Goal: Task Accomplishment & Management: Use online tool/utility

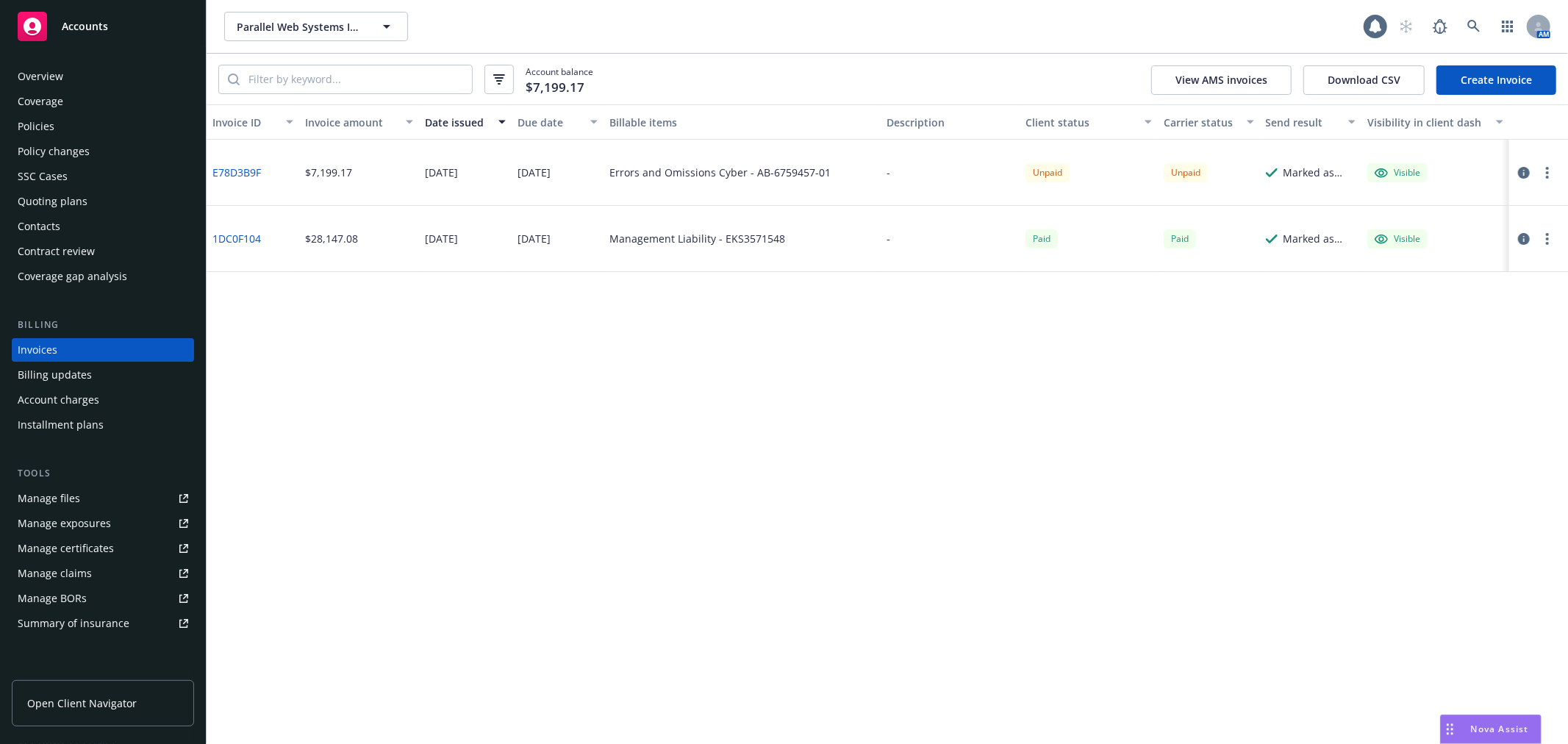
scroll to position [214, 0]
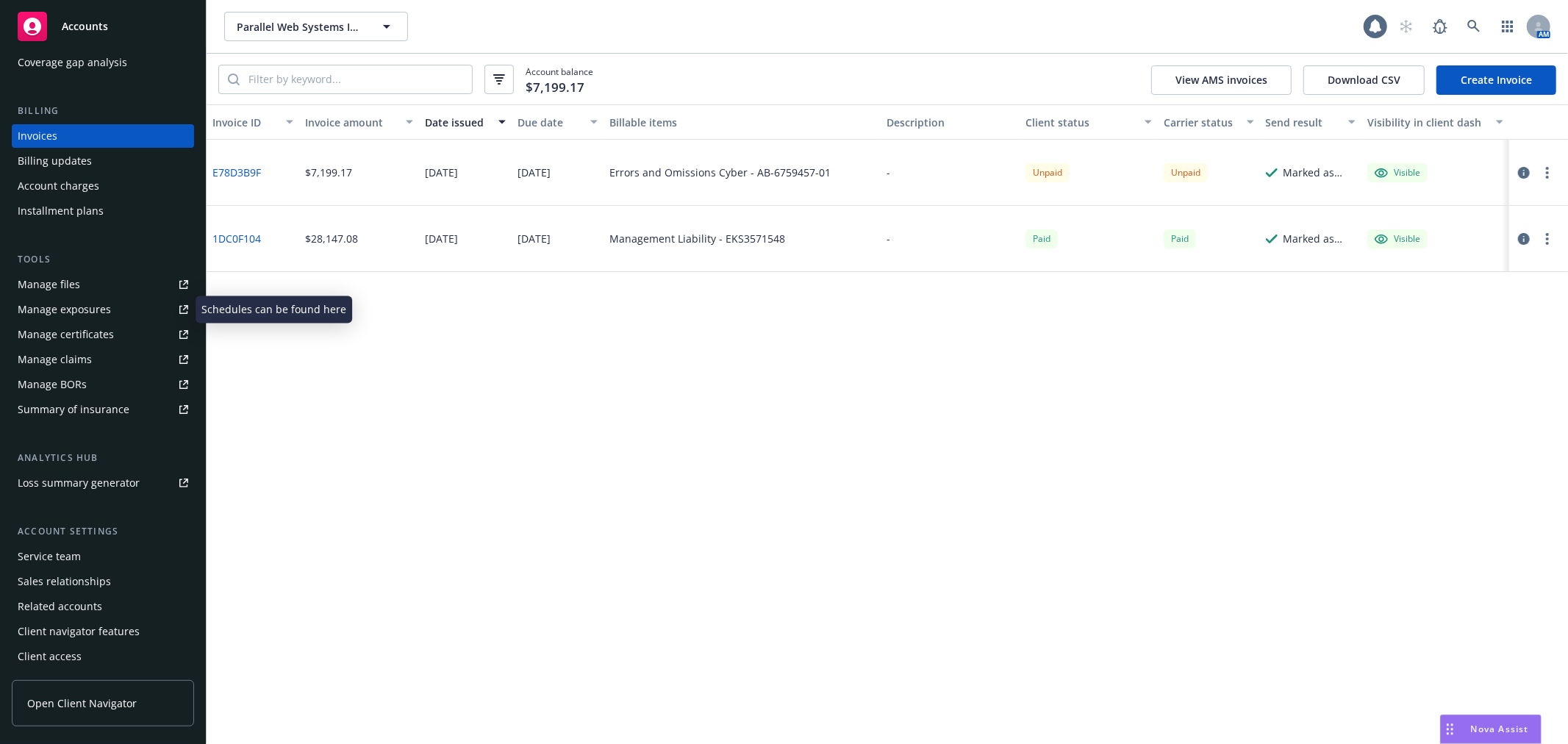
click at [90, 299] on div "Manage exposures" at bounding box center [64, 309] width 93 height 24
click at [41, 100] on div "Overview Coverage Policies Policy changes SSC Cases Quoting plans Contacts Cont…" at bounding box center [103, 260] width 183 height 818
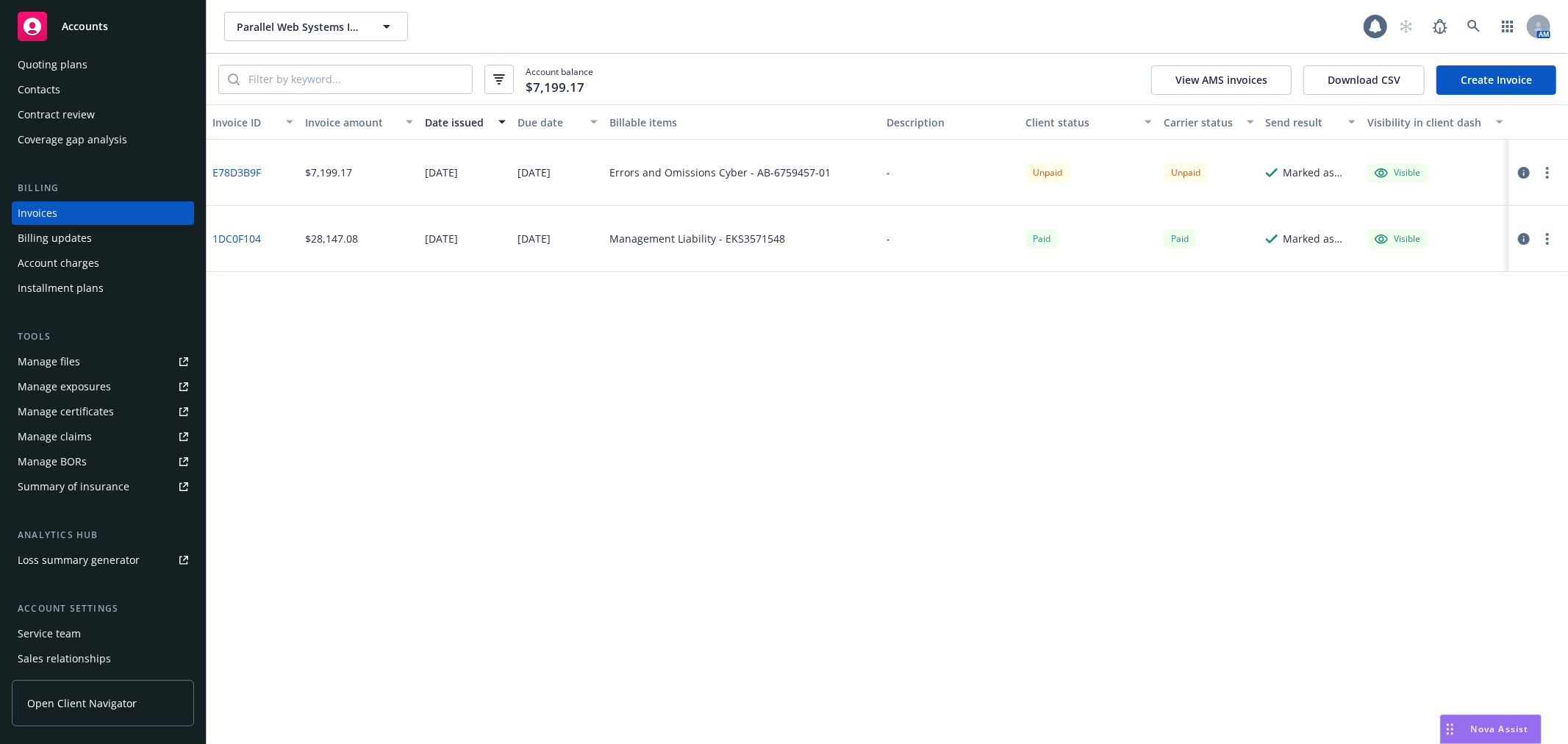
scroll to position [0, 0]
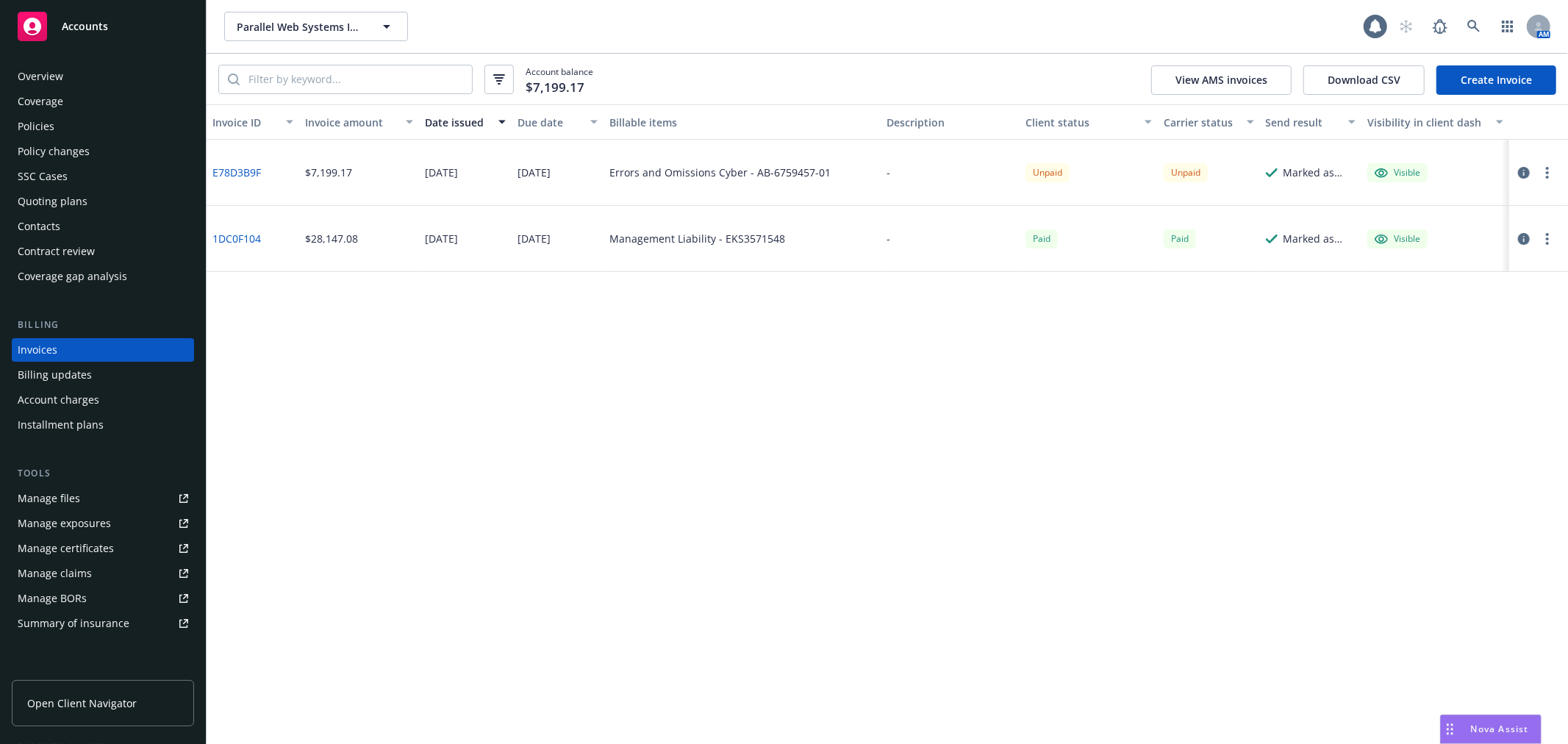
click at [86, 86] on div "Overview" at bounding box center [103, 76] width 170 height 24
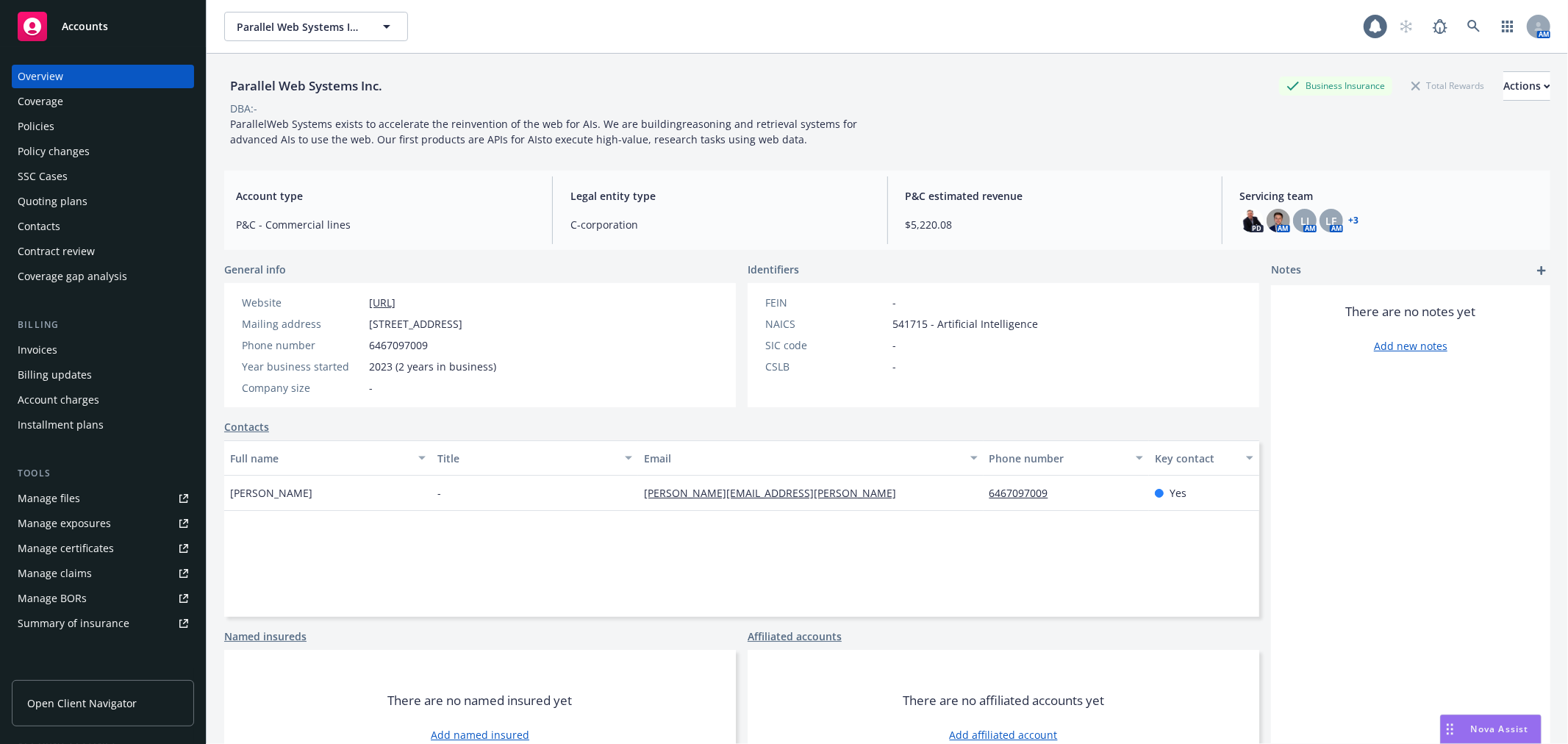
click at [15, 101] on link "Coverage" at bounding box center [103, 101] width 183 height 24
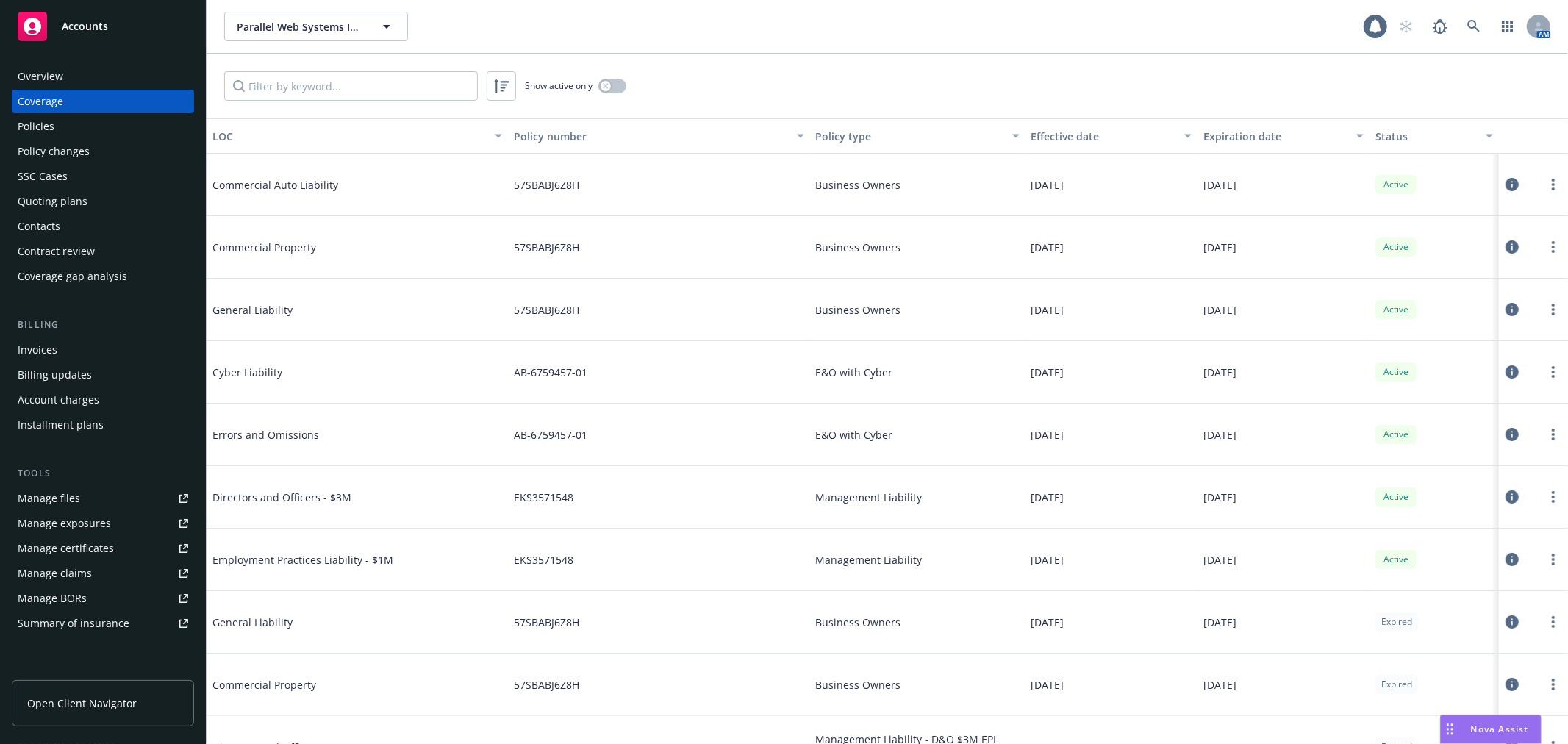
click at [29, 120] on div "Policies" at bounding box center [35, 126] width 36 height 24
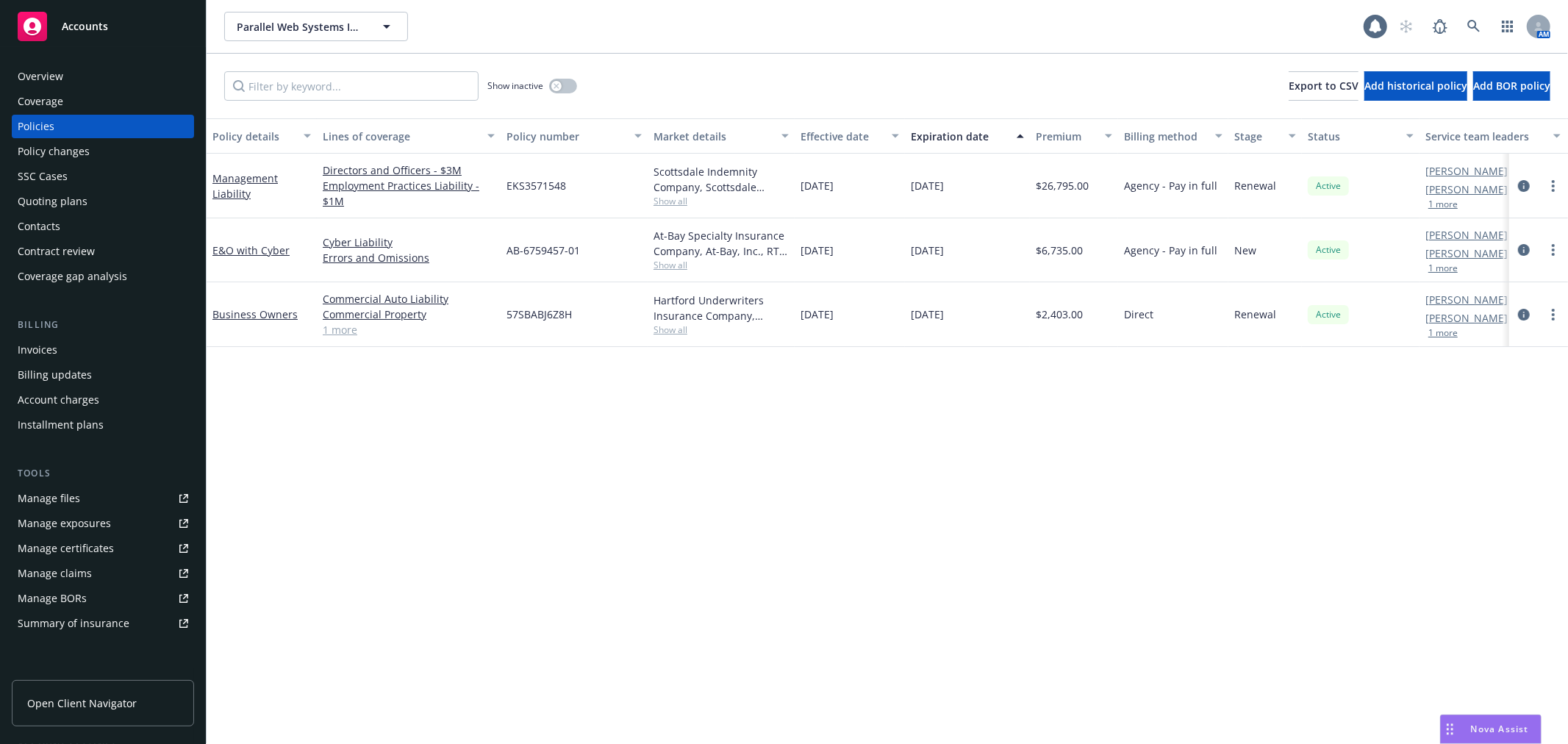
click at [58, 75] on div "Overview" at bounding box center [40, 76] width 45 height 24
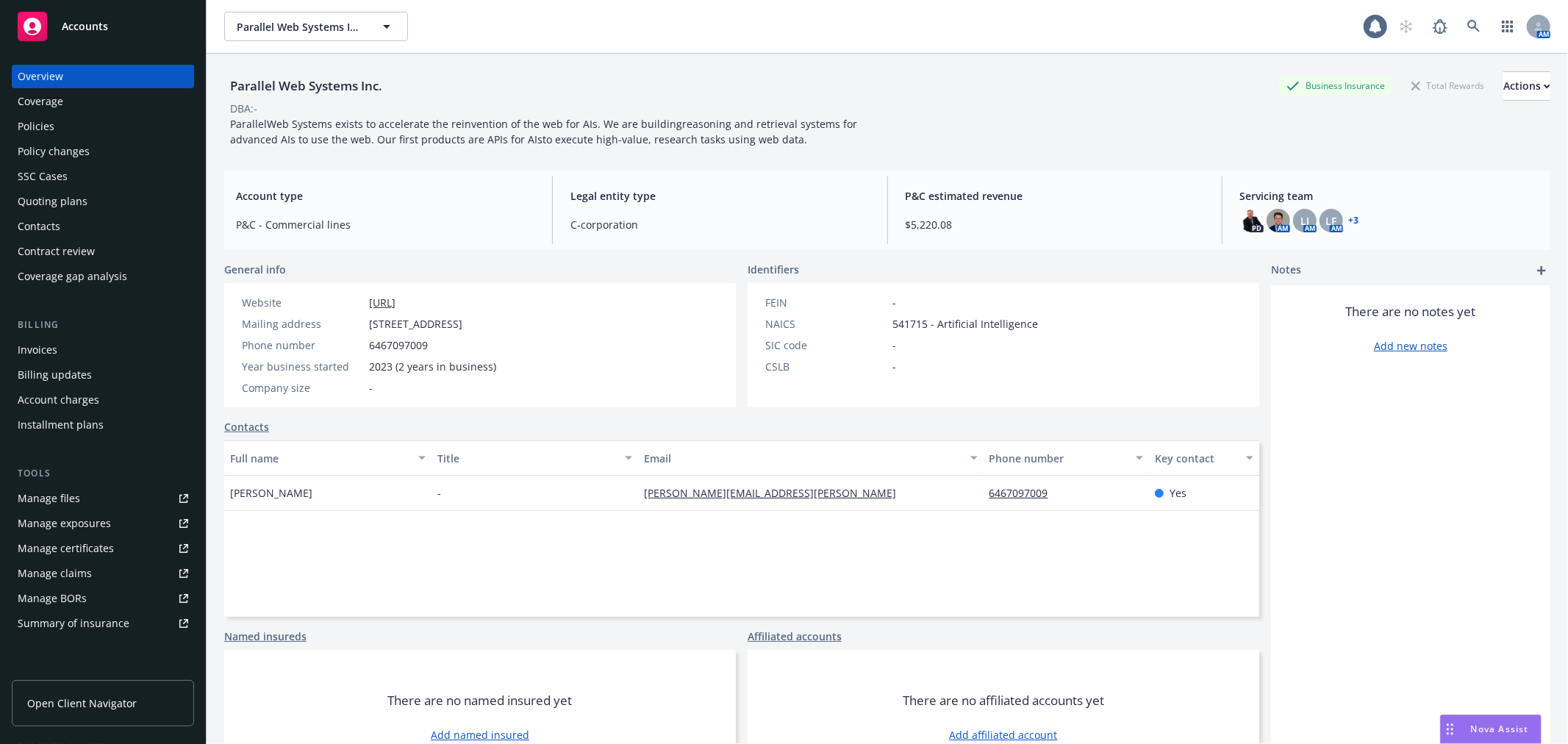
click at [850, 285] on div "FEIN - NAICS 541715 - Artificial Intelligence SIC code - CSLB -" at bounding box center [901, 345] width 308 height 124
click at [1482, 724] on span "Nova Assist" at bounding box center [1500, 729] width 59 height 12
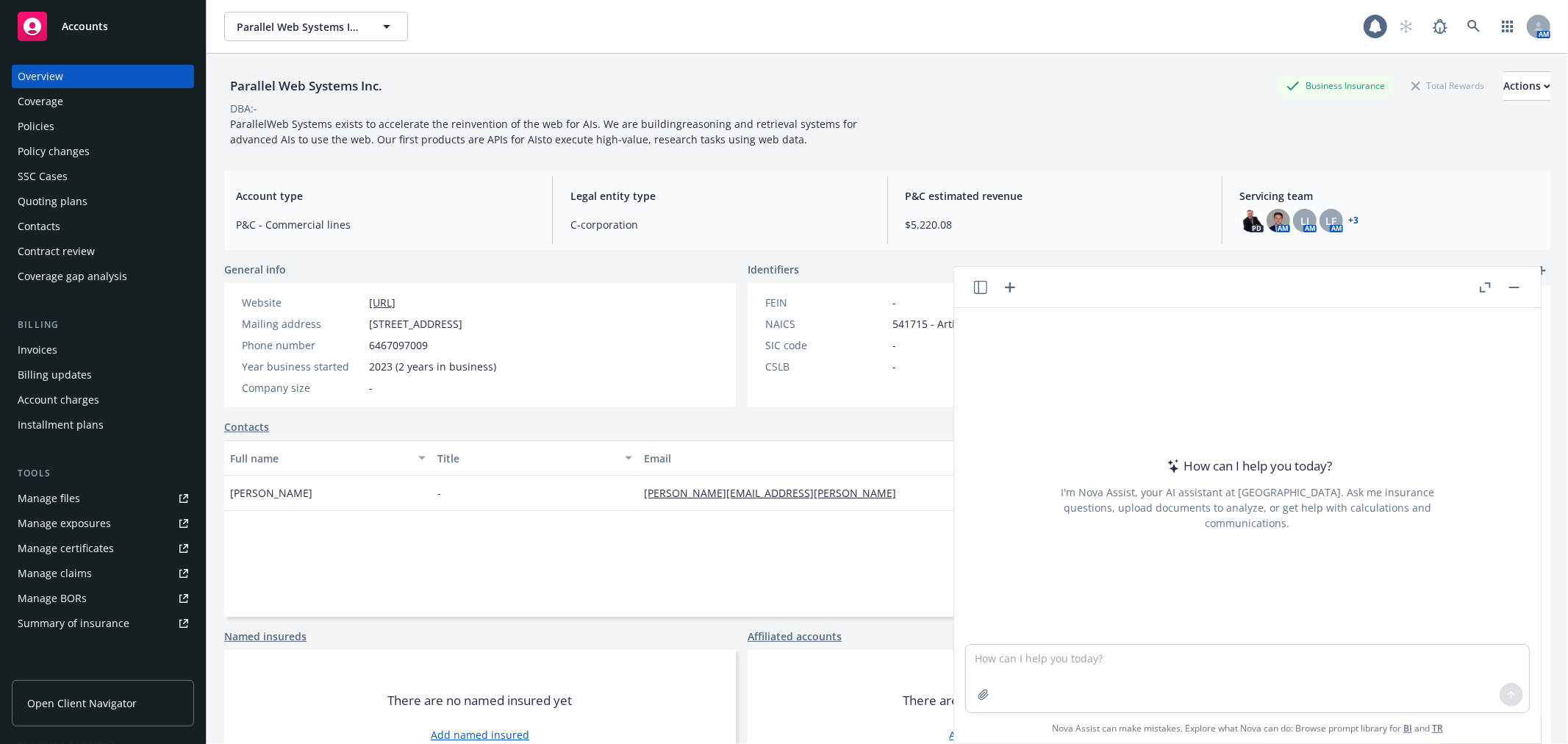
click at [1516, 265] on div "Notes" at bounding box center [1410, 270] width 279 height 18
click at [1516, 278] on header at bounding box center [1247, 287] width 587 height 41
click at [1512, 279] on button "button" at bounding box center [1514, 287] width 18 height 18
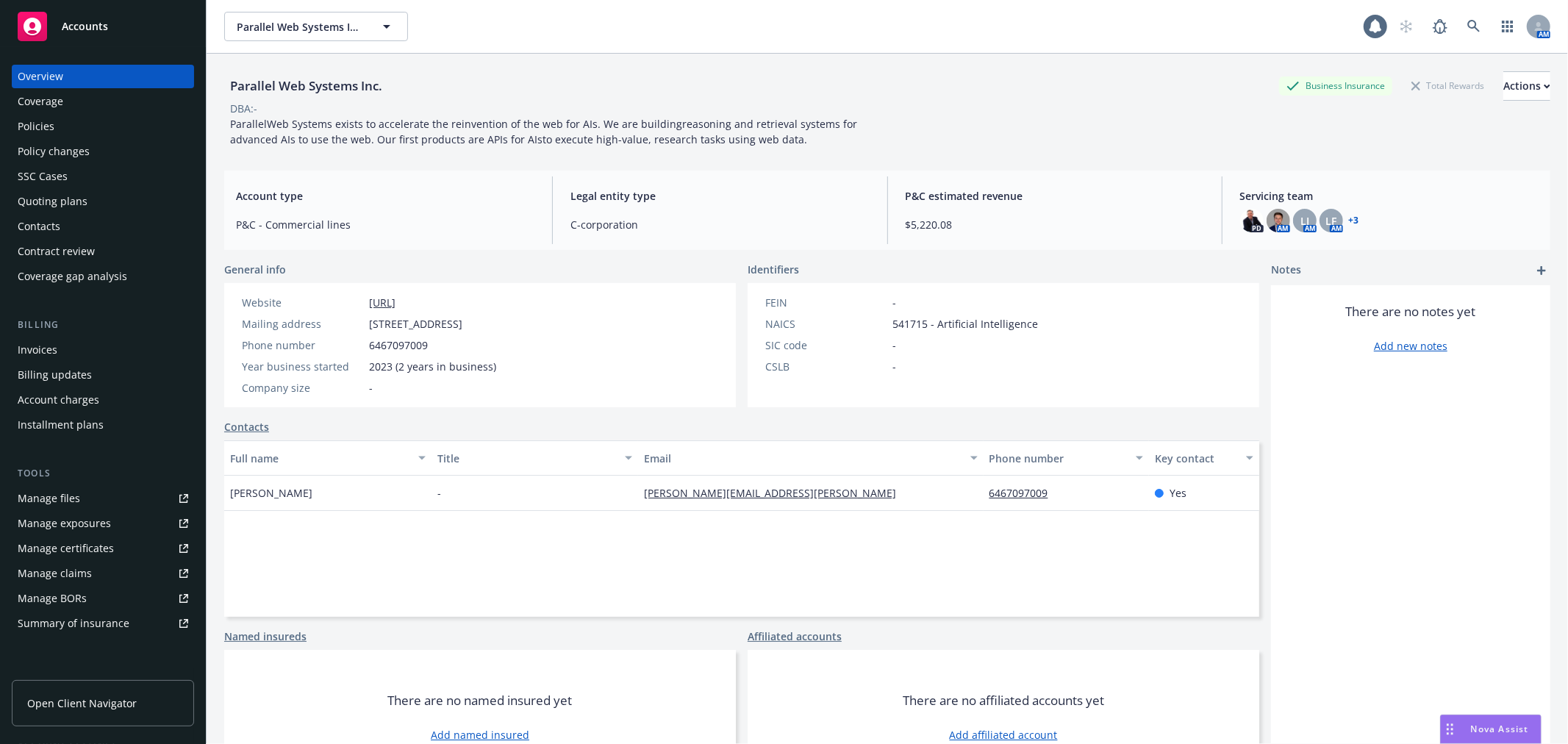
click at [1501, 735] on span "Nova Assist" at bounding box center [1500, 729] width 59 height 12
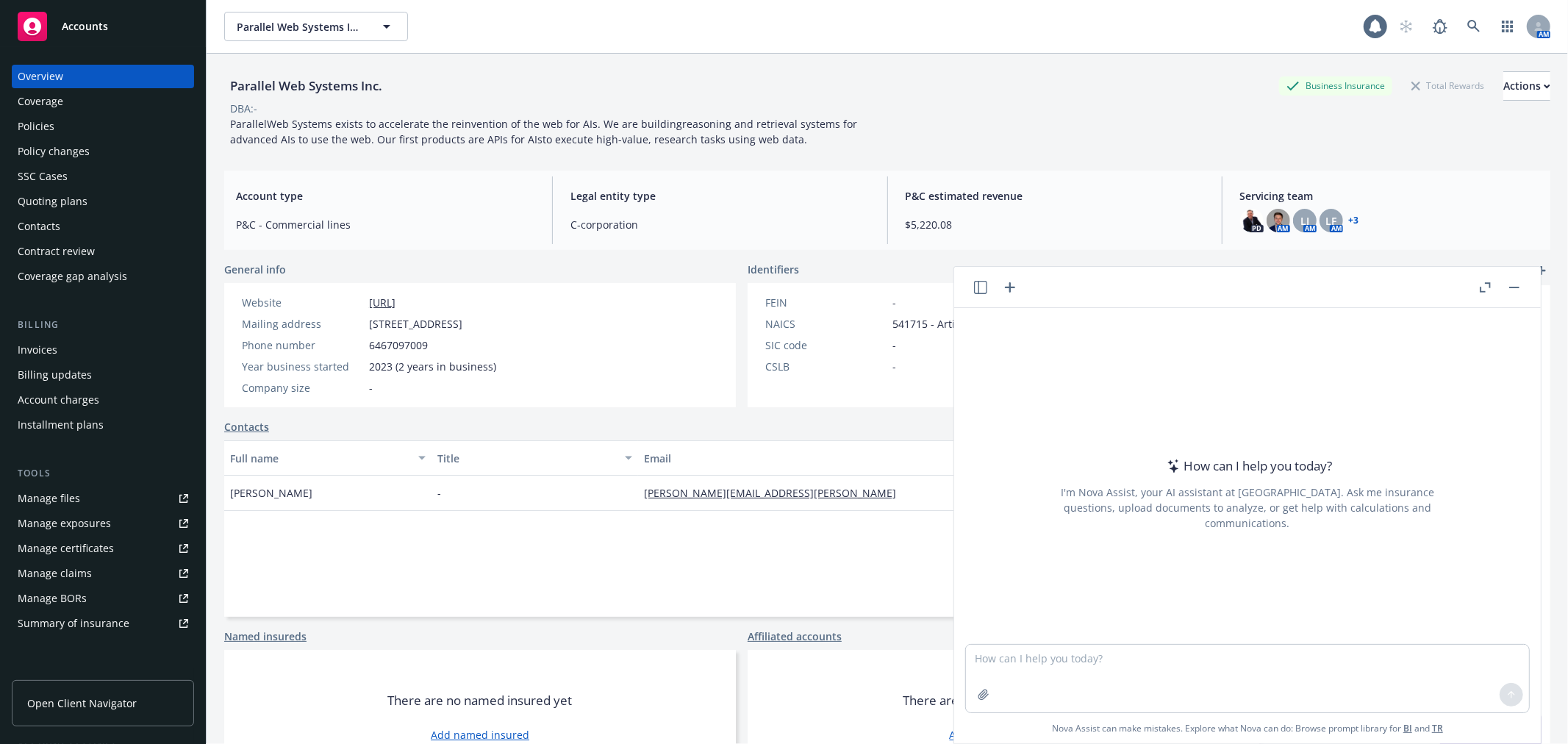
click at [1519, 289] on button "button" at bounding box center [1514, 287] width 18 height 18
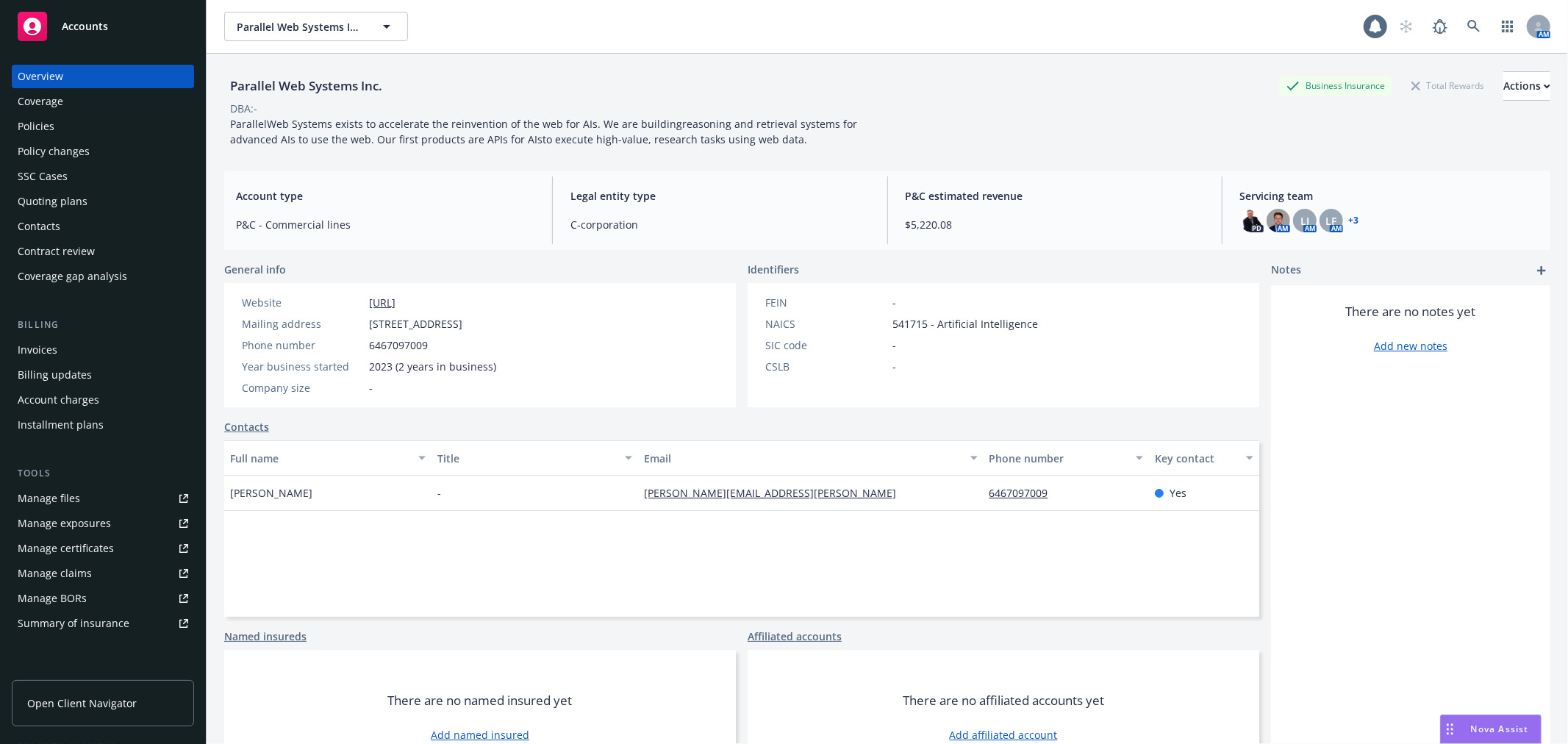
drag, startPoint x: 581, startPoint y: 321, endPoint x: 376, endPoint y: 317, distance: 205.0
click at [376, 317] on div "Mailing address 2128 Sand Hill Road, Menlo Park, CA, 94025" at bounding box center [369, 324] width 266 height 15
click at [600, 366] on div "Website www.parallel.ai Mailing address 2128 Sand Hill Road, Menlo Park, CA, 94…" at bounding box center [480, 345] width 511 height 124
drag, startPoint x: 588, startPoint y: 324, endPoint x: 377, endPoint y: 327, distance: 211.0
click at [377, 327] on div "Website www.parallel.ai Mailing address 2128 Sand Hill Road, Menlo Park, CA, 94…" at bounding box center [369, 345] width 290 height 124
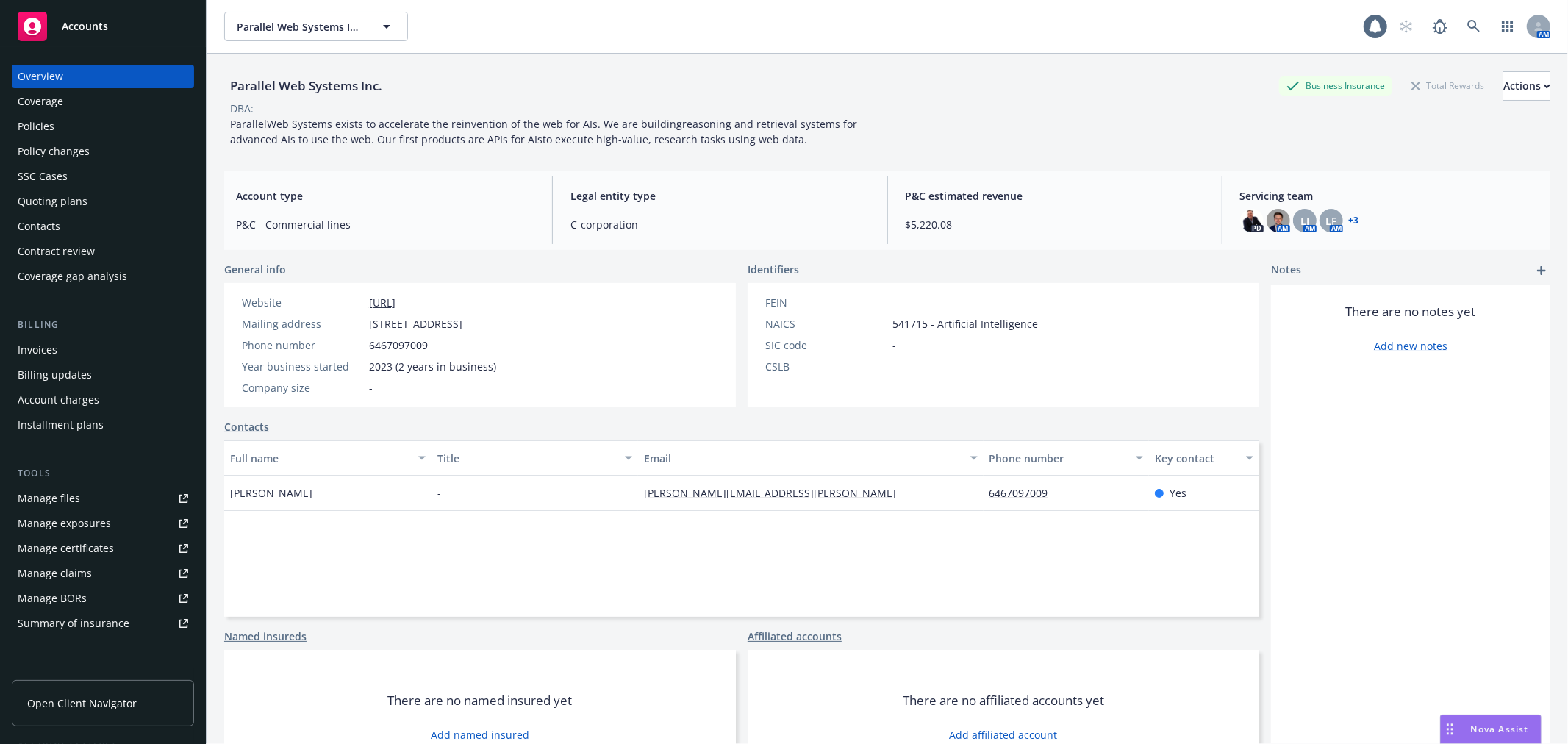
click at [502, 377] on div "Website www.parallel.ai Mailing address 2128 Sand Hill Road, Menlo Park, CA, 94…" at bounding box center [369, 346] width 266 height 101
click at [395, 302] on link "www.parallel.ai" at bounding box center [382, 302] width 27 height 14
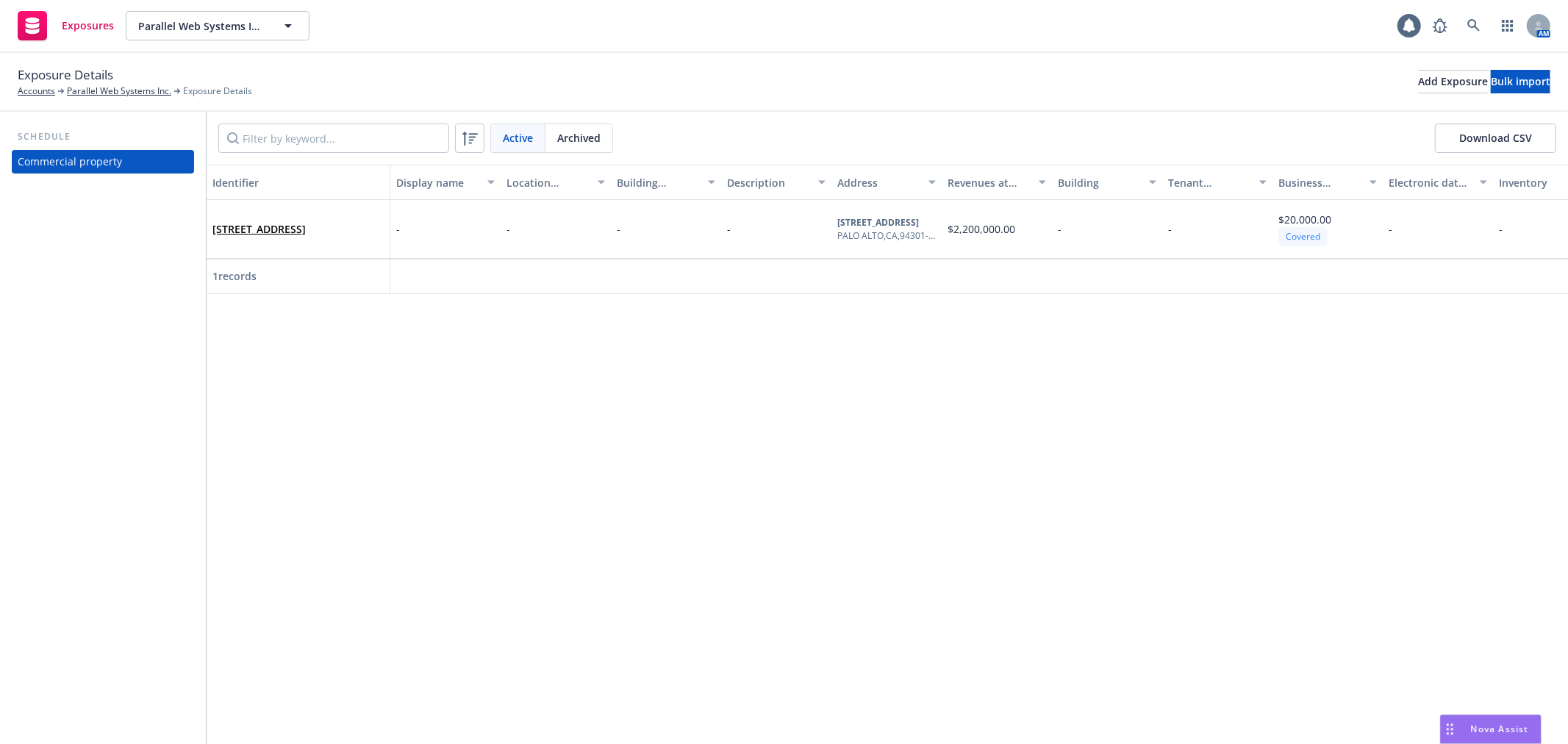
click at [585, 138] on span "Archived" at bounding box center [579, 137] width 43 height 15
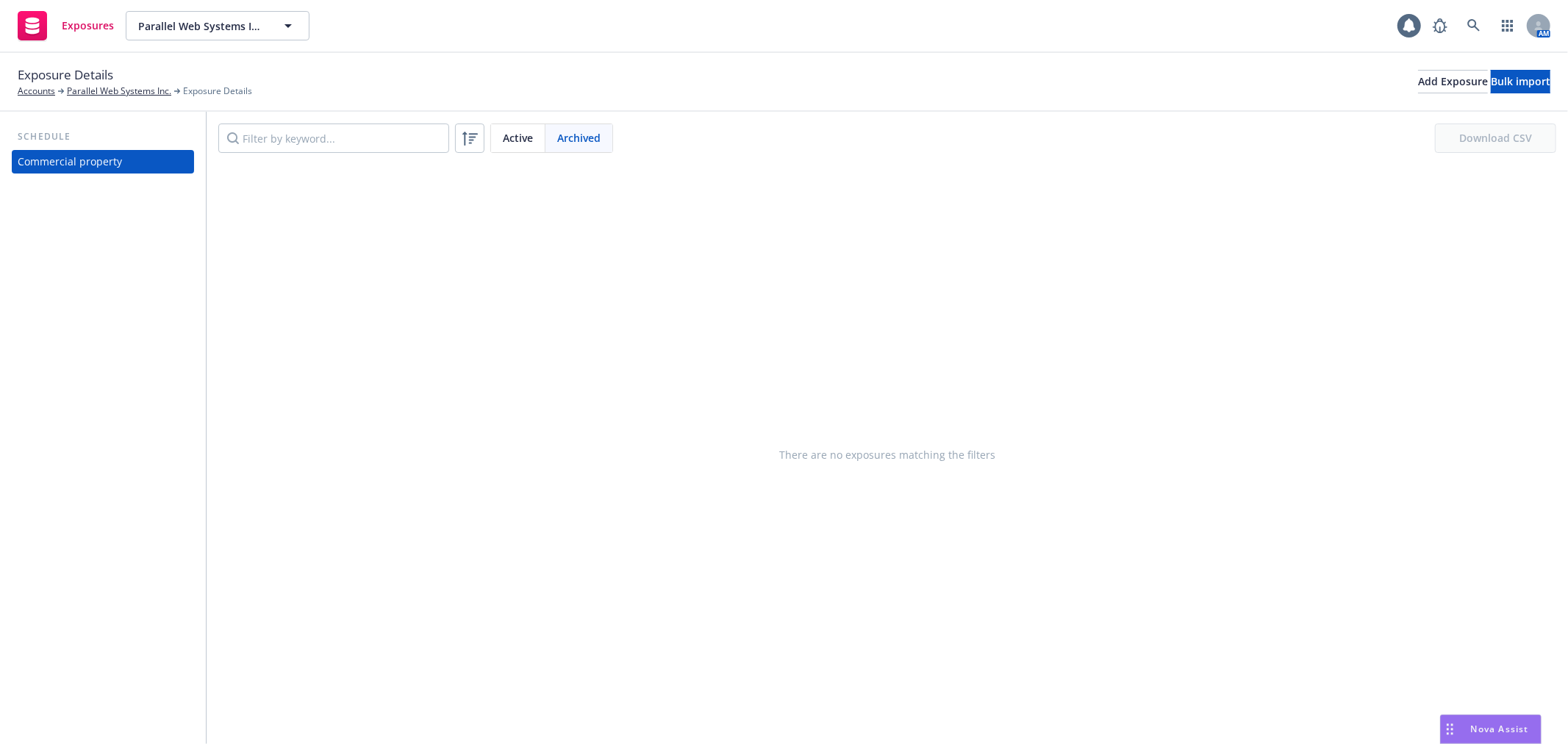
click at [522, 137] on span "Active" at bounding box center [518, 137] width 30 height 15
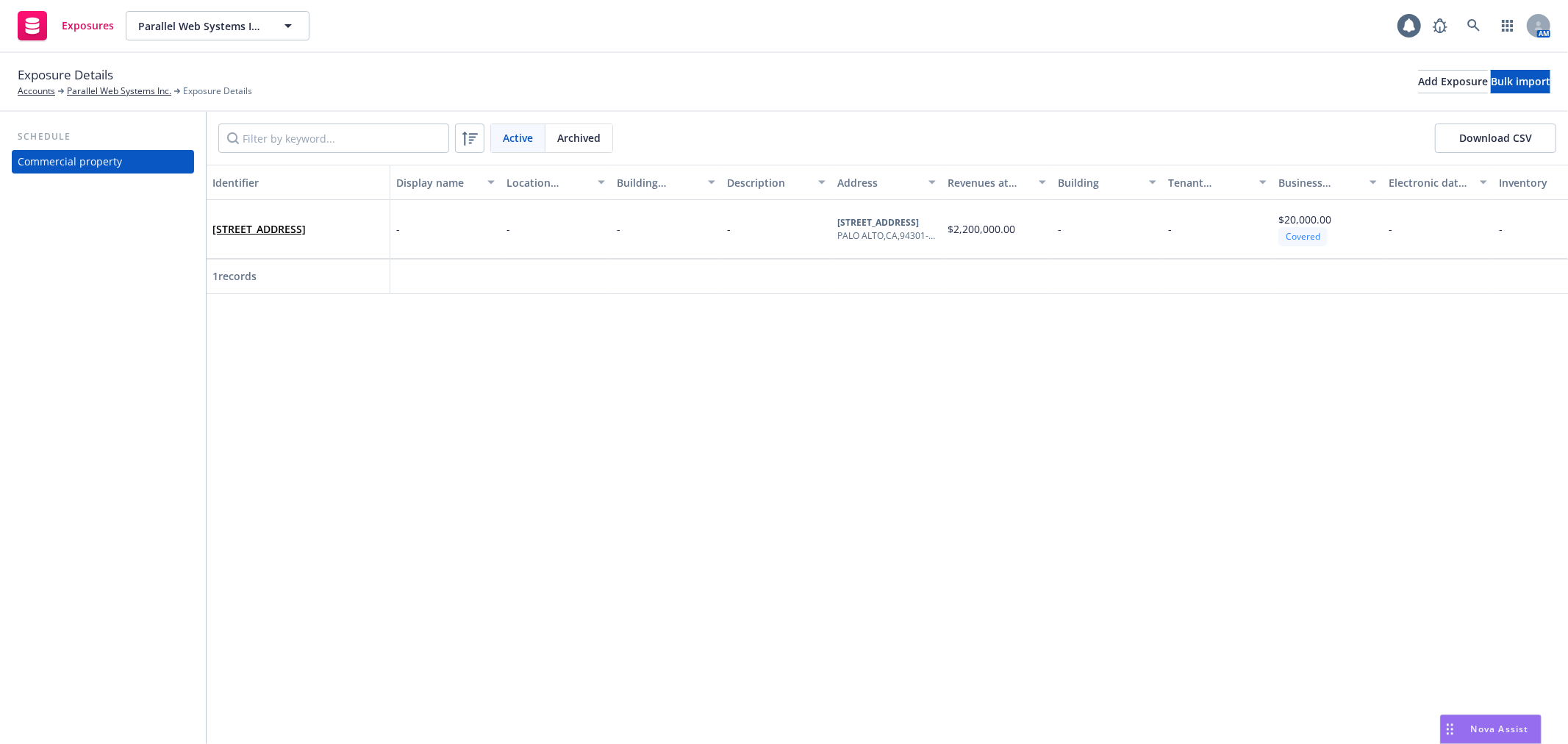
drag, startPoint x: 464, startPoint y: 309, endPoint x: 1069, endPoint y: 310, distance: 605.0
click at [1069, 310] on div "Identifier Display name Location number Building number Description Address Rev…" at bounding box center [887, 454] width 1361 height 579
click at [682, 570] on div "Identifier Display name Location number Building number Description Address Rev…" at bounding box center [887, 454] width 1361 height 579
click at [10, 89] on div "Exposure Details Accounts Parallel Web Systems Inc. Exposure Details Add Exposu…" at bounding box center [784, 82] width 1568 height 59
click at [27, 92] on link "Accounts" at bounding box center [36, 90] width 37 height 13
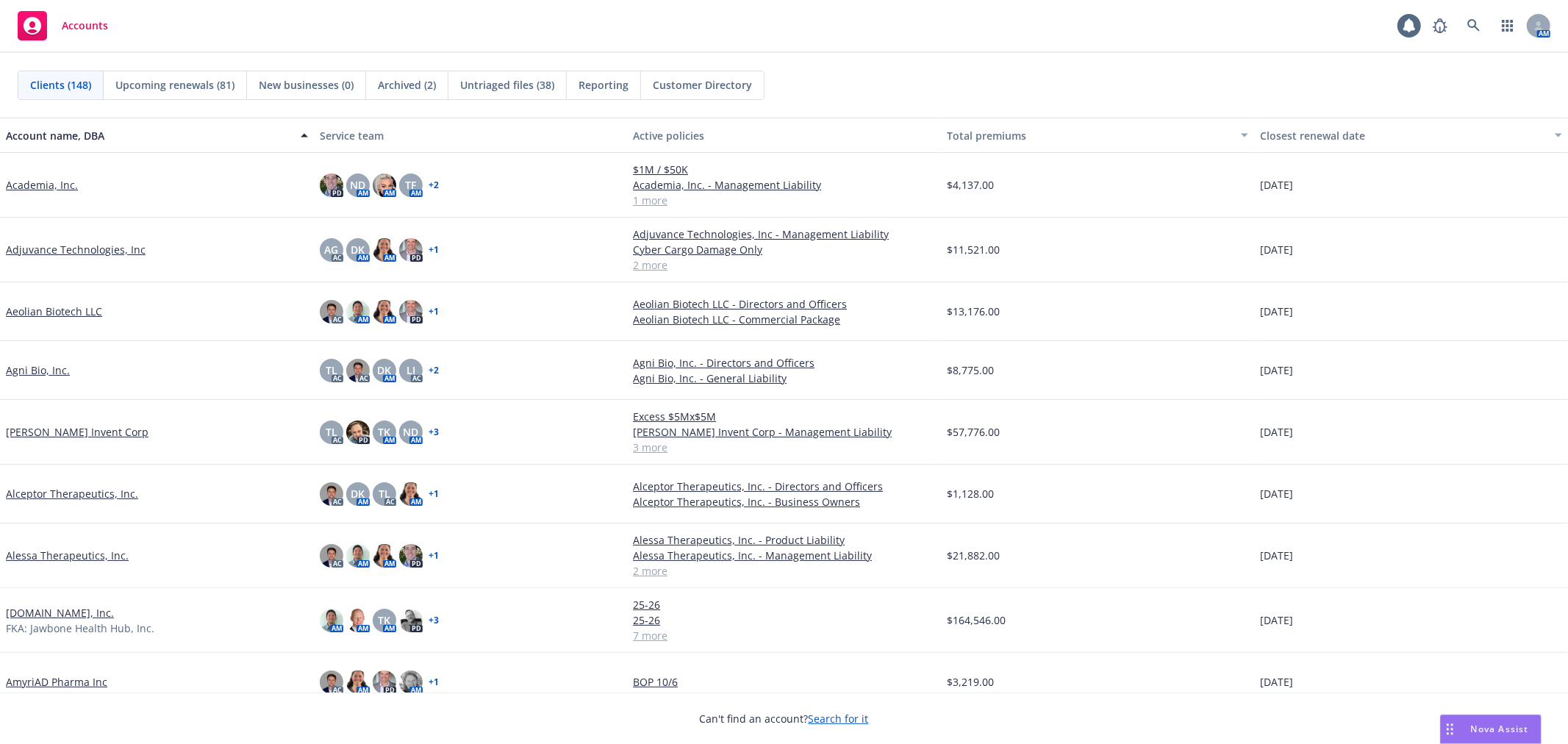
click at [512, 82] on span "Untriaged files (38)" at bounding box center [507, 84] width 94 height 15
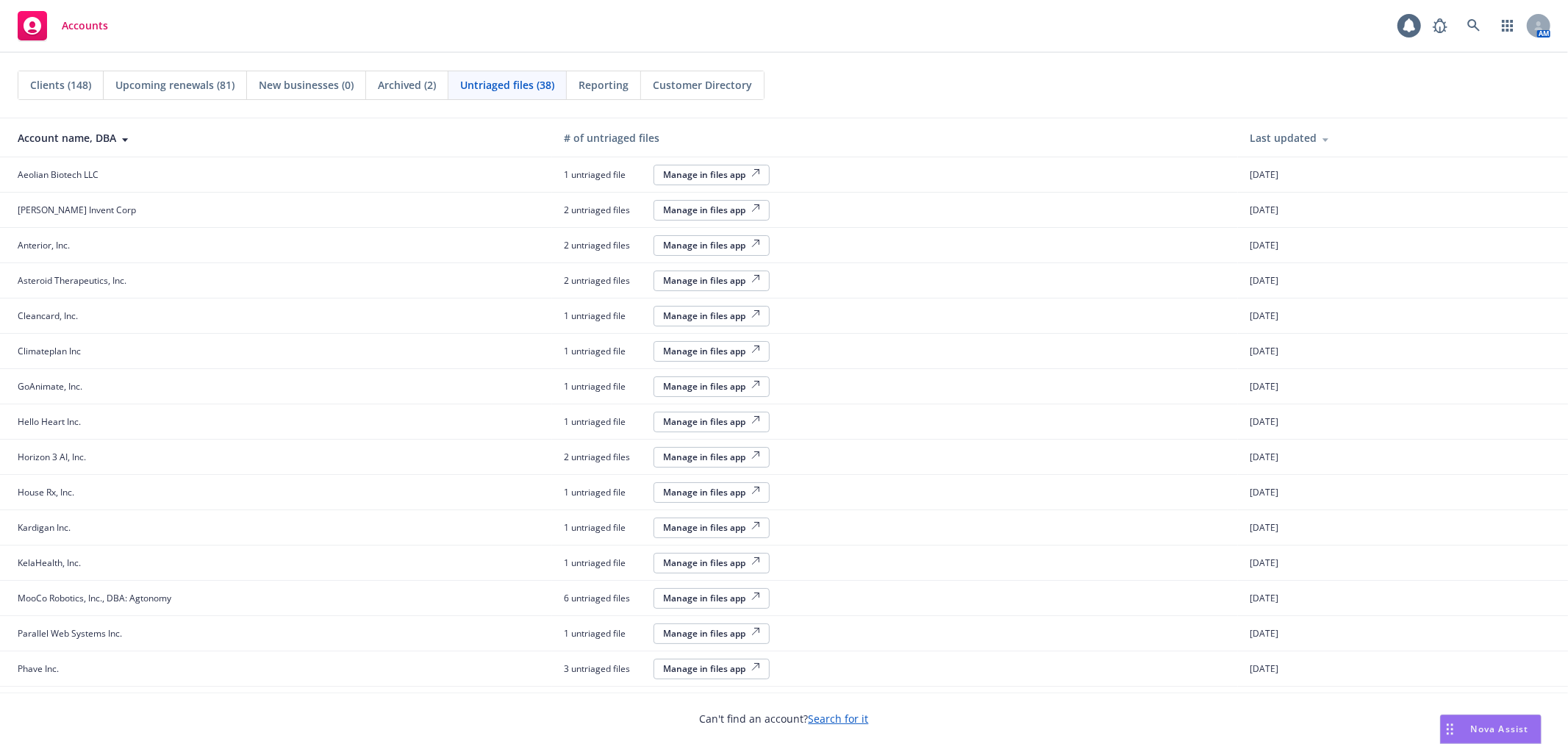
click at [663, 597] on div "Manage in files app" at bounding box center [711, 598] width 97 height 12
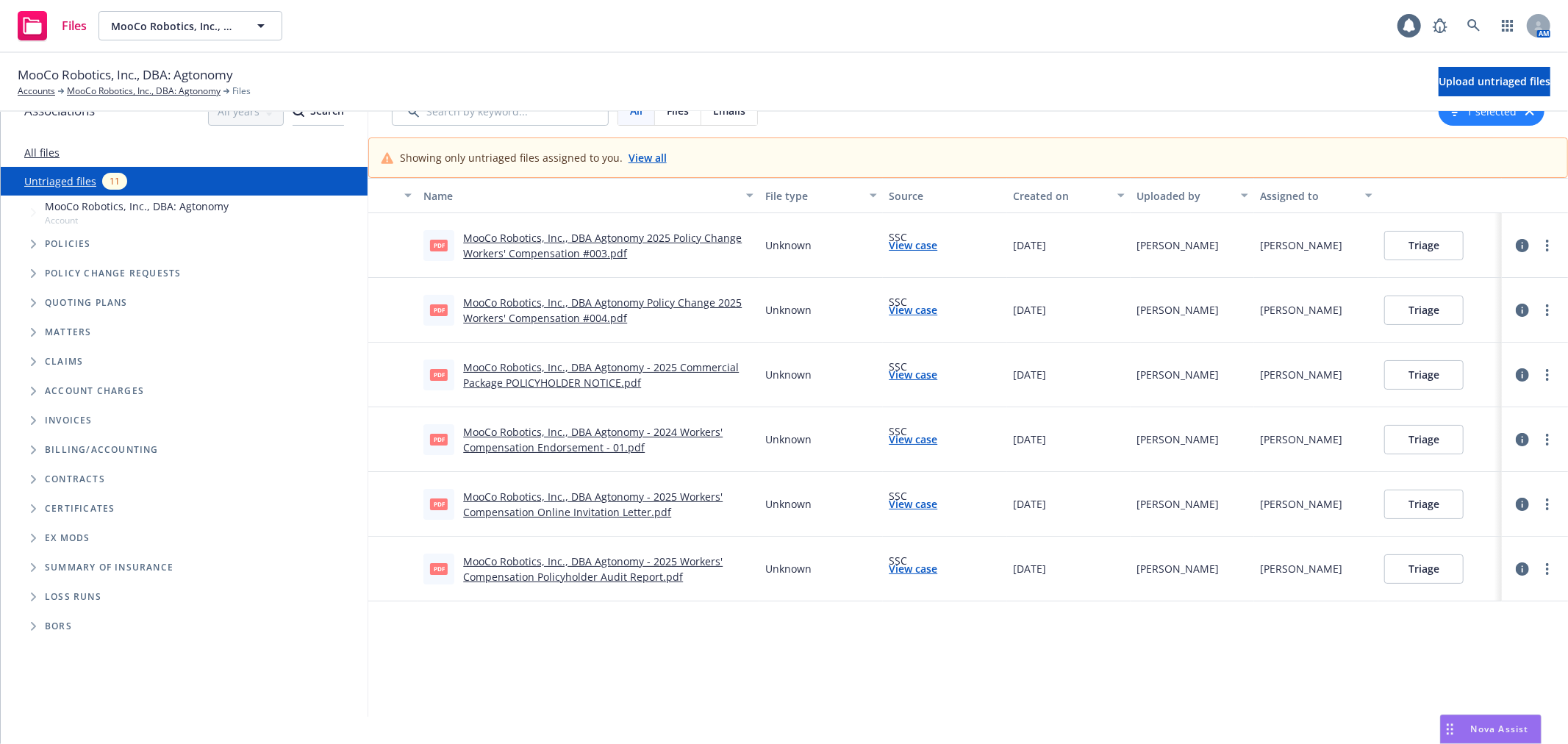
scroll to position [41, 0]
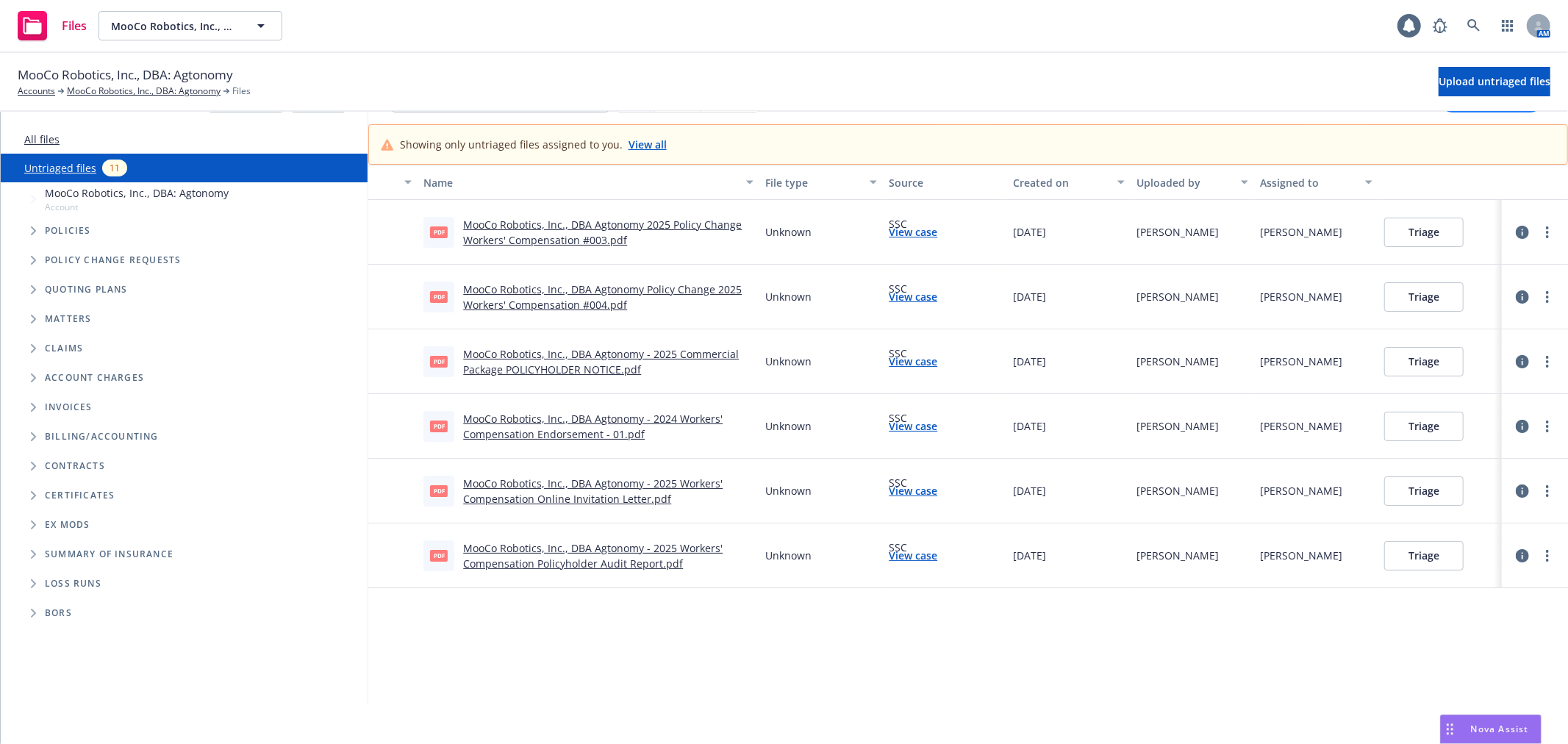
click at [1392, 553] on button "Triage" at bounding box center [1424, 555] width 80 height 29
click at [1400, 558] on button "Triage" at bounding box center [1424, 555] width 80 height 29
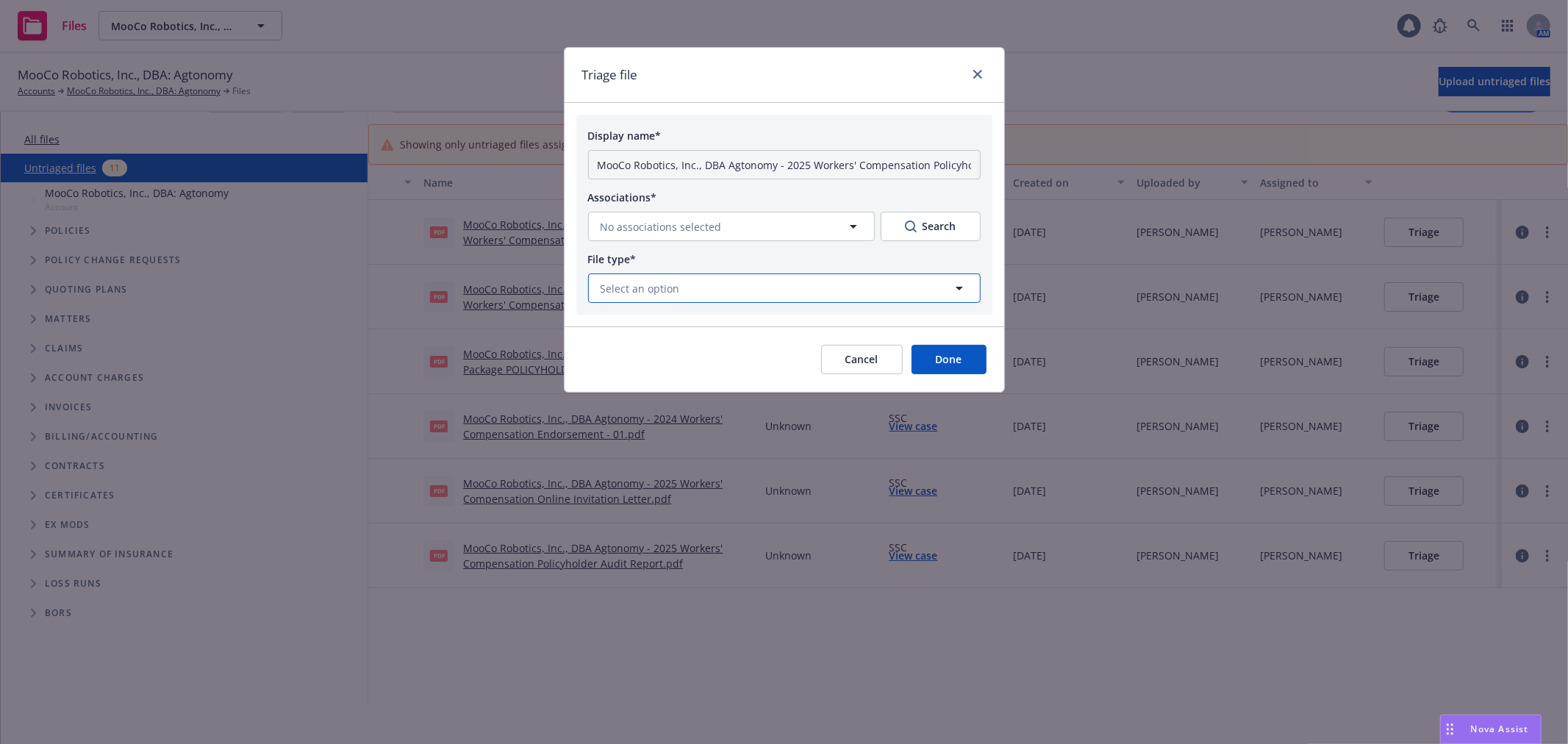
click at [848, 299] on button "Select an option" at bounding box center [784, 287] width 393 height 29
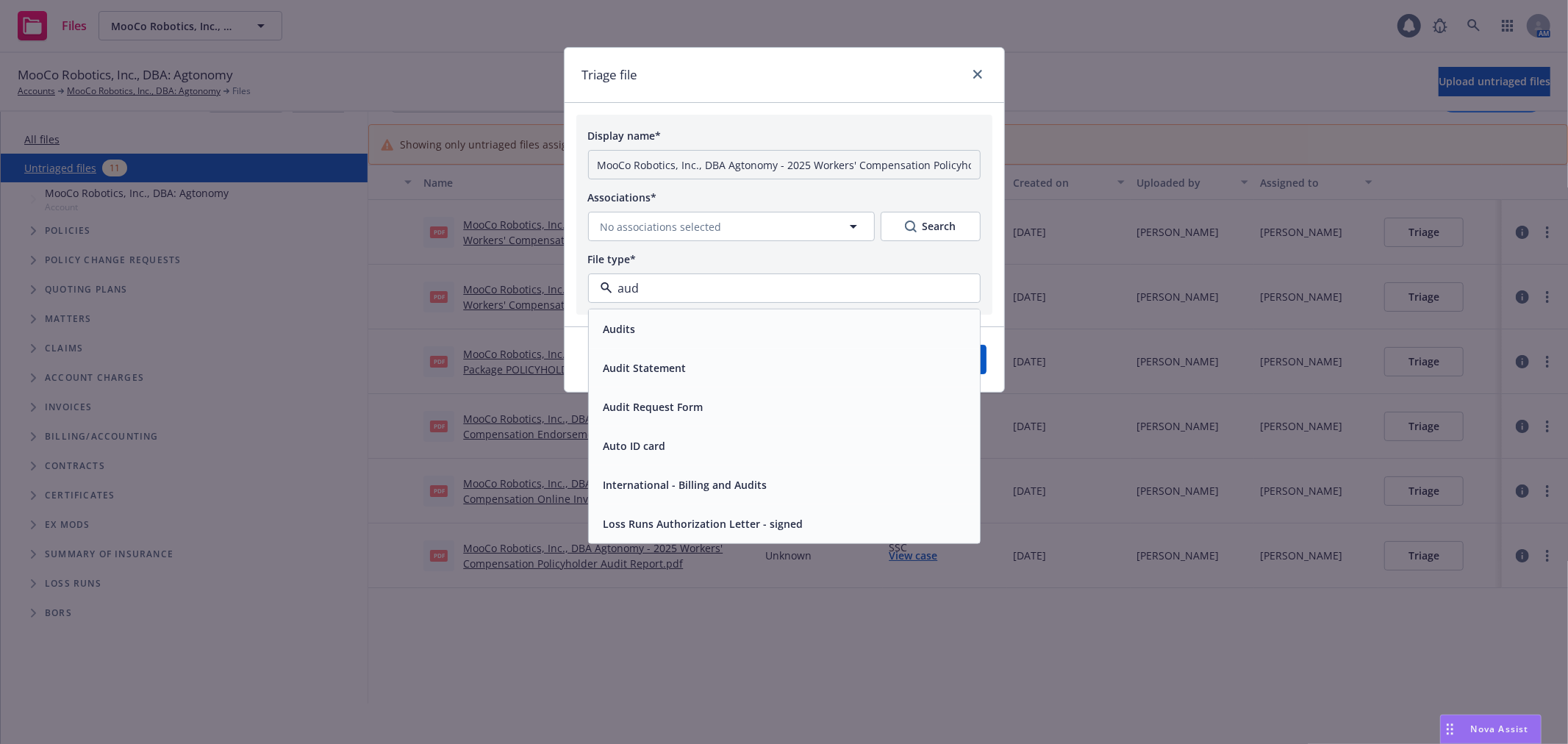
type input "audi"
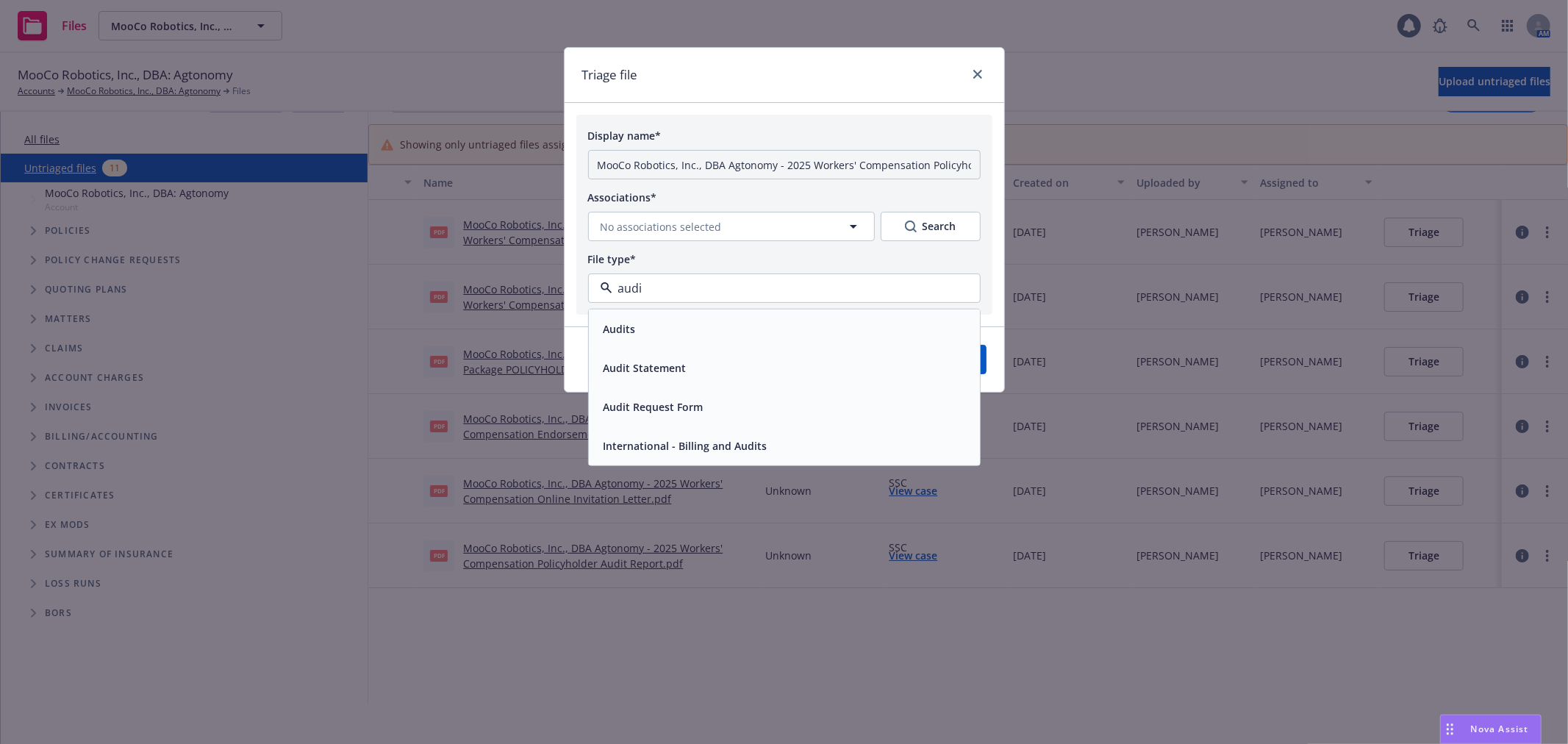
click at [839, 361] on div "Audit Statement" at bounding box center [784, 368] width 373 height 21
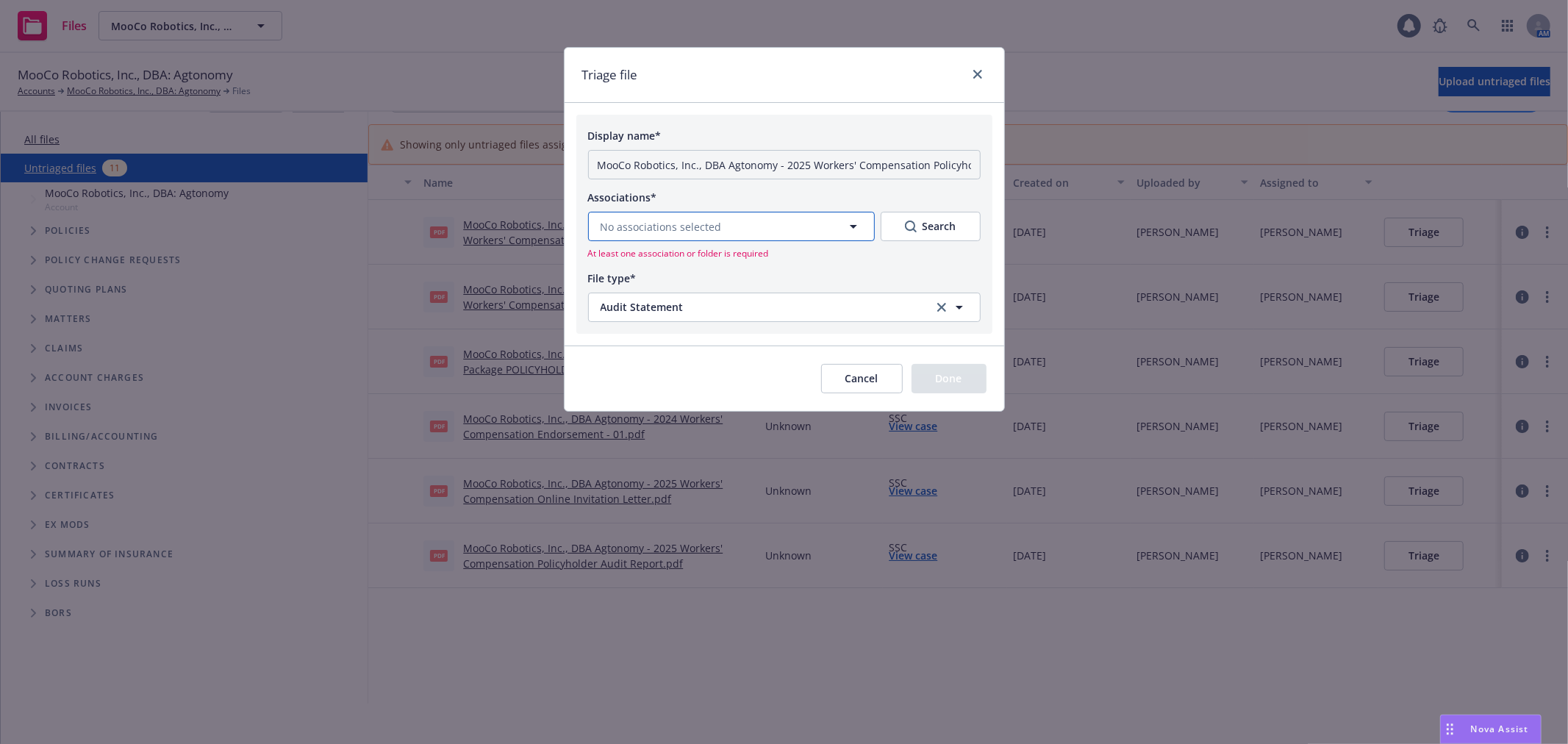
click at [811, 234] on button "No associations selected" at bounding box center [730, 226] width 286 height 29
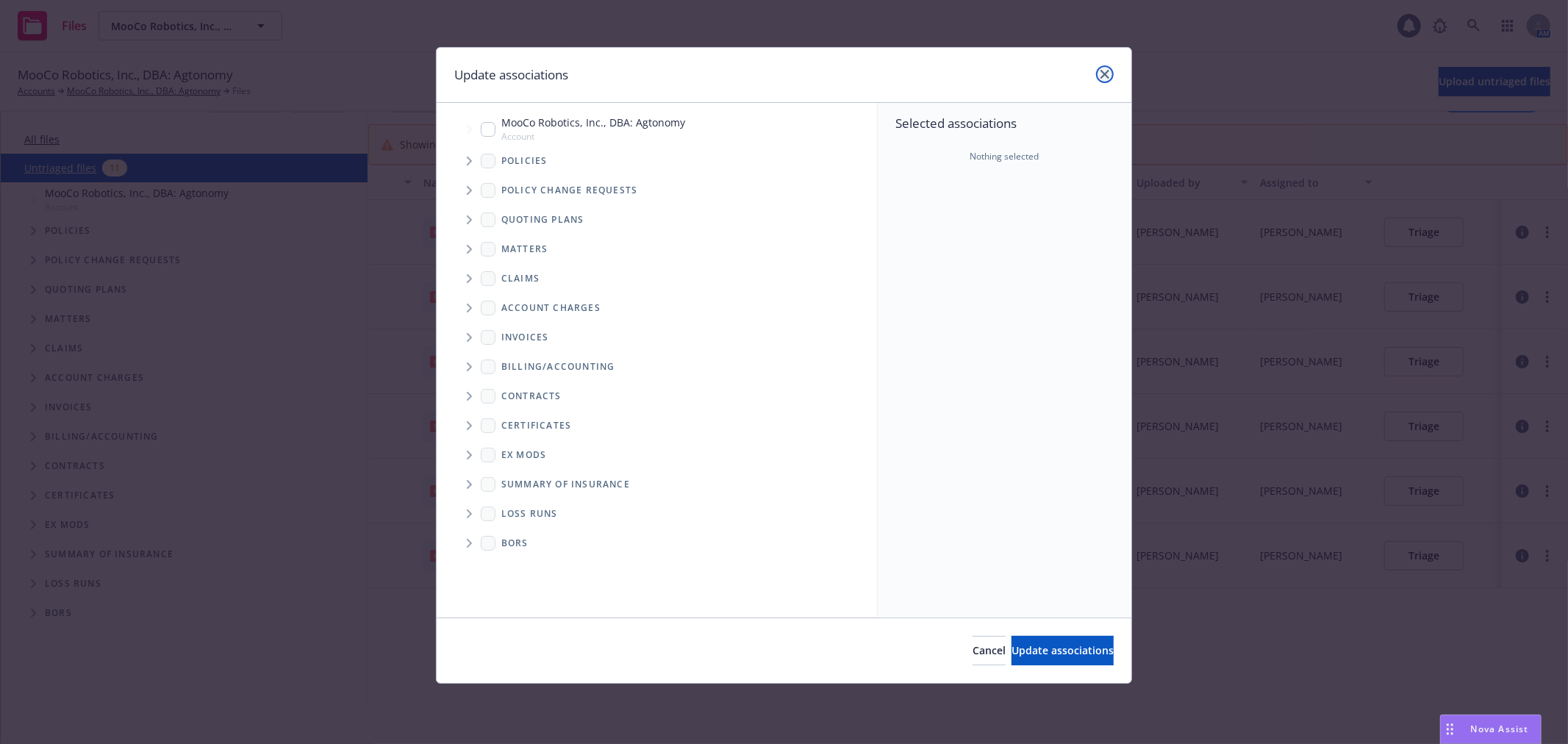
click at [1108, 71] on icon "close" at bounding box center [1104, 74] width 9 height 9
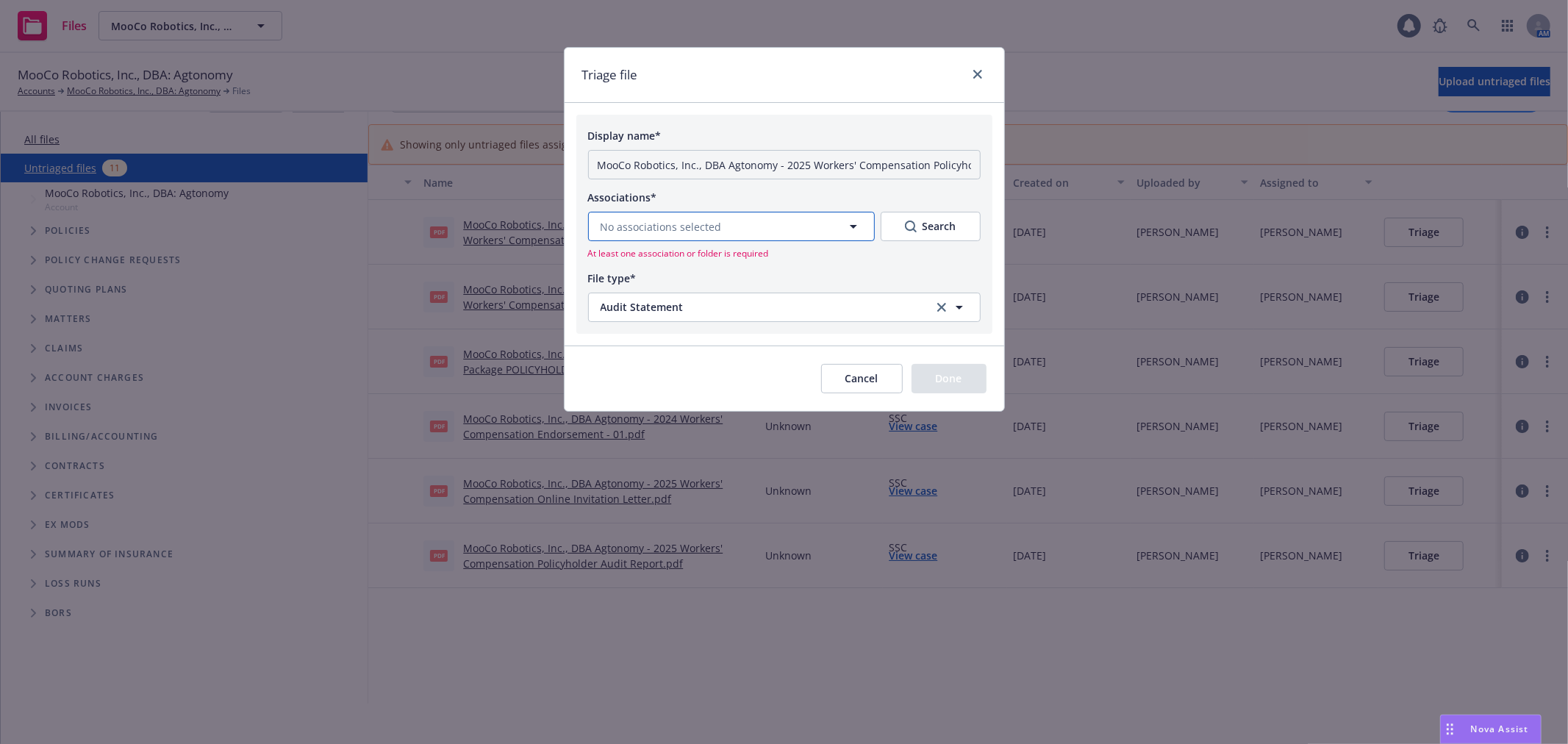
click at [842, 232] on button "No associations selected" at bounding box center [730, 226] width 286 height 29
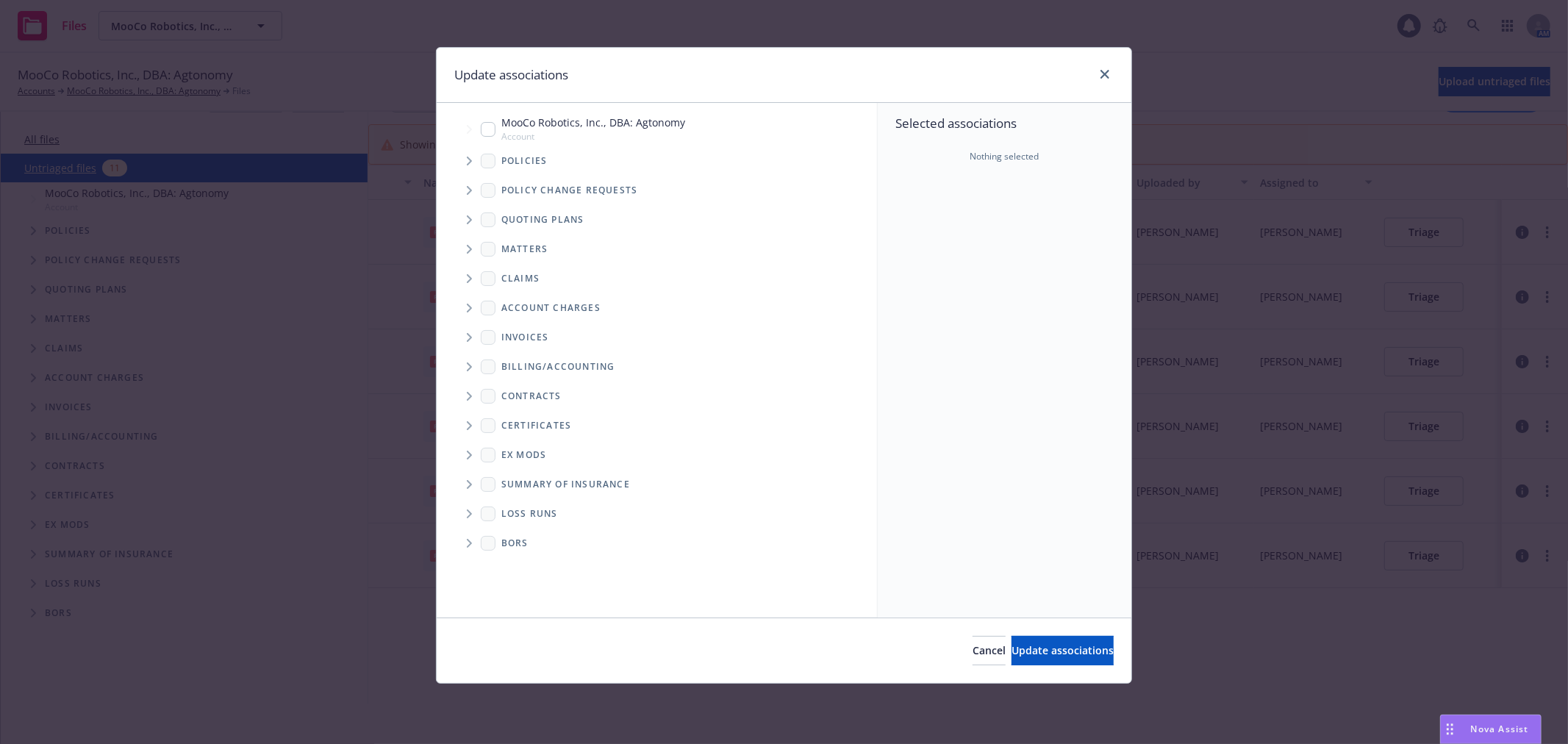
click at [473, 153] on span "Tree Example" at bounding box center [469, 161] width 24 height 24
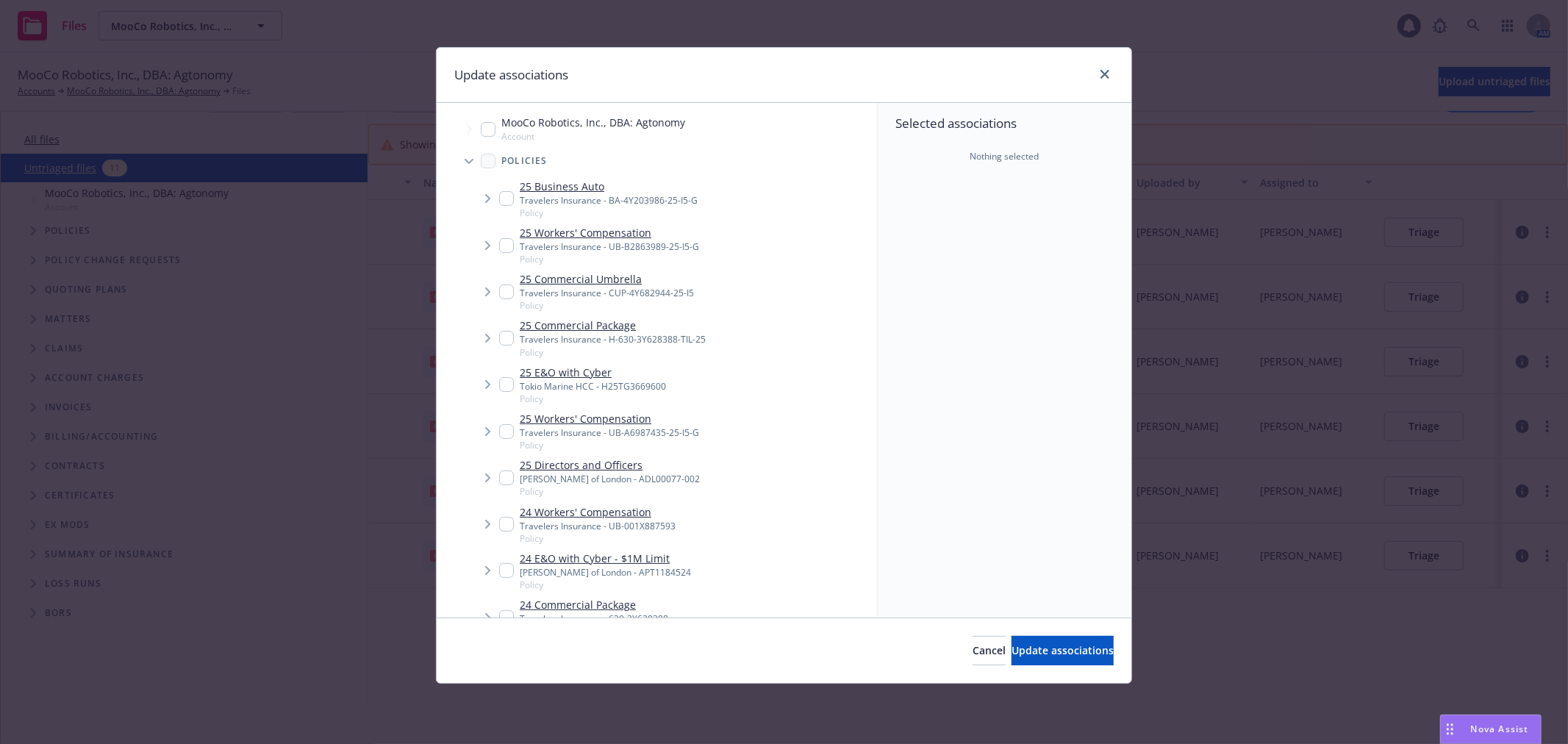
click at [508, 430] on input "Tree Example" at bounding box center [506, 431] width 15 height 15
checkbox input "true"
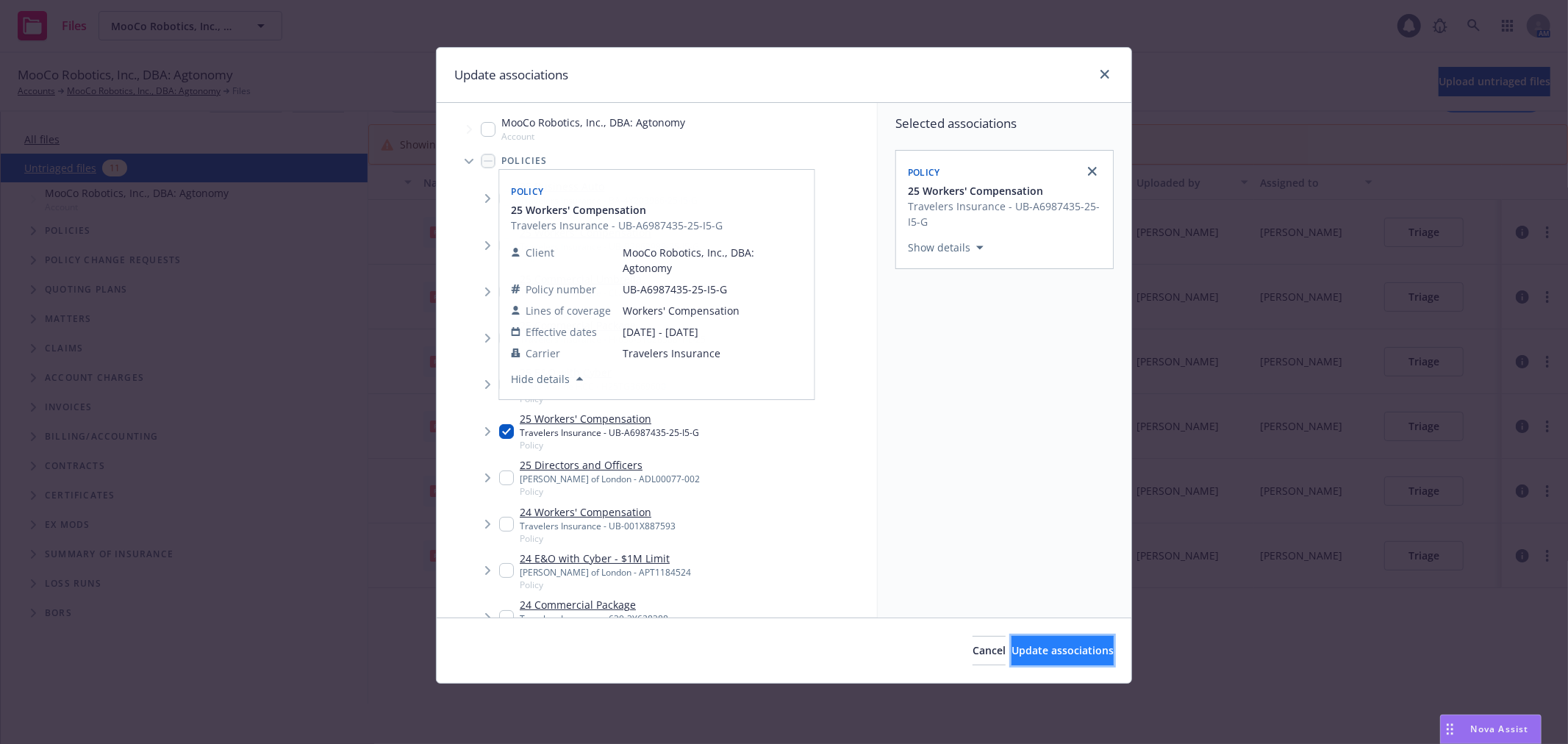
click at [1015, 660] on button "Update associations" at bounding box center [1062, 650] width 102 height 29
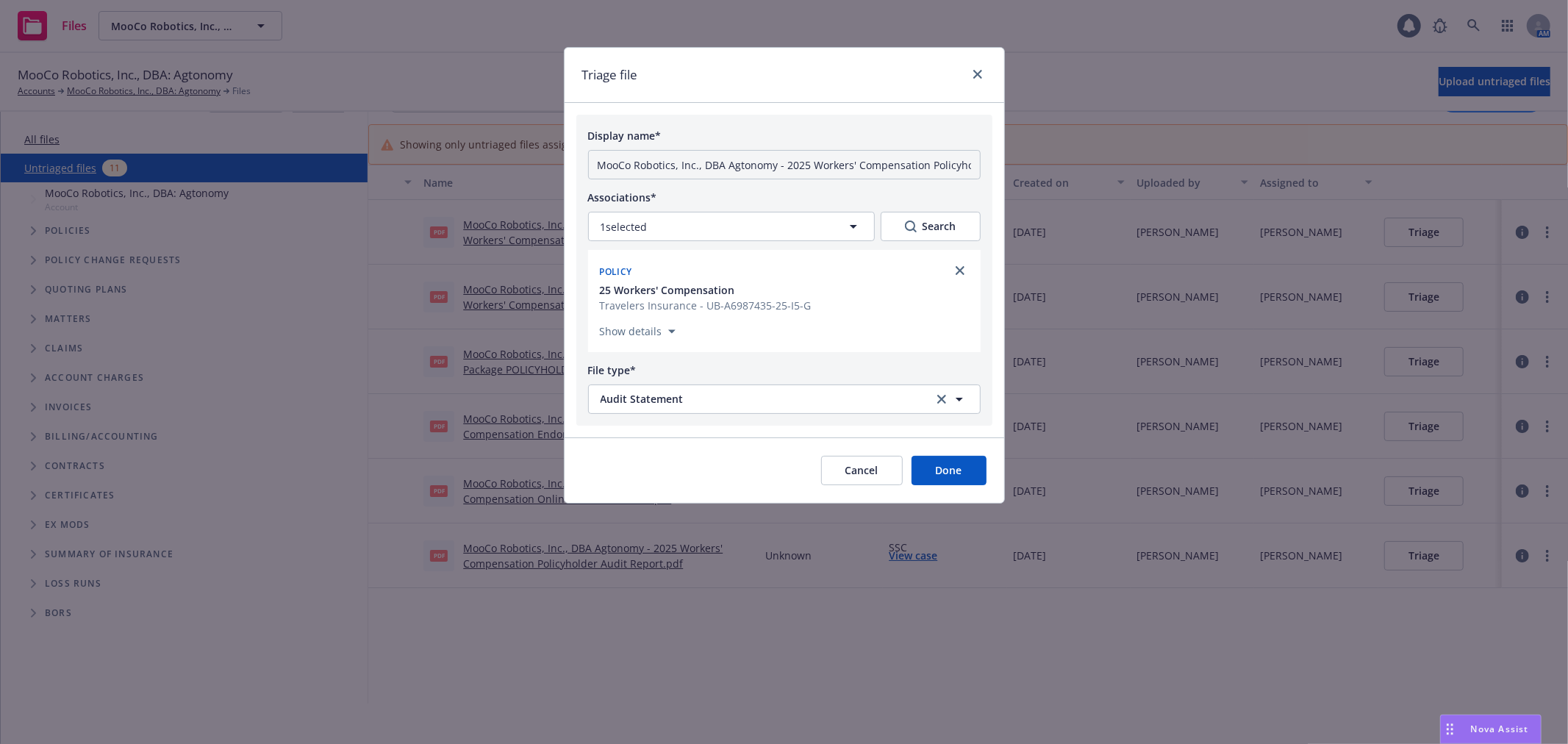
click at [947, 478] on button "Done" at bounding box center [948, 470] width 75 height 29
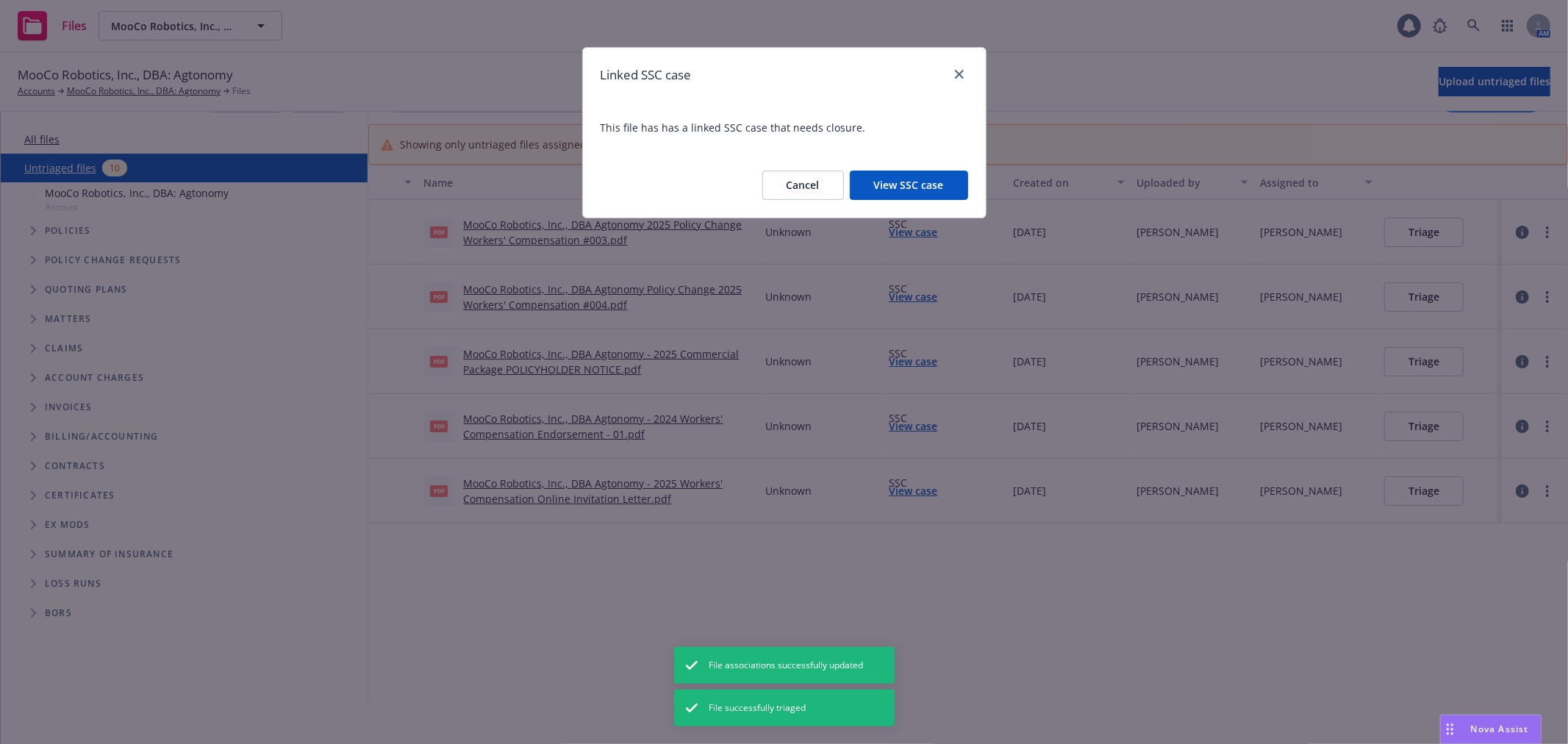
click at [892, 179] on button "View SSC case" at bounding box center [909, 184] width 118 height 29
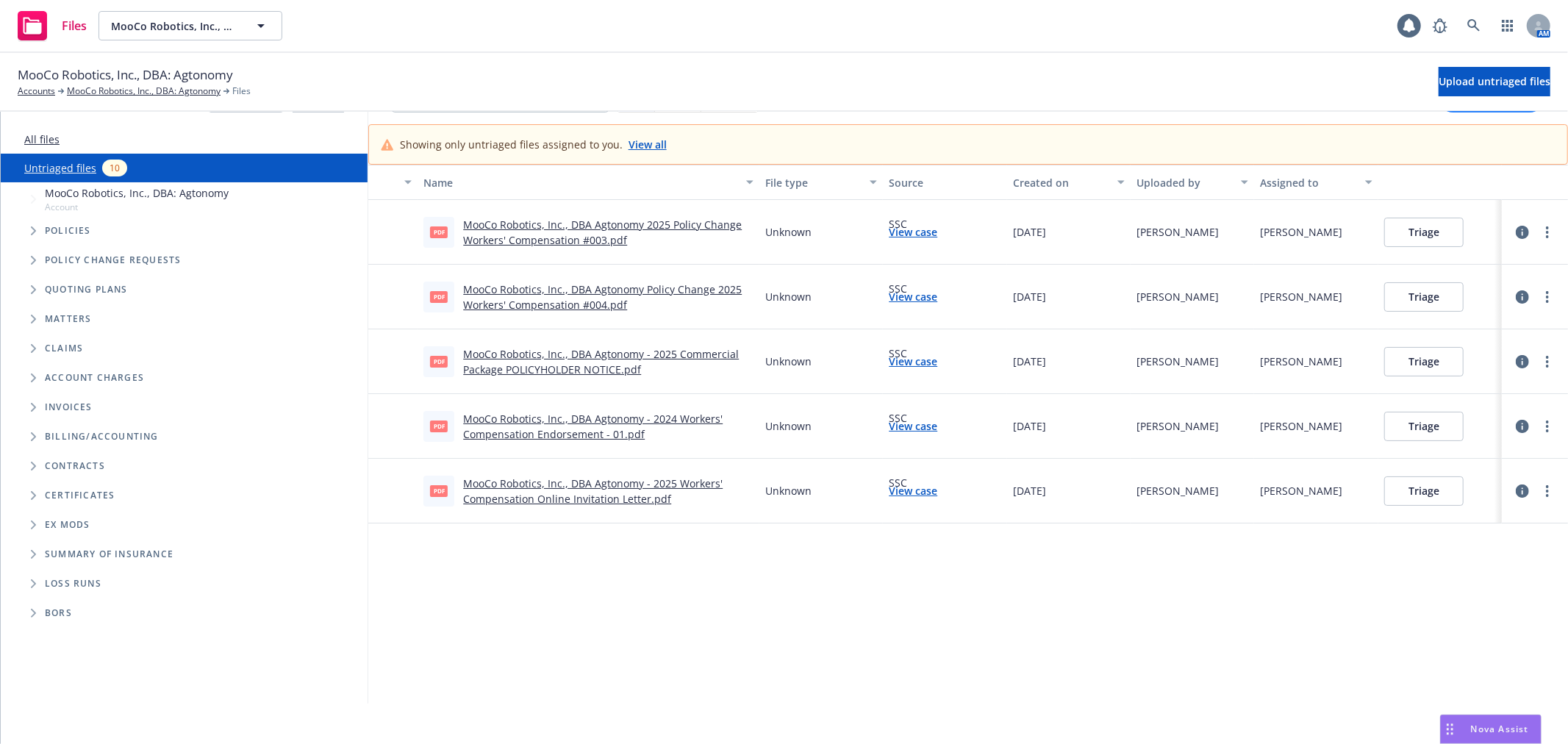
click at [579, 414] on link "MooCo Robotics, Inc., DBA Agtonomy - 2024 Workers' Compensation Endorsement - 0…" at bounding box center [592, 426] width 260 height 29
click at [1429, 360] on button "Triage" at bounding box center [1424, 361] width 80 height 29
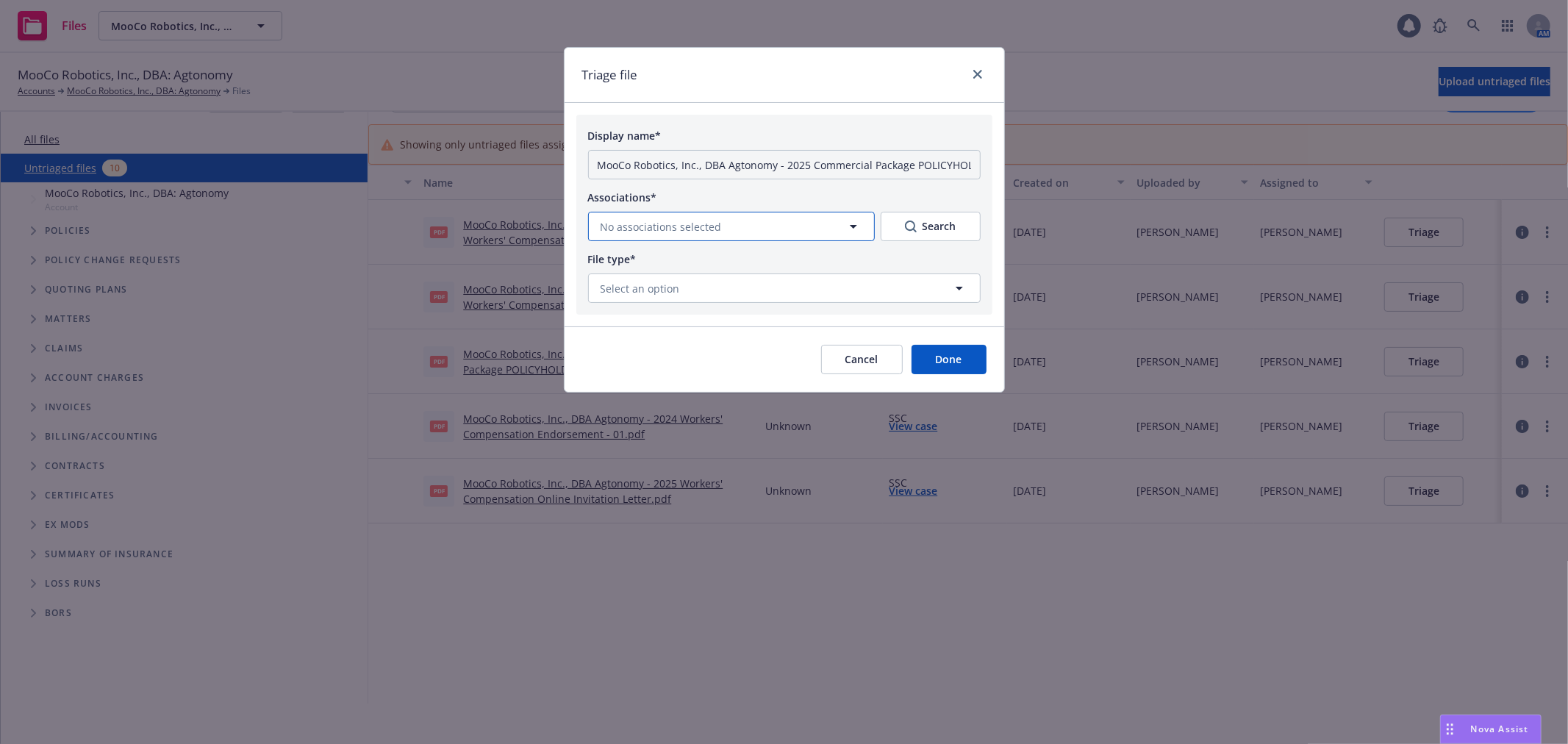
click at [815, 232] on button "No associations selected" at bounding box center [730, 226] width 286 height 29
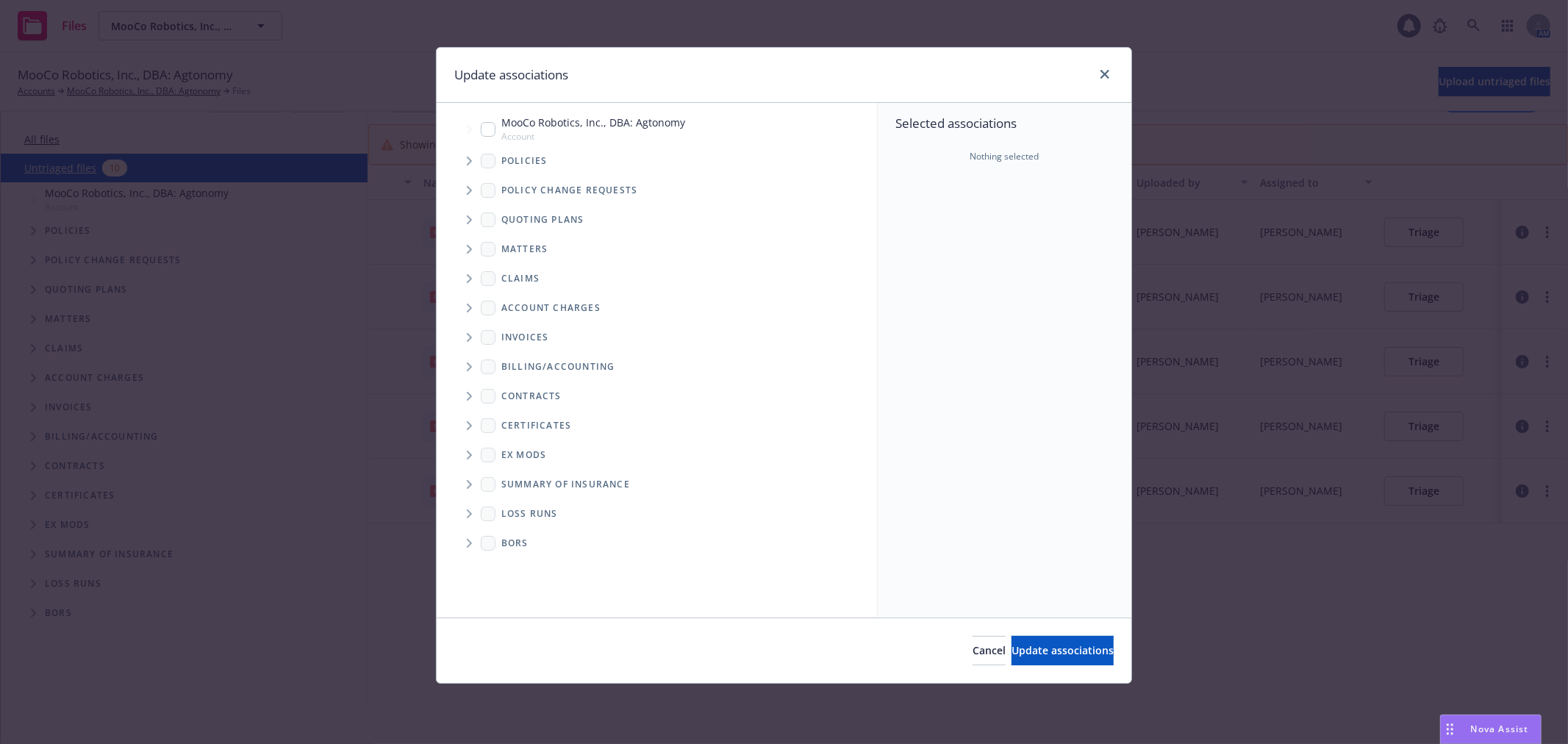
click at [467, 164] on icon "Tree Example" at bounding box center [470, 161] width 5 height 9
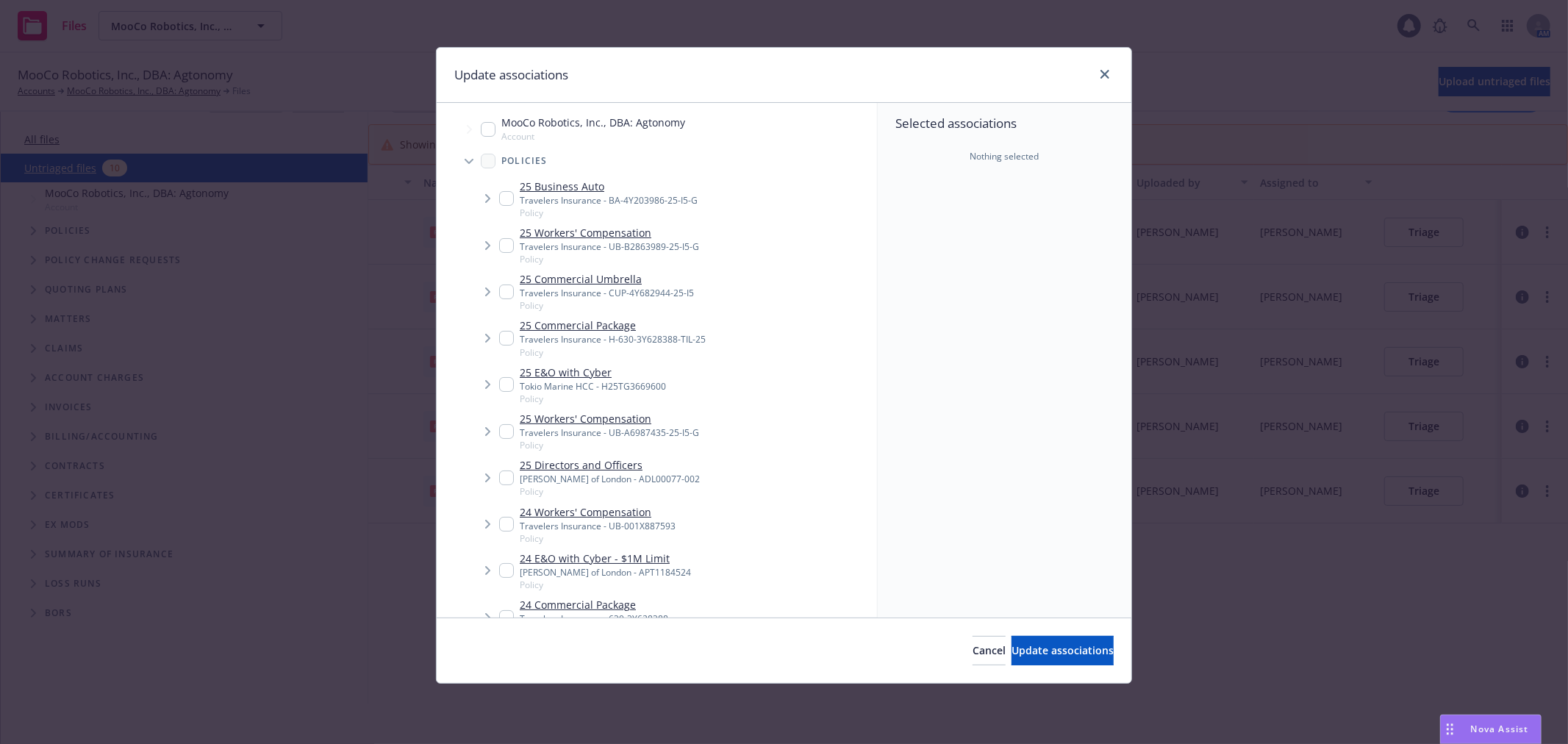
click at [508, 245] on input "Tree Example" at bounding box center [506, 246] width 15 height 15
checkbox input "true"
click at [1011, 638] on button "Update associations" at bounding box center [1062, 650] width 102 height 29
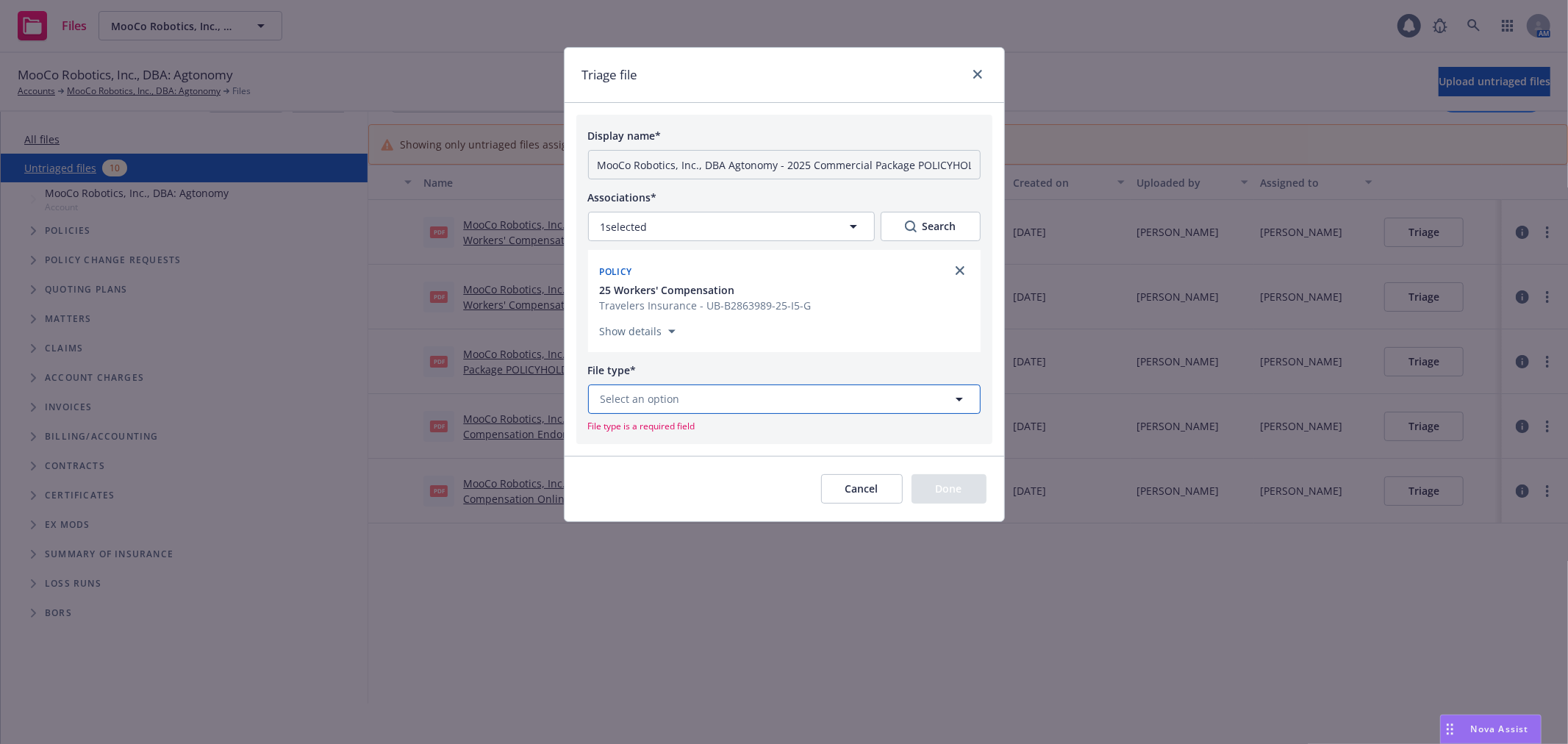
click at [826, 403] on button "Select an option" at bounding box center [784, 399] width 393 height 29
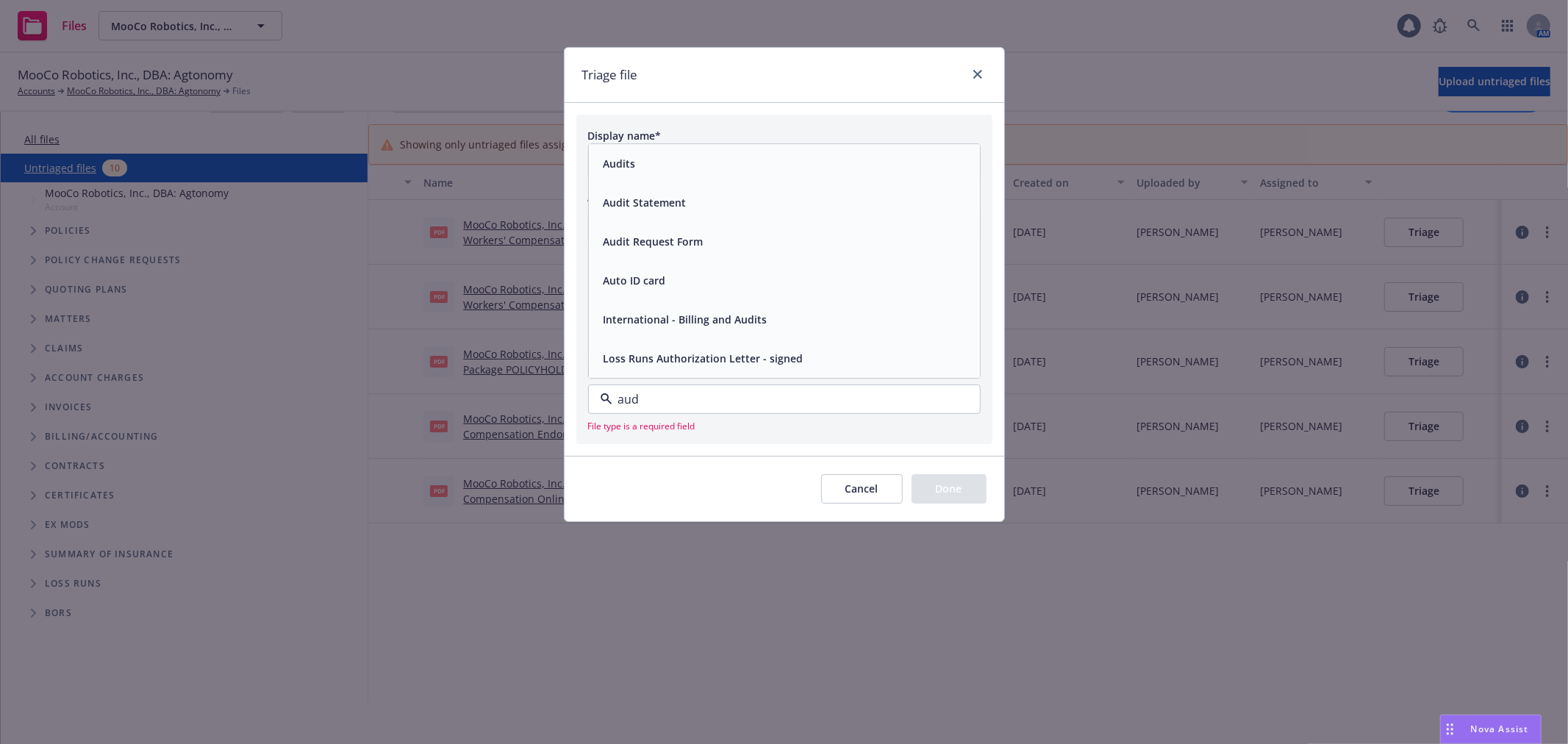
type input "audi"
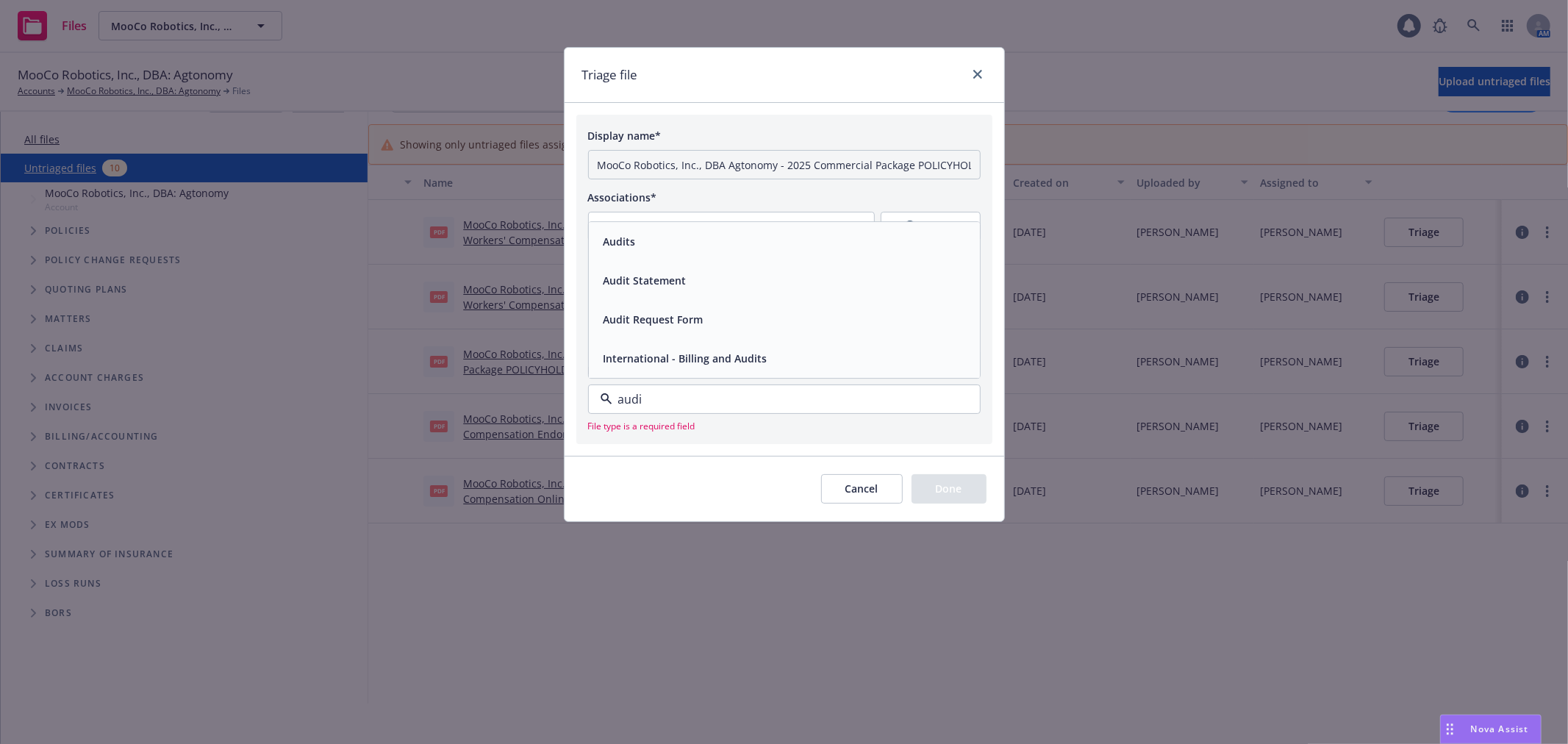
click at [803, 239] on div "Audits" at bounding box center [784, 241] width 373 height 21
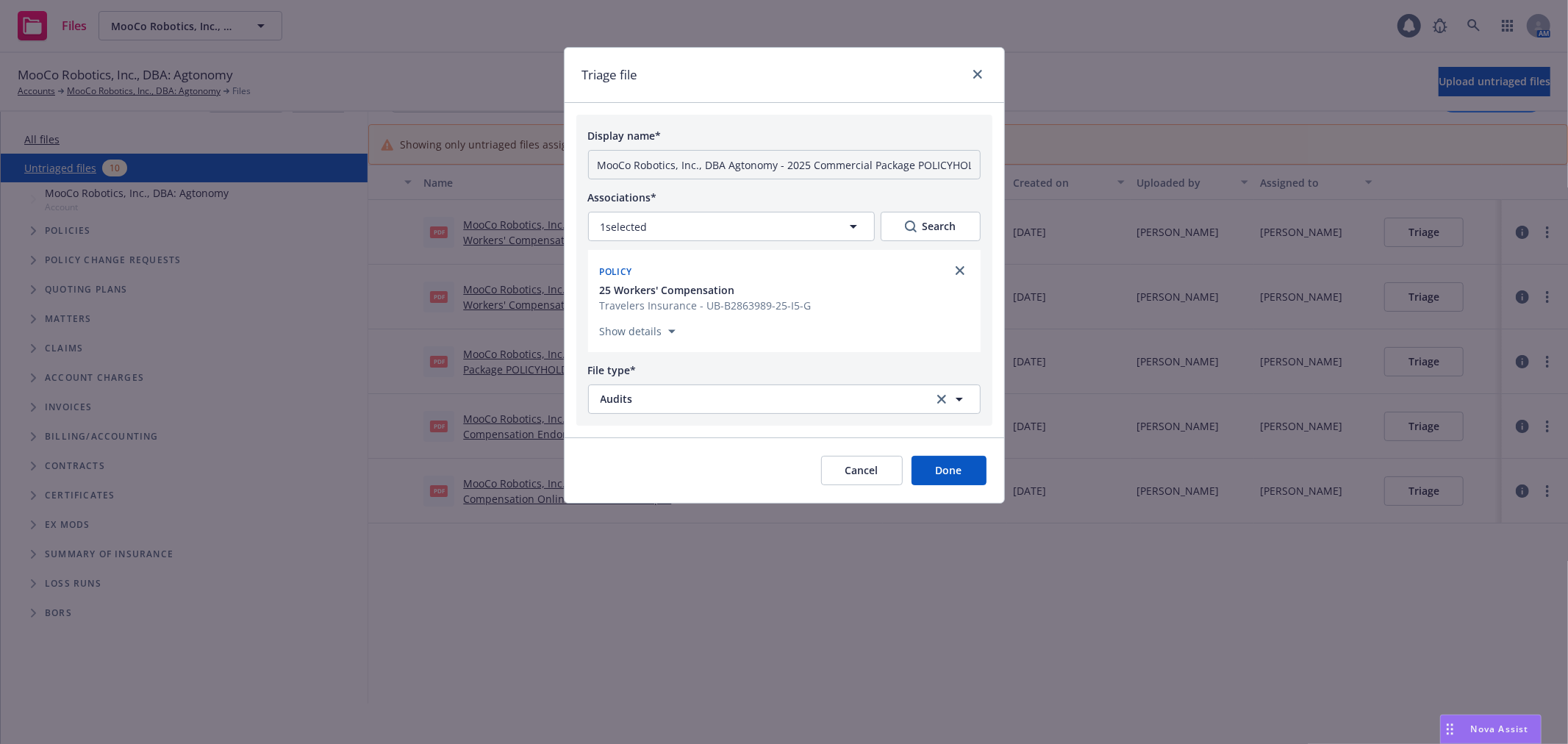
click at [922, 458] on button "Done" at bounding box center [948, 470] width 75 height 29
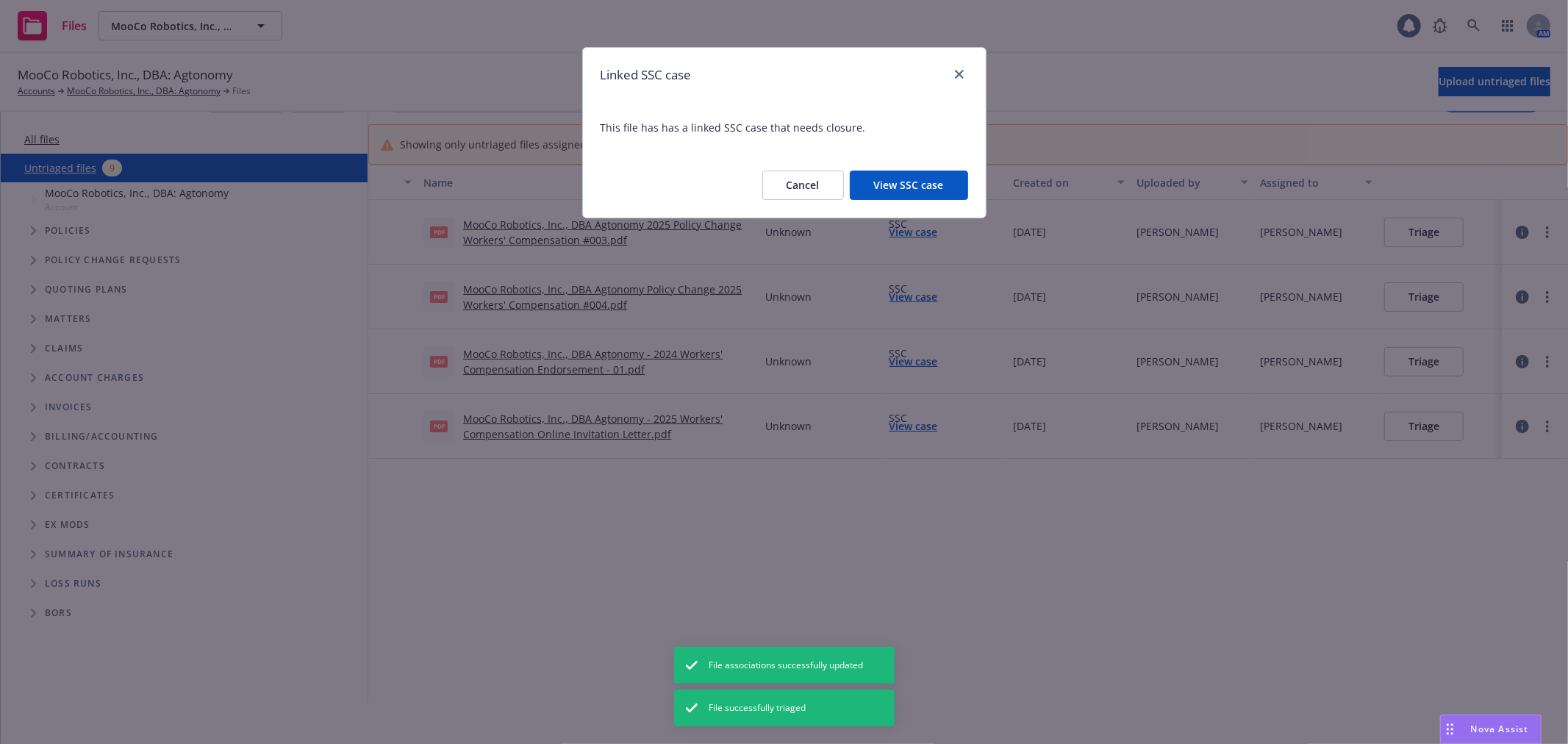
click at [937, 175] on button "View SSC case" at bounding box center [909, 184] width 118 height 29
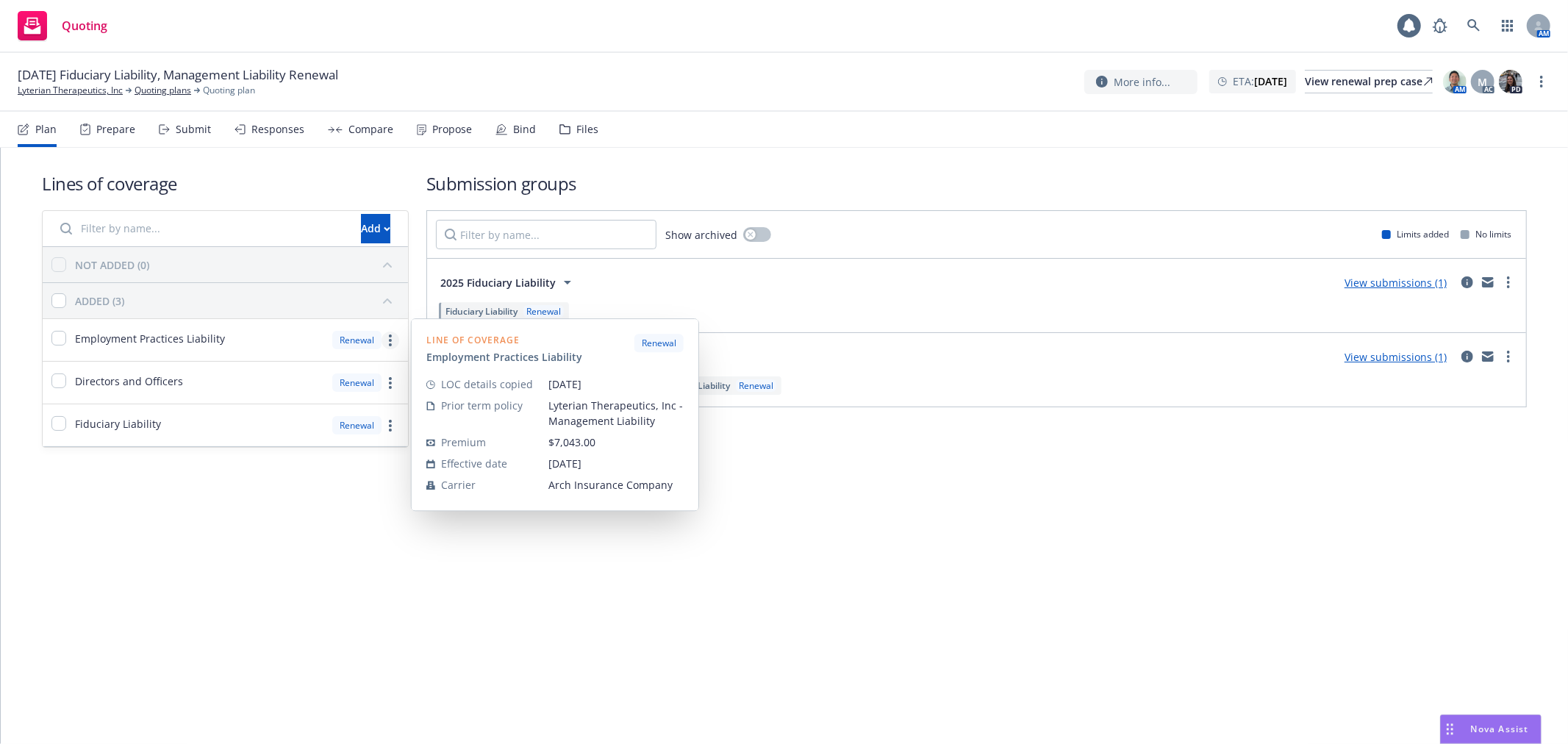
click at [390, 342] on icon "more" at bounding box center [390, 340] width 3 height 12
click at [303, 439] on span "Edit prior term coverage details" at bounding box center [271, 435] width 191 height 14
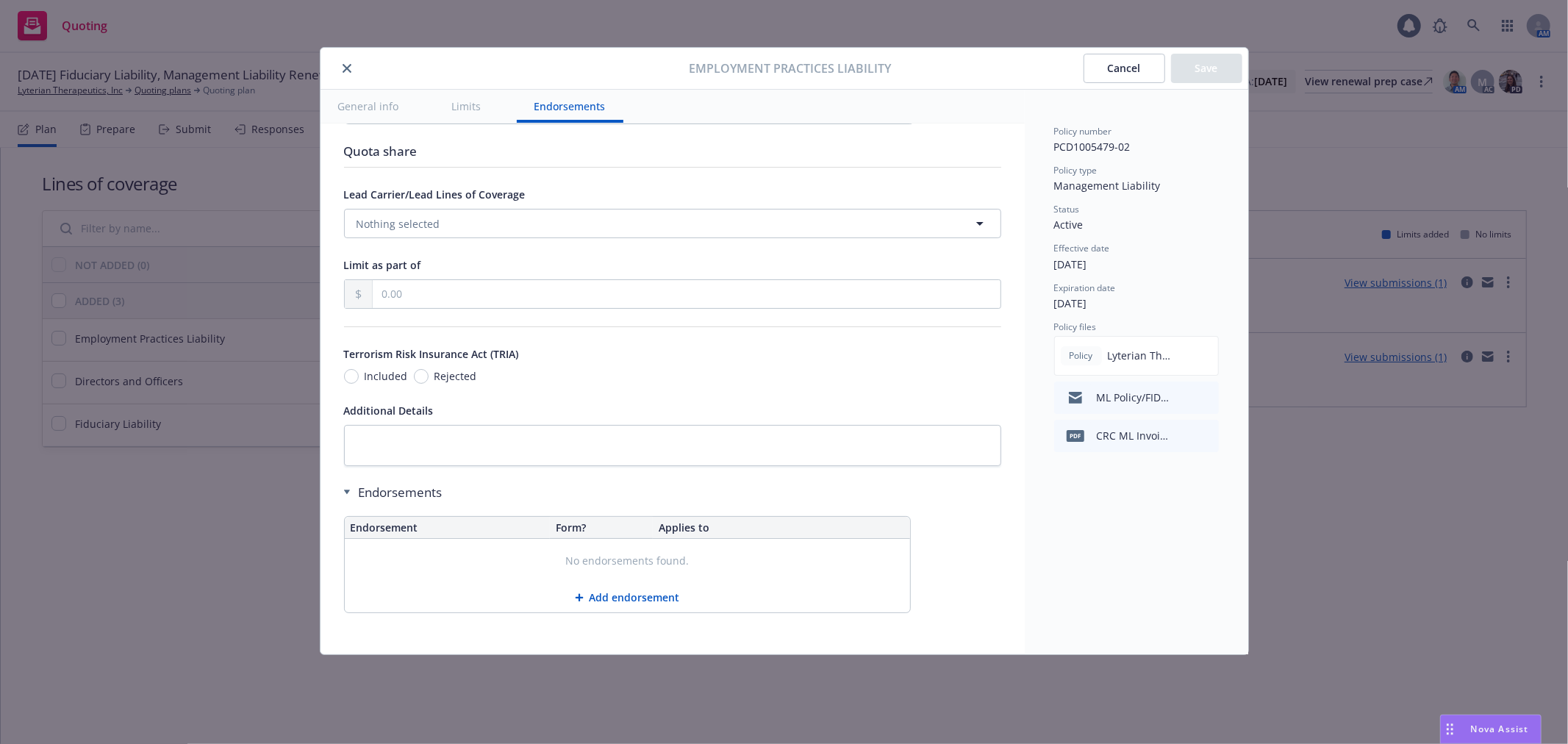
scroll to position [505, 0]
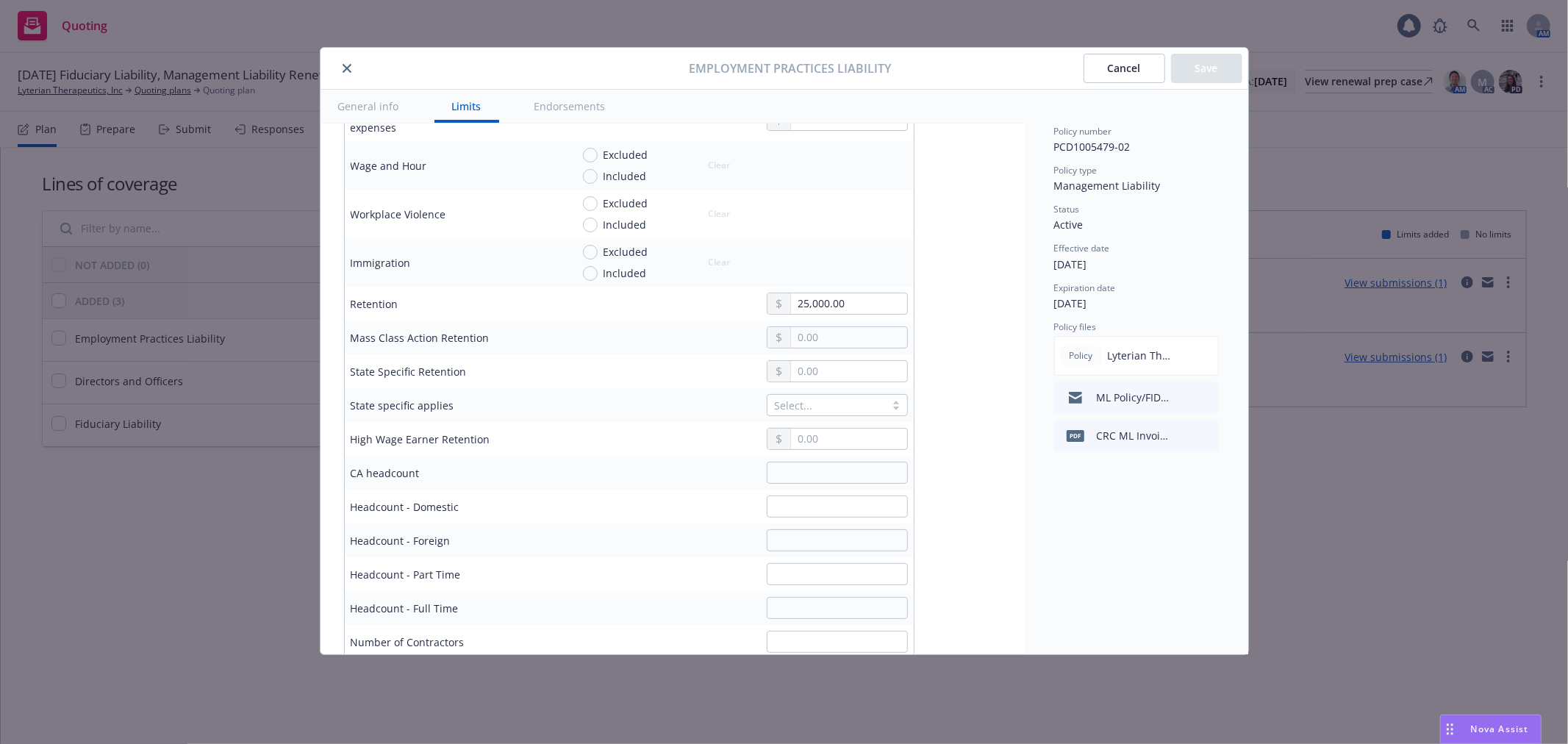
click at [339, 75] on div at bounding box center [508, 68] width 363 height 18
click at [340, 72] on button "close" at bounding box center [347, 68] width 18 height 18
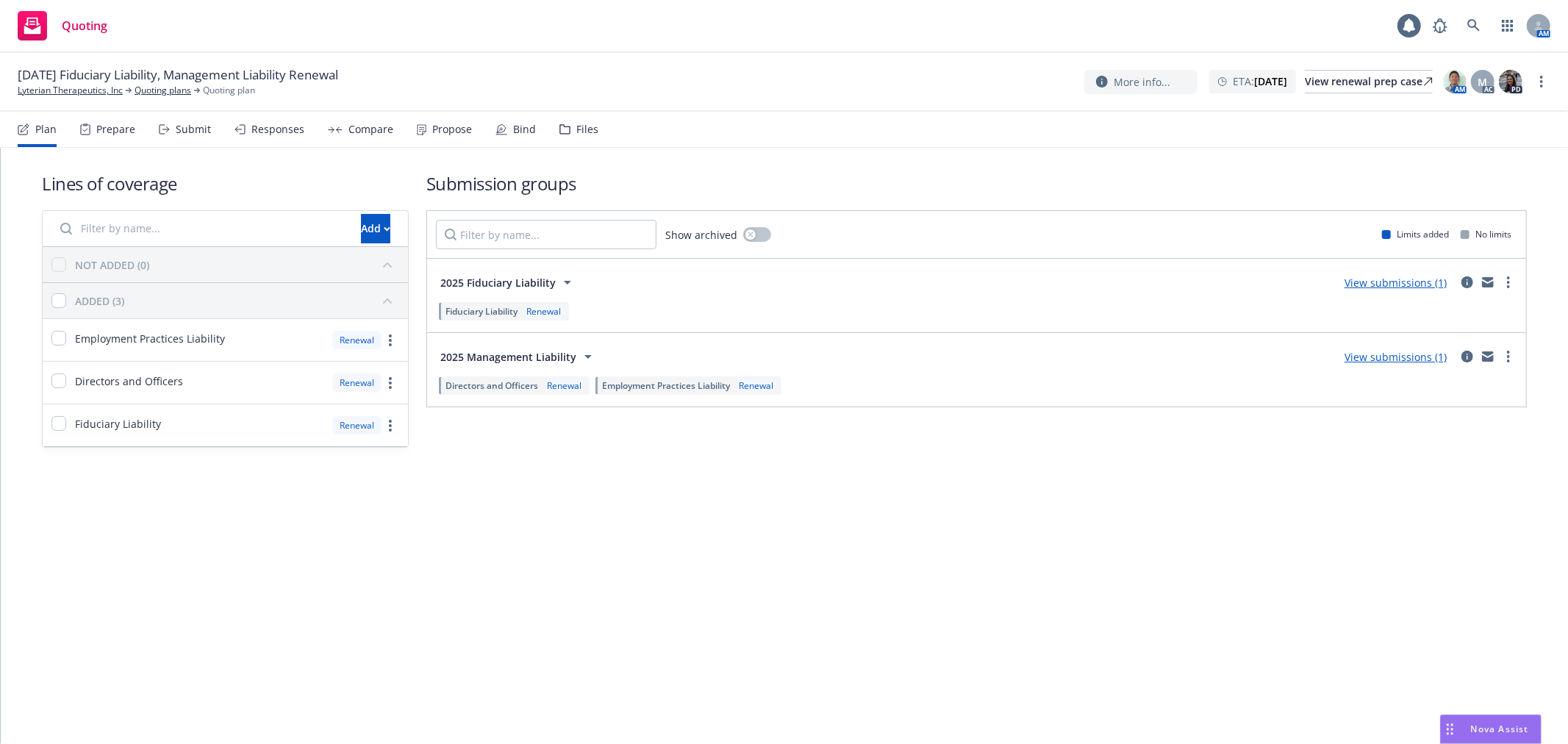
click at [698, 388] on span "Employment Practices Liability" at bounding box center [666, 386] width 128 height 12
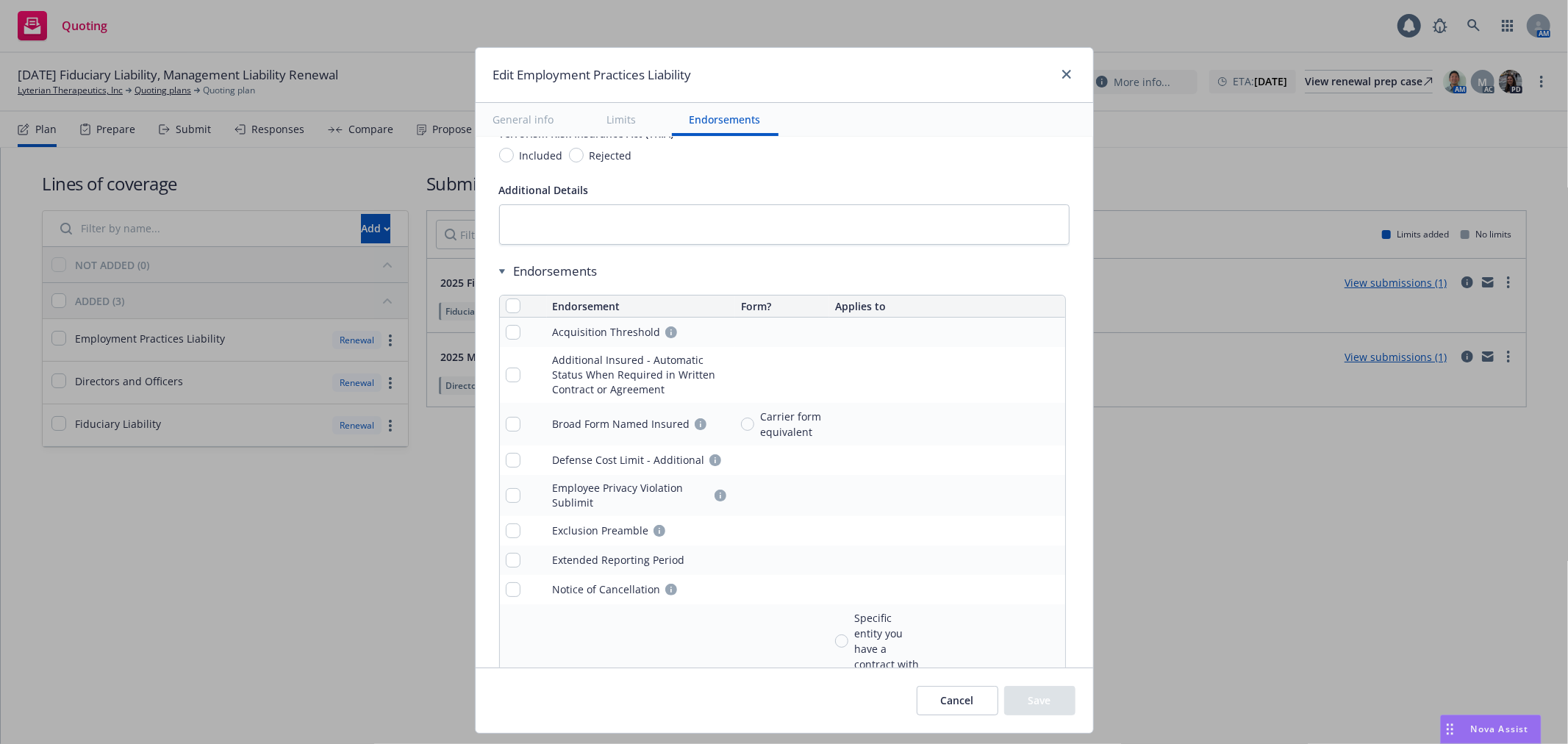
scroll to position [1714, 0]
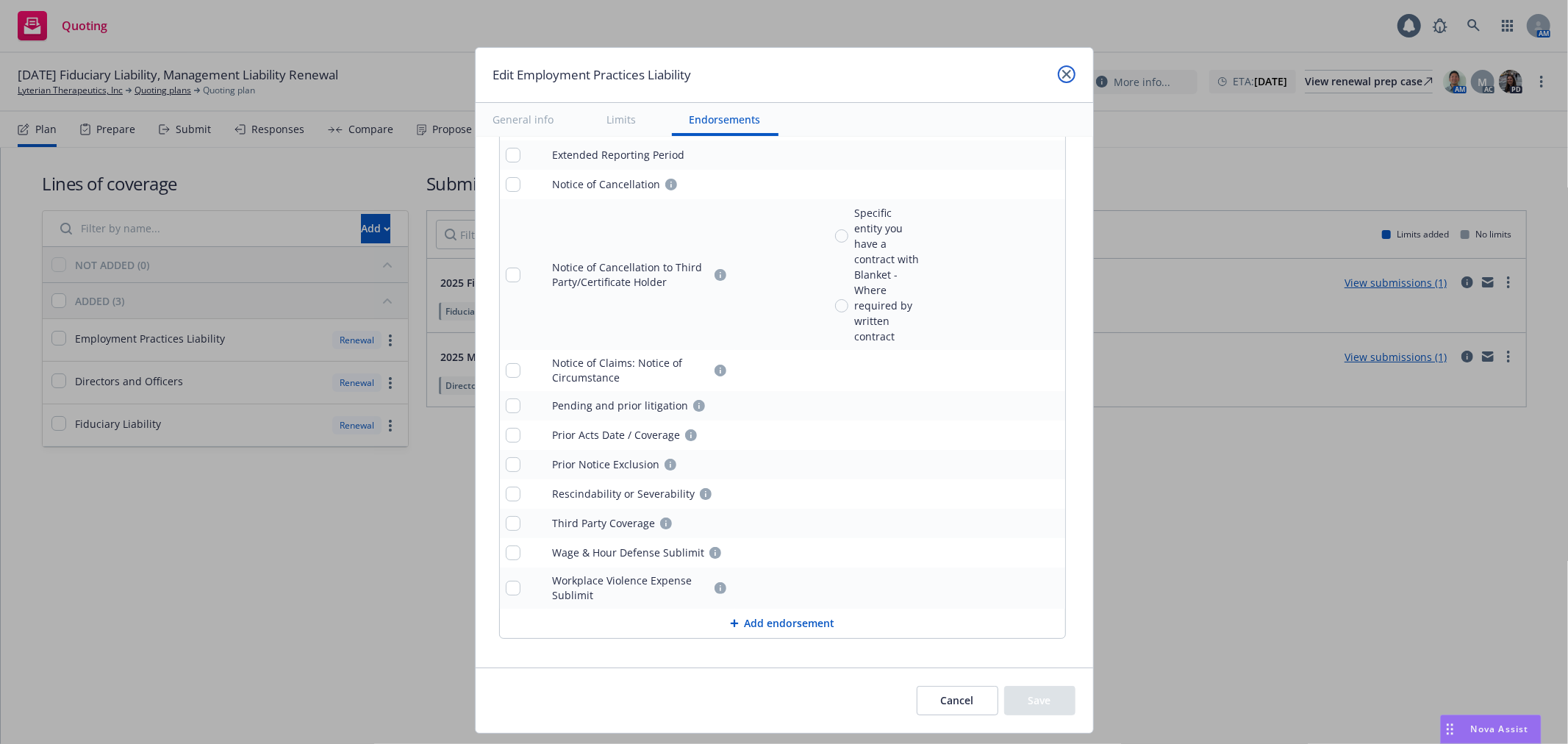
drag, startPoint x: 1073, startPoint y: 74, endPoint x: 450, endPoint y: 132, distance: 625.7
click at [1073, 74] on link "close" at bounding box center [1066, 74] width 18 height 18
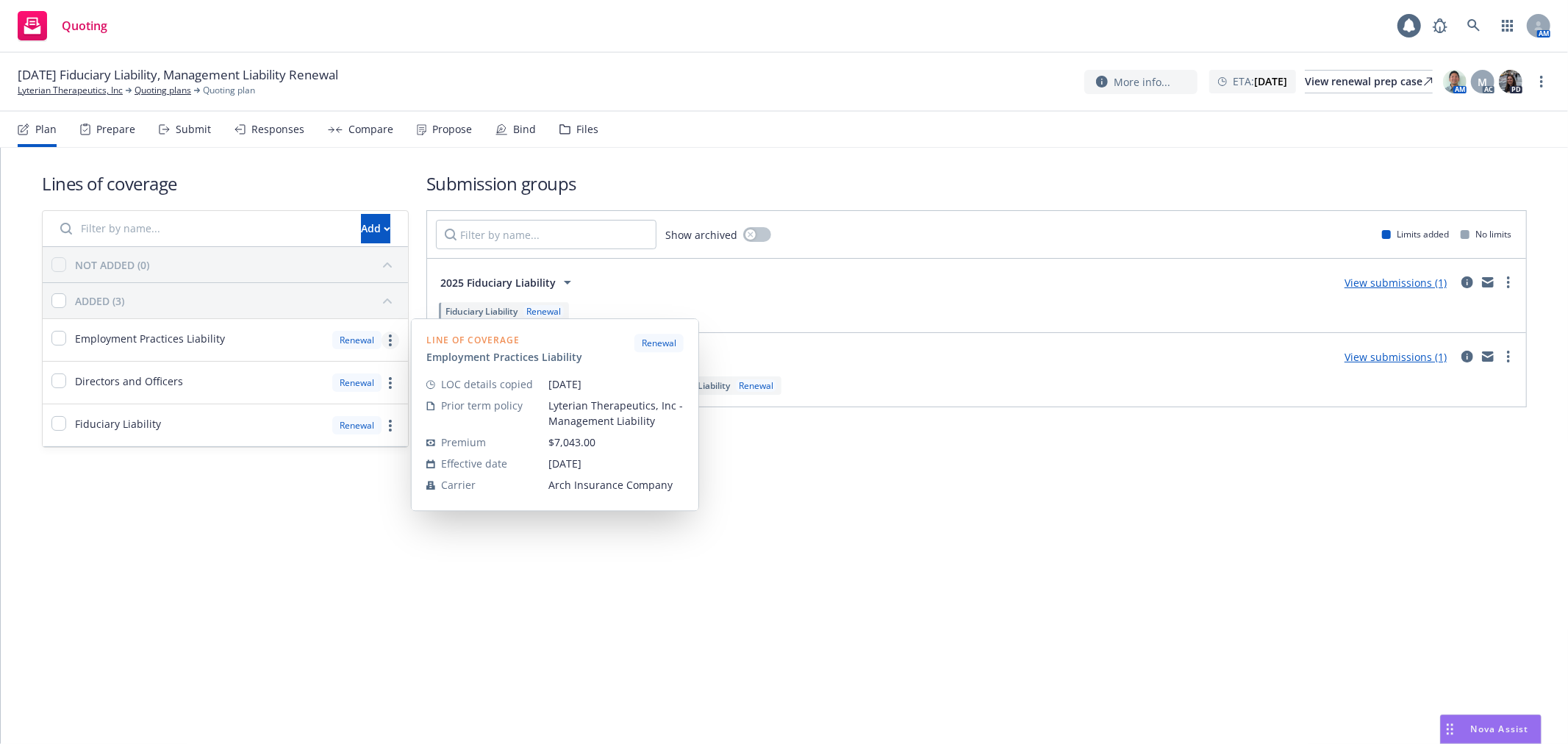
click at [394, 340] on link "more" at bounding box center [390, 341] width 18 height 18
click at [320, 435] on span "Edit prior term coverage details" at bounding box center [271, 435] width 191 height 14
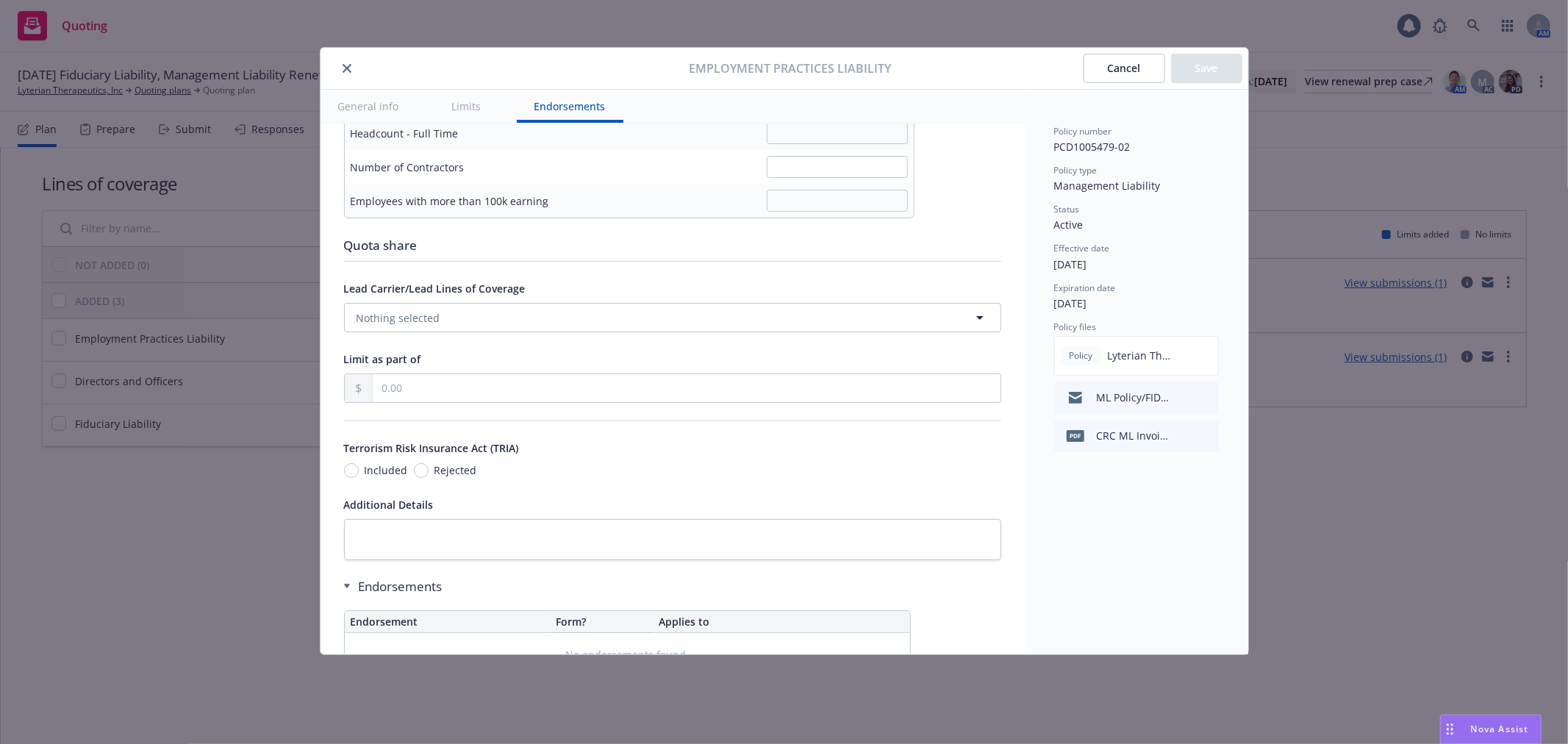
scroll to position [1077, 0]
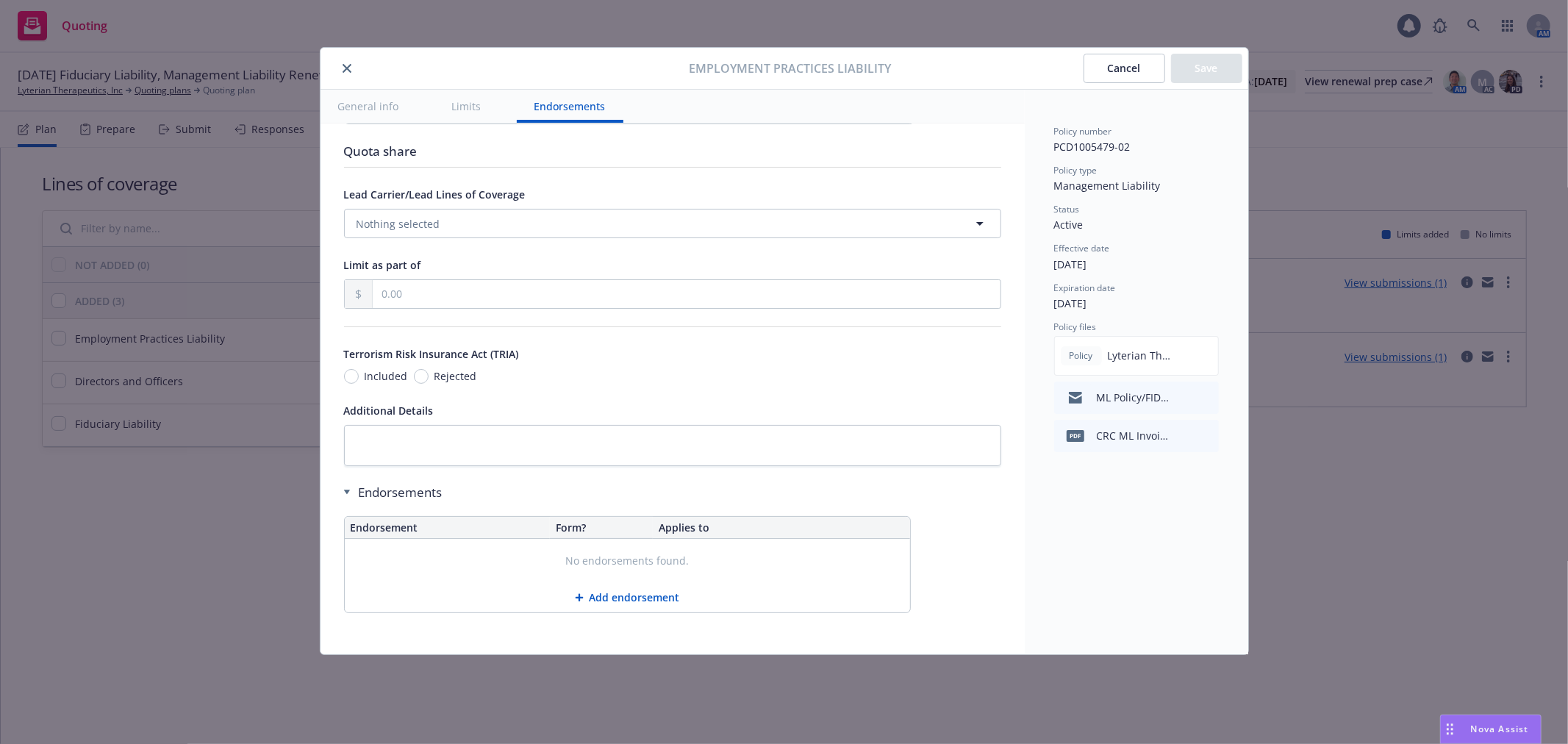
click at [1119, 80] on button "Cancel" at bounding box center [1124, 68] width 82 height 29
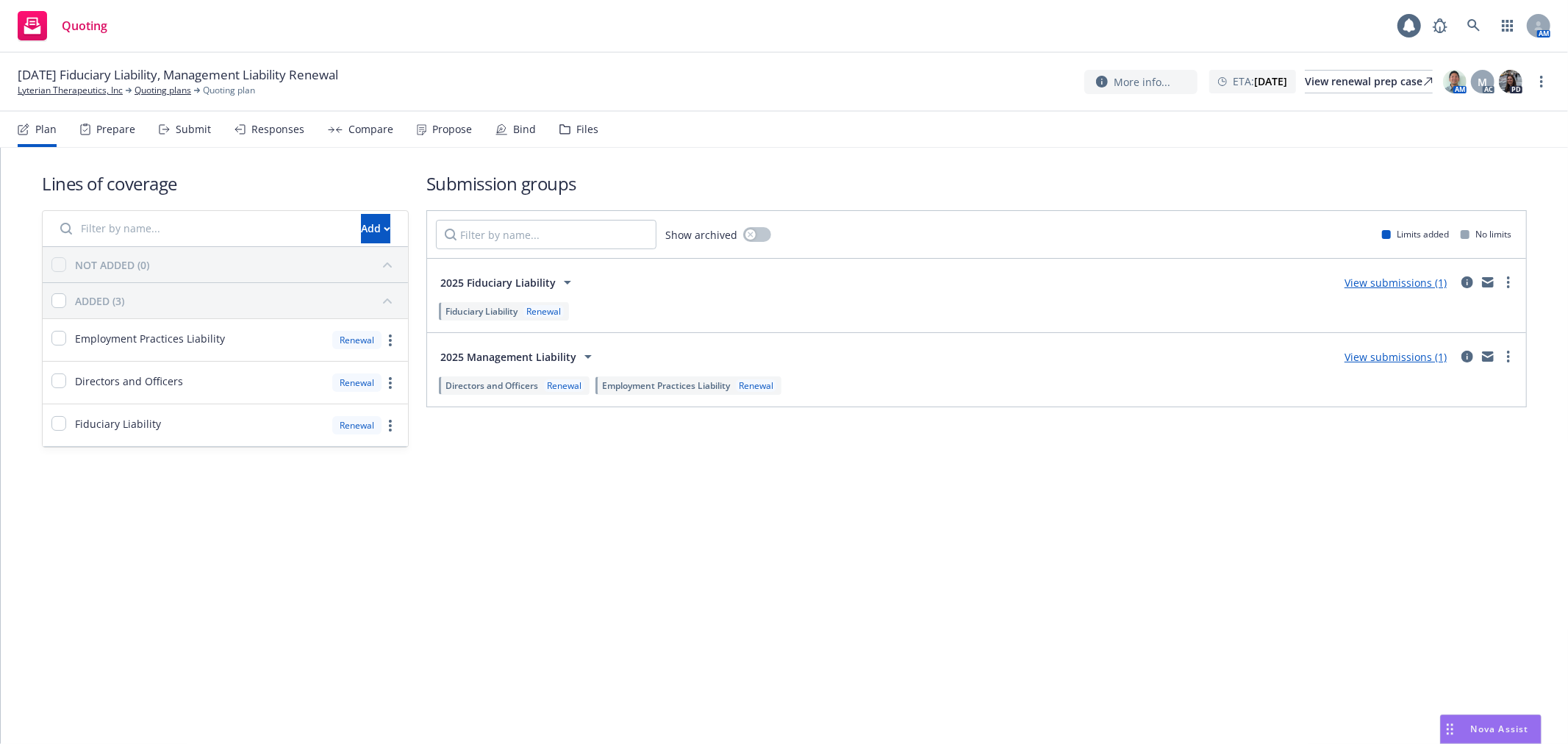
click at [699, 393] on div "Employment Practices Liability Renewal" at bounding box center [689, 386] width 186 height 19
click at [704, 385] on span "Employment Practices Liability" at bounding box center [666, 386] width 128 height 12
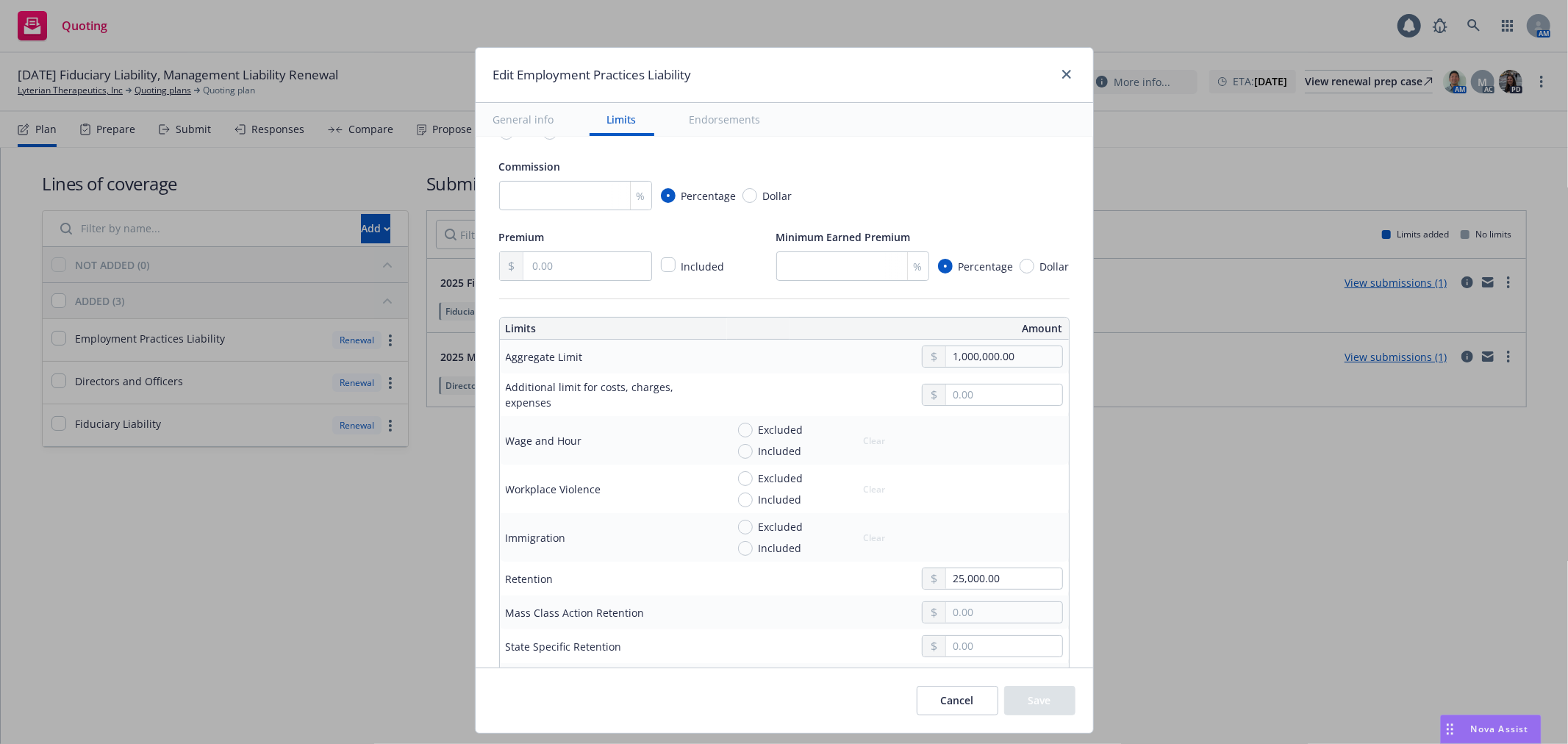
scroll to position [0, 0]
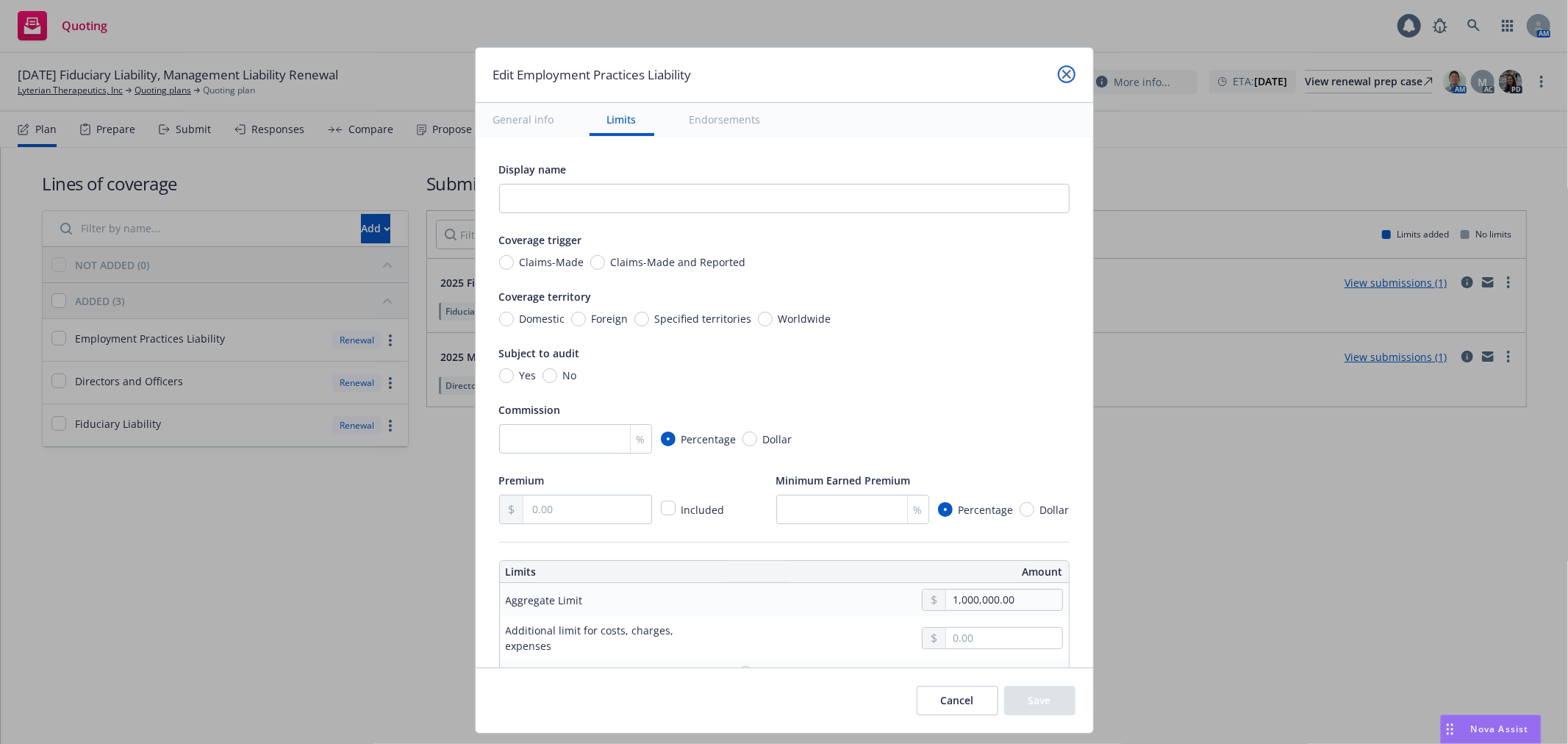
click at [1071, 72] on link "close" at bounding box center [1066, 74] width 18 height 18
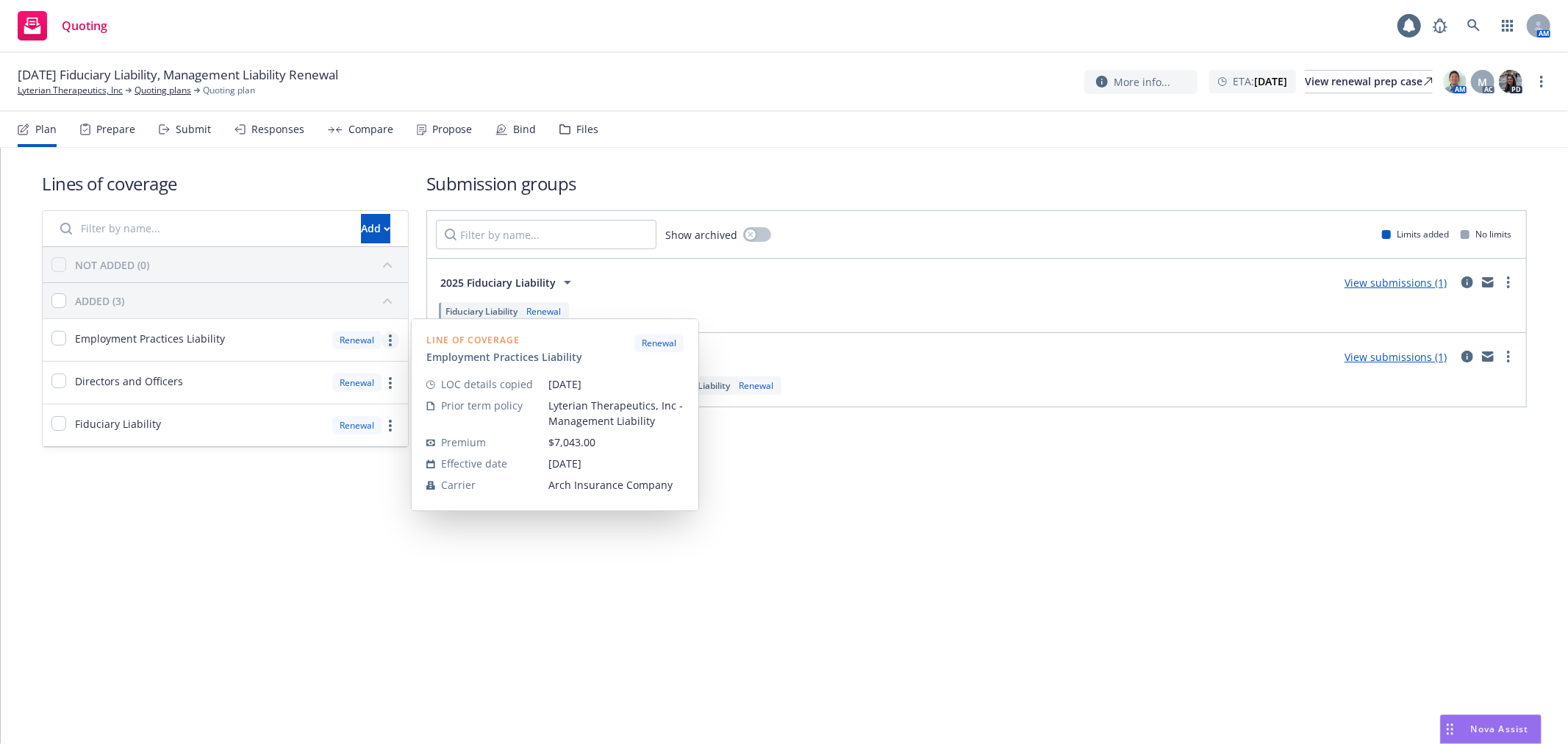
click at [382, 341] on link "more" at bounding box center [390, 341] width 18 height 18
click at [386, 342] on link "more" at bounding box center [390, 341] width 18 height 18
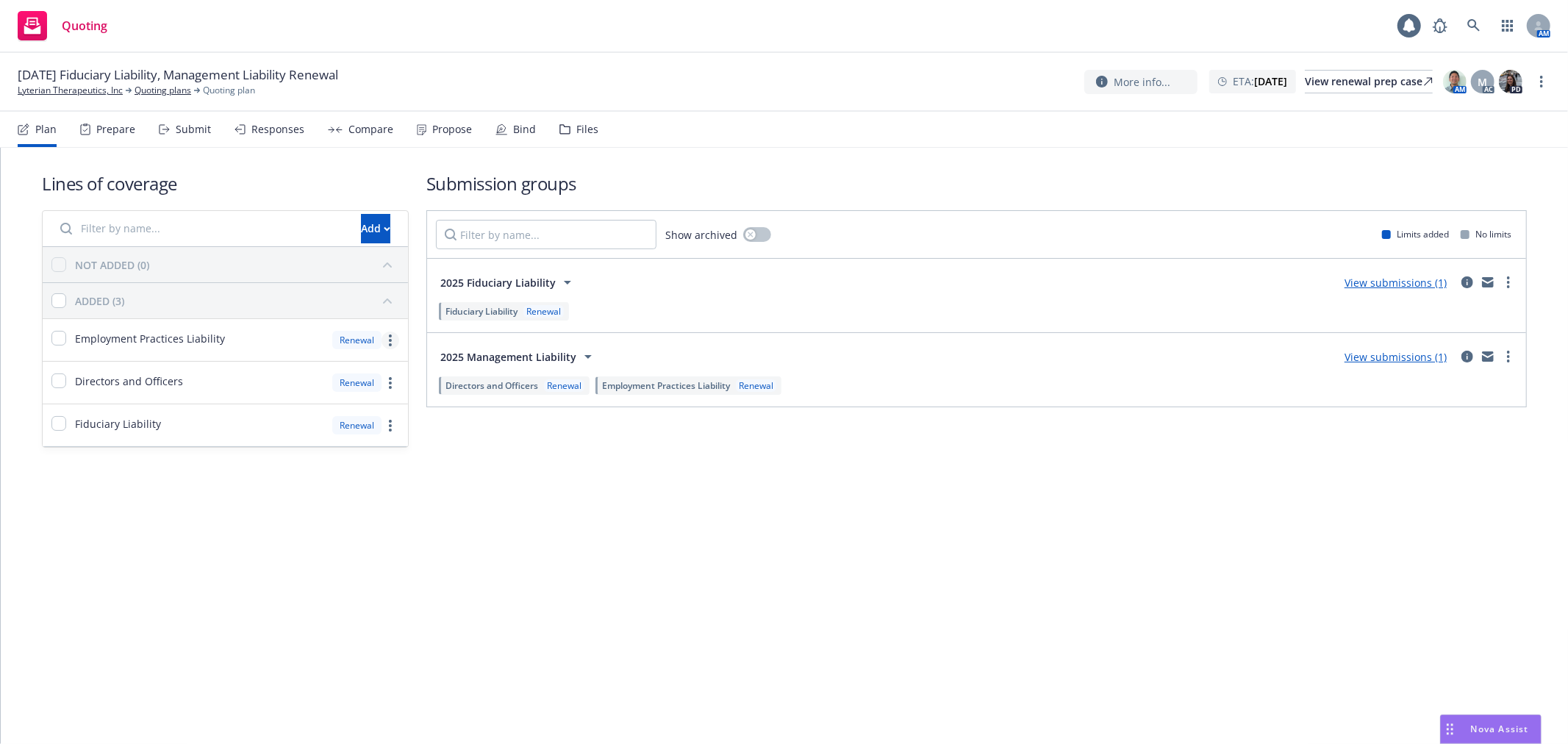
click at [389, 340] on circle "more" at bounding box center [390, 340] width 3 height 3
click at [326, 432] on span "Edit prior term coverage details" at bounding box center [271, 435] width 191 height 14
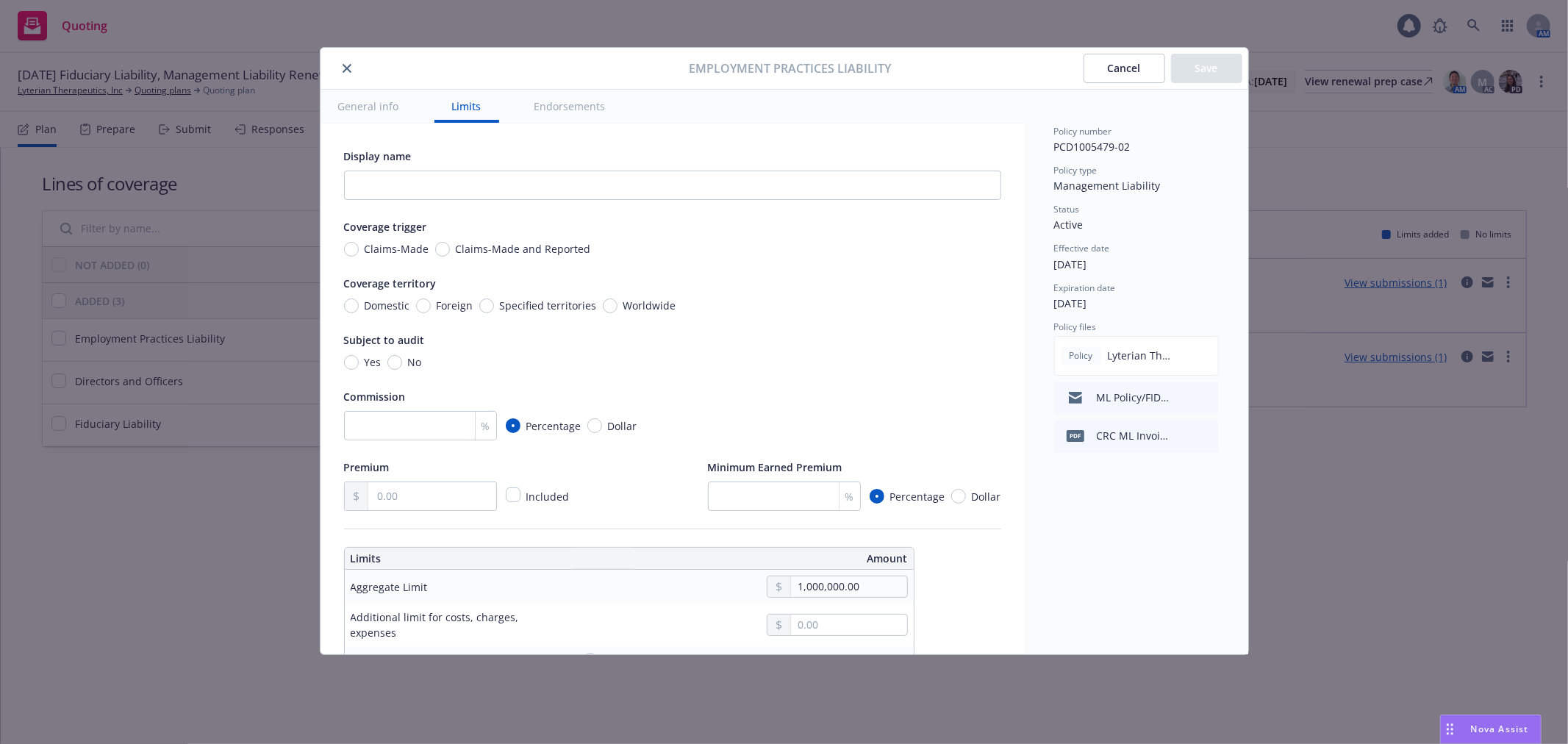
click at [444, 411] on div "Commission % Percentage Dollar" at bounding box center [672, 414] width 657 height 53
click at [441, 446] on div "Display name Coverage trigger Claims-Made Claims-Made and Reported Coverage ter…" at bounding box center [672, 329] width 657 height 364
click at [434, 428] on input "number" at bounding box center [420, 426] width 152 height 29
type input "15"
click at [786, 387] on div "Display name Coverage trigger Claims-Made Claims-Made and Reported Coverage ter…" at bounding box center [672, 329] width 657 height 364
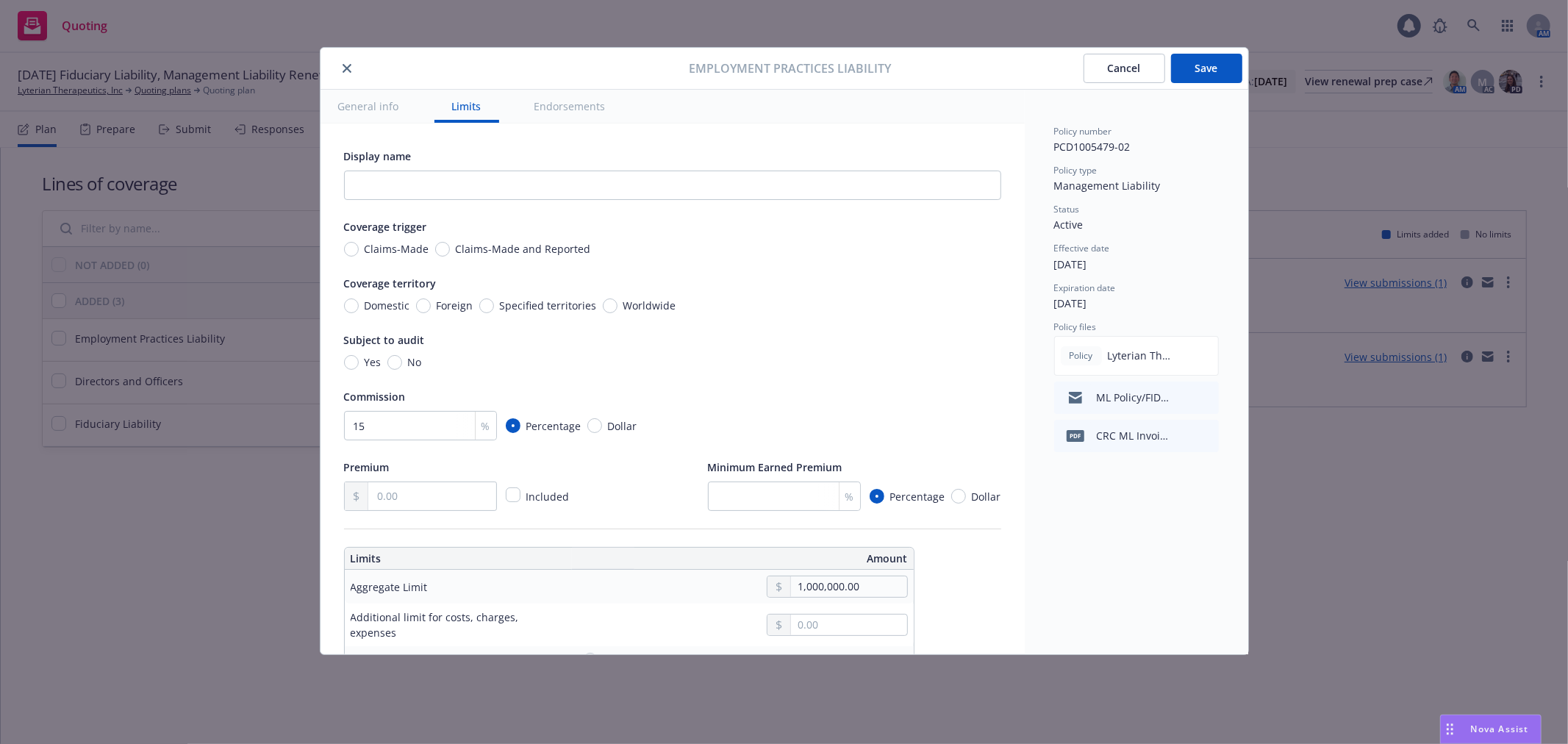
click at [1184, 69] on button "Save" at bounding box center [1206, 68] width 71 height 29
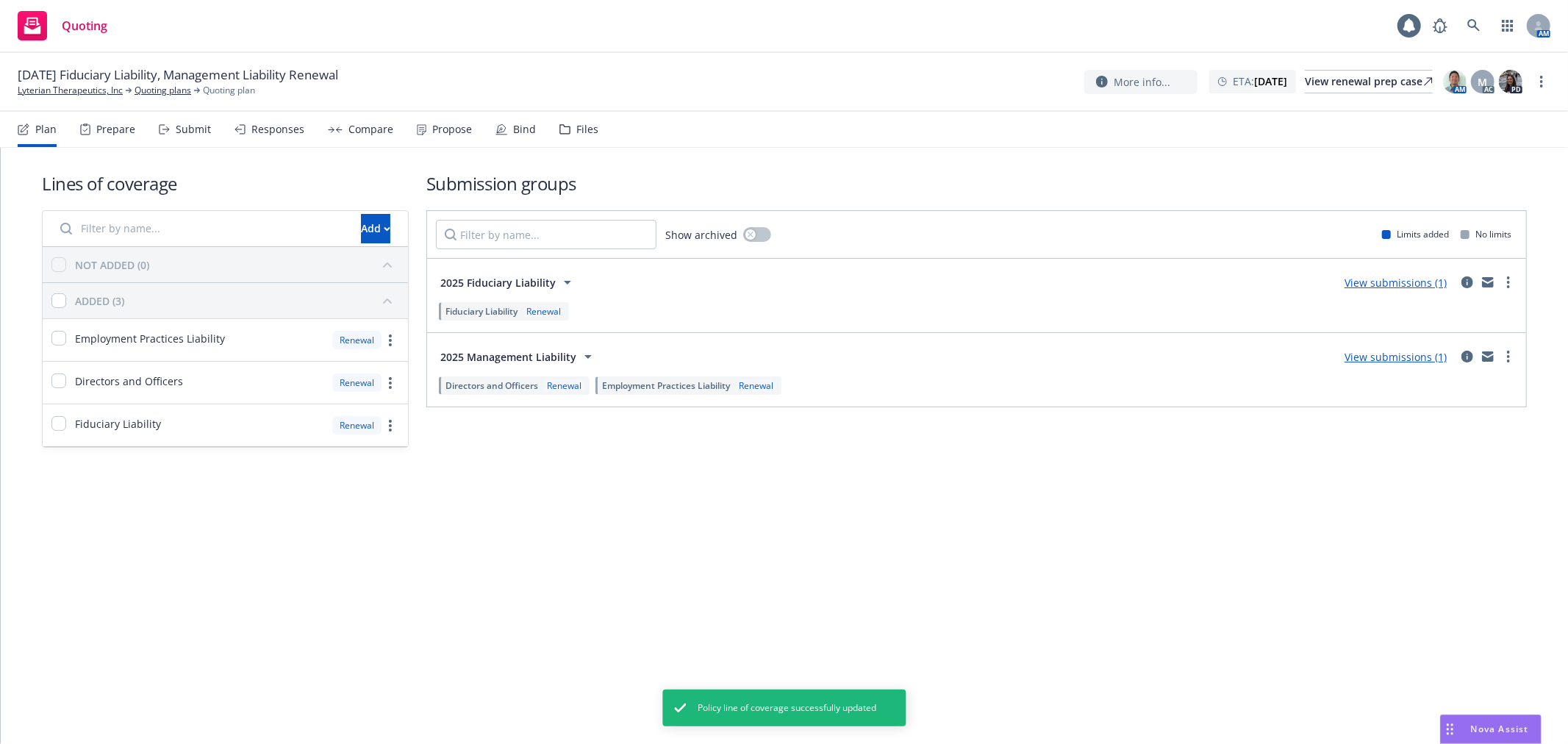
click at [536, 307] on div "Renewal" at bounding box center [543, 311] width 41 height 12
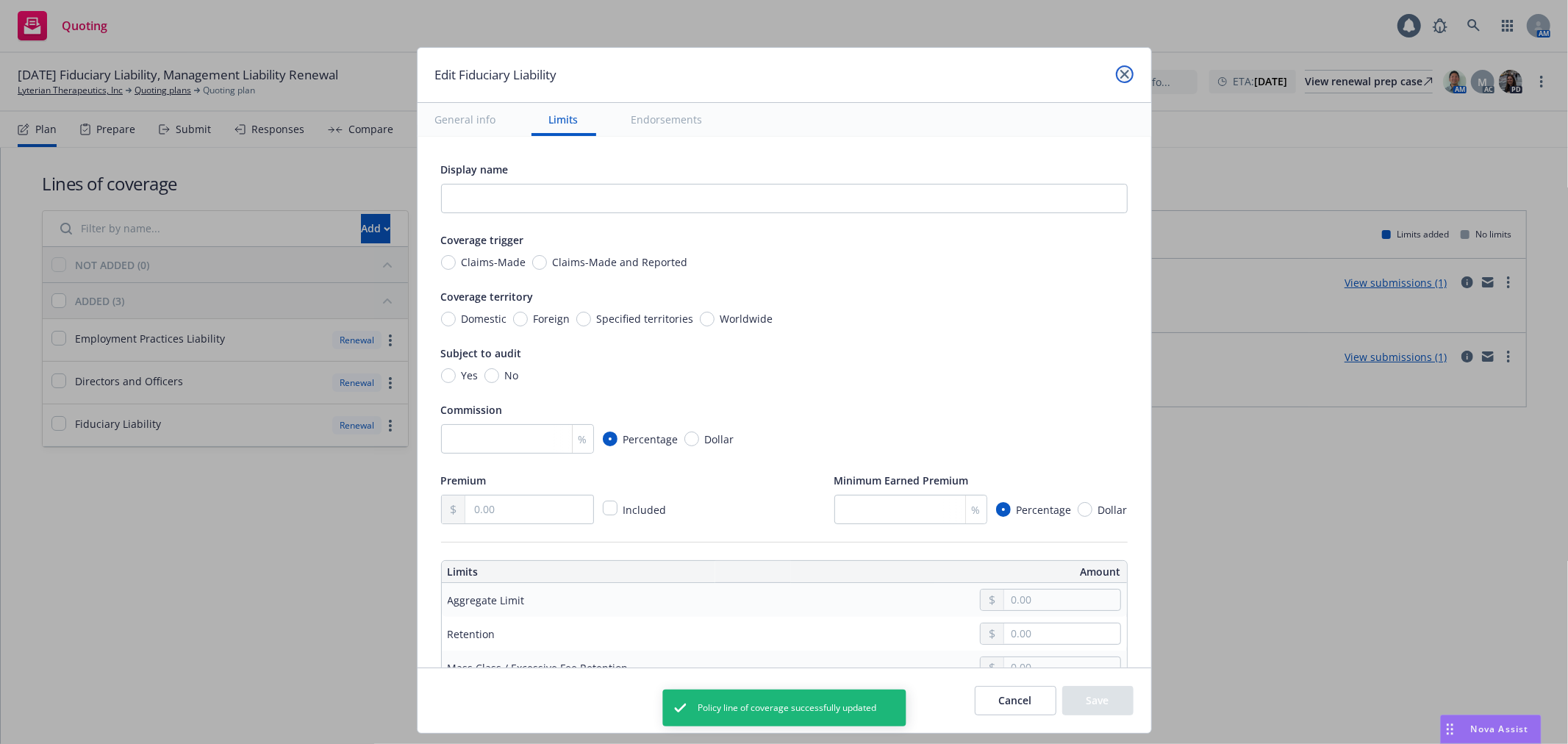
click at [1127, 70] on icon "close" at bounding box center [1125, 74] width 9 height 9
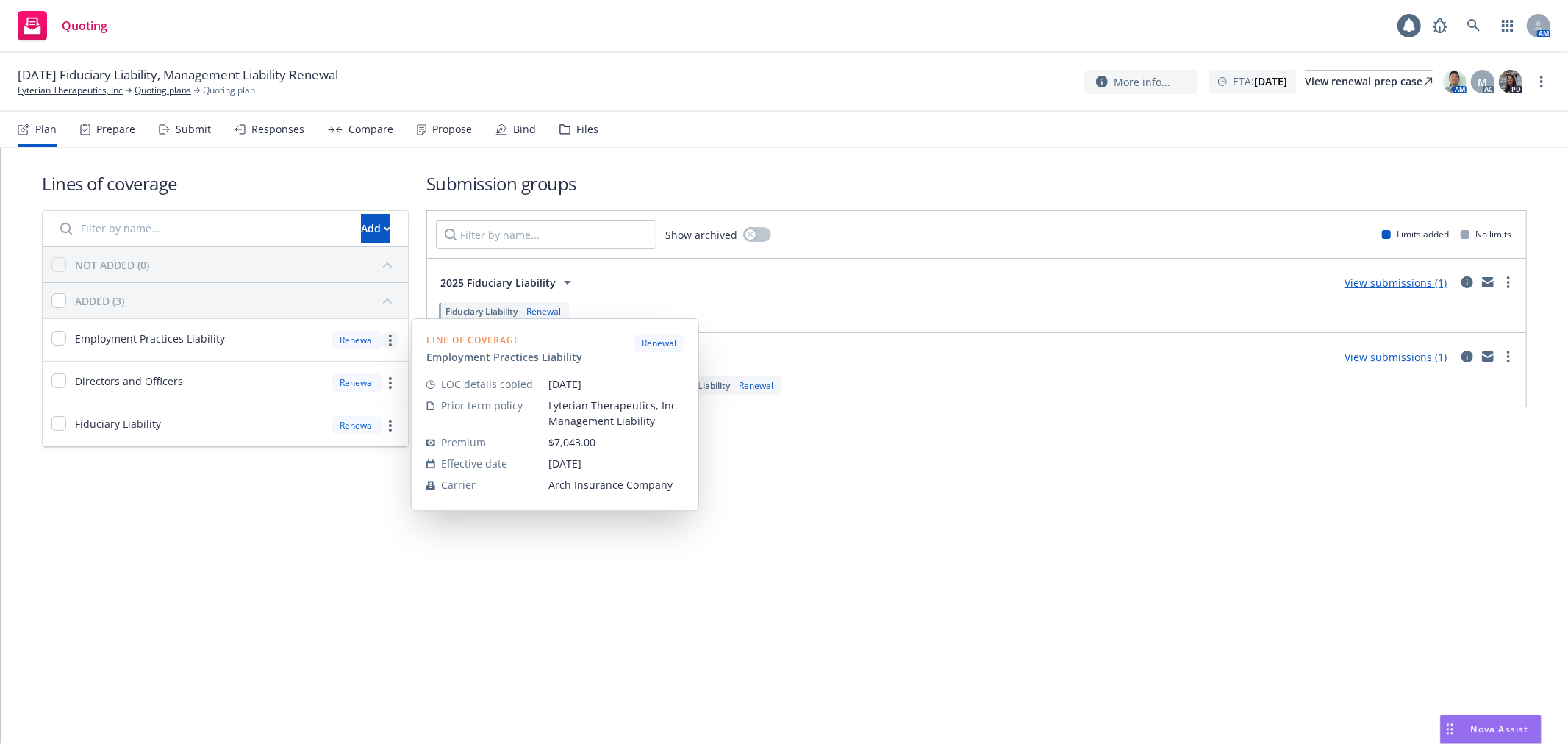
click at [386, 341] on link "more" at bounding box center [390, 341] width 18 height 18
click at [314, 404] on span "Copy coverage details from prior term" at bounding box center [286, 405] width 222 height 14
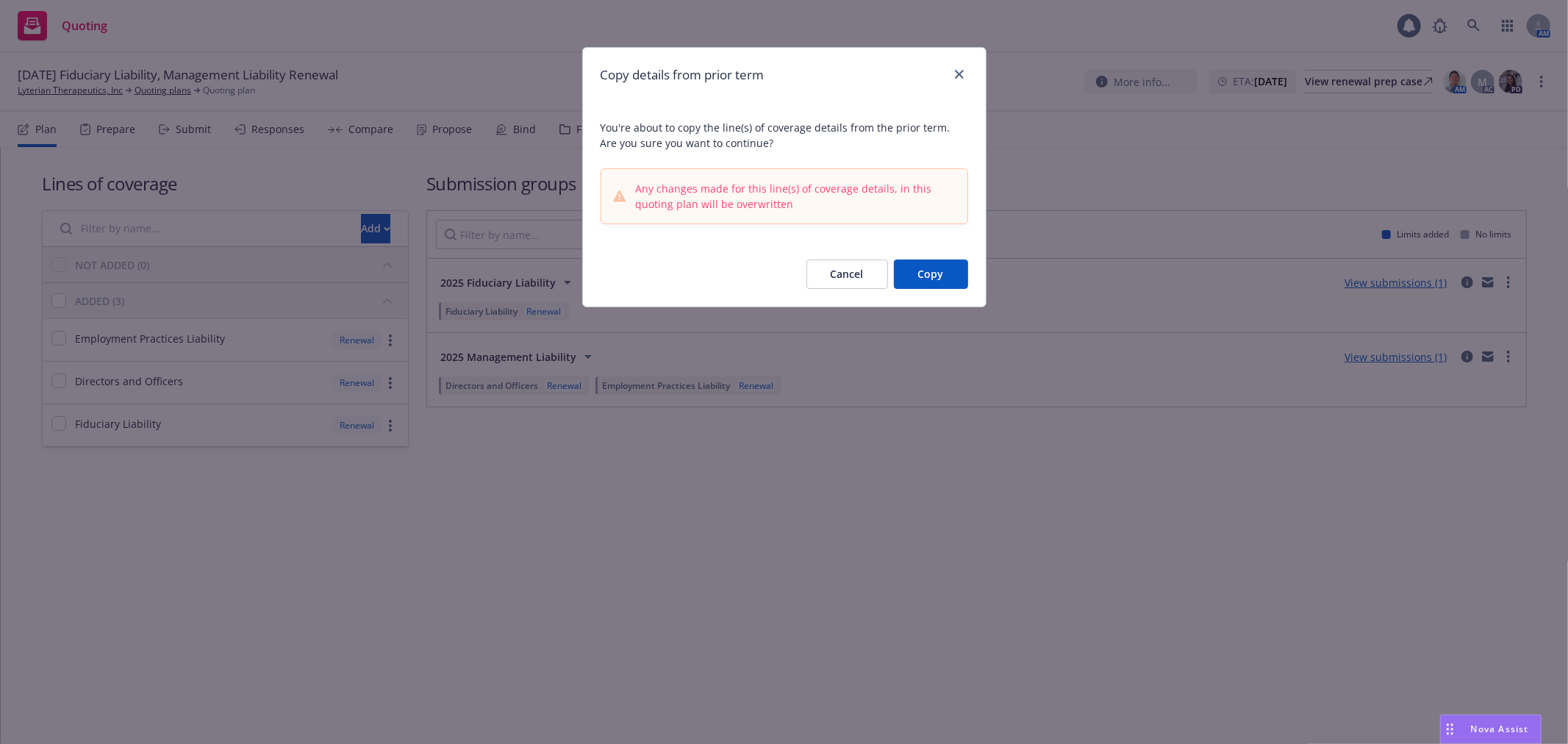
click at [820, 265] on button "Cancel" at bounding box center [847, 274] width 82 height 29
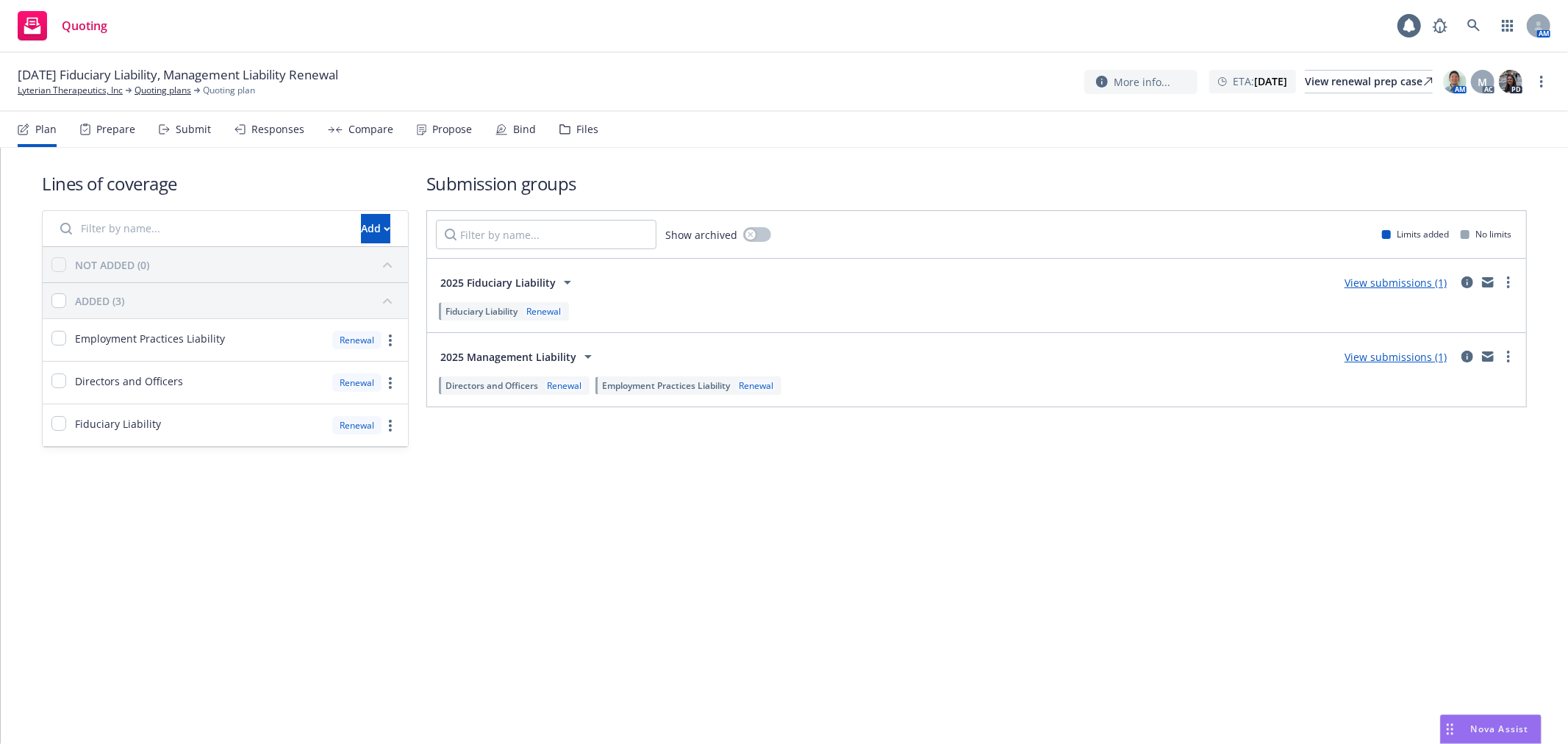
click at [662, 388] on span "Employment Practices Liability" at bounding box center [666, 386] width 128 height 12
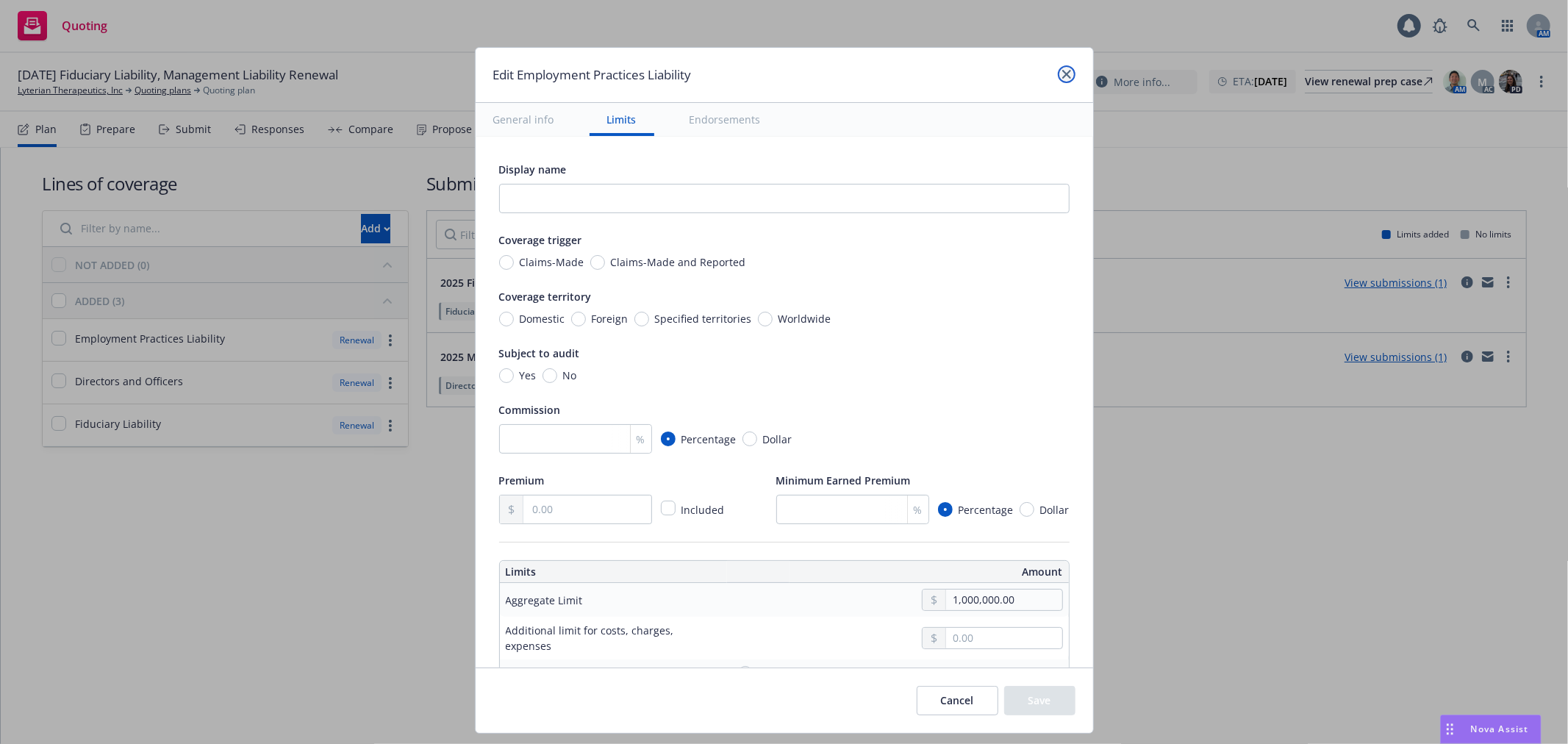
click at [1065, 75] on icon "close" at bounding box center [1066, 74] width 9 height 9
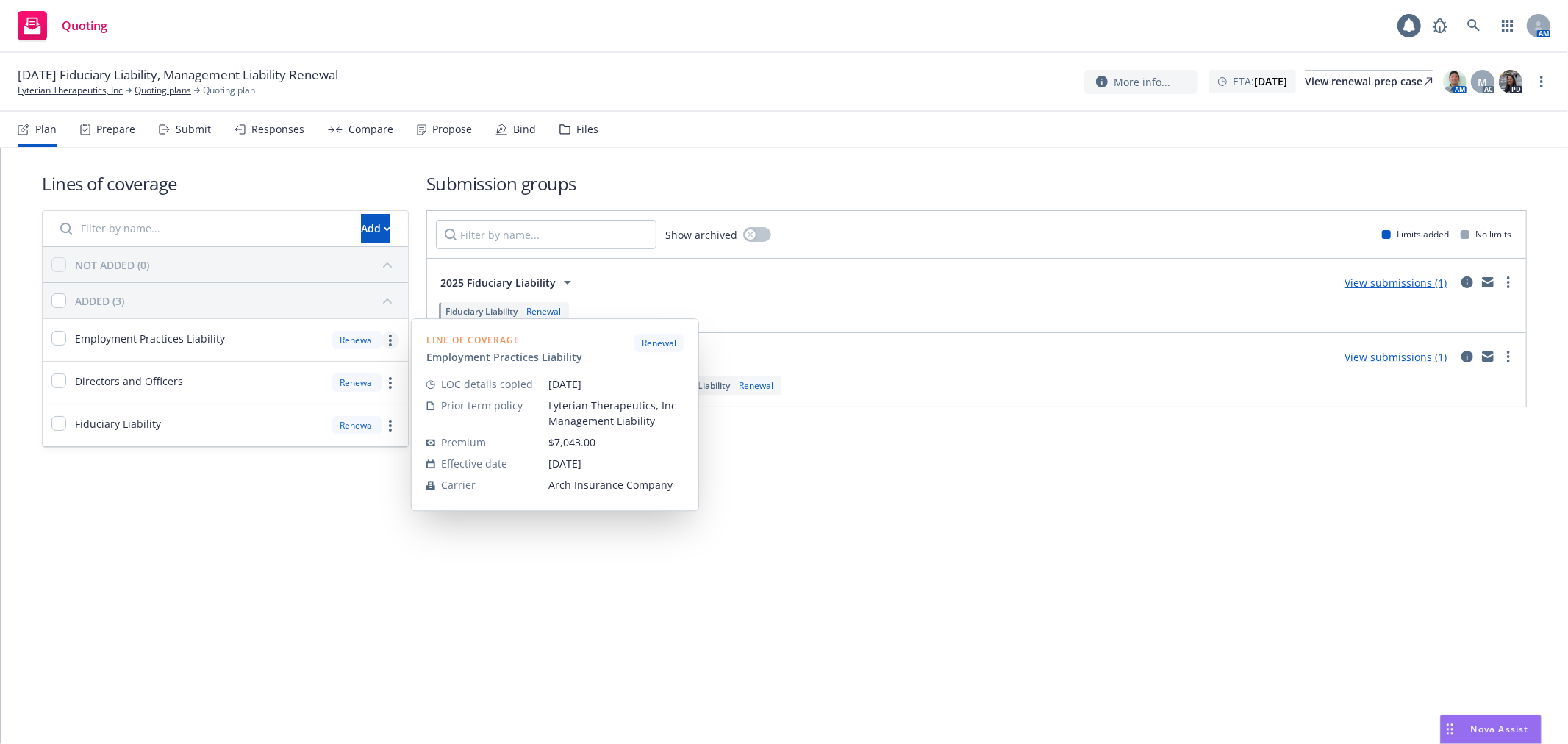
click at [394, 339] on link "more" at bounding box center [390, 341] width 18 height 18
click at [312, 408] on span "Copy coverage details from prior term" at bounding box center [286, 405] width 222 height 14
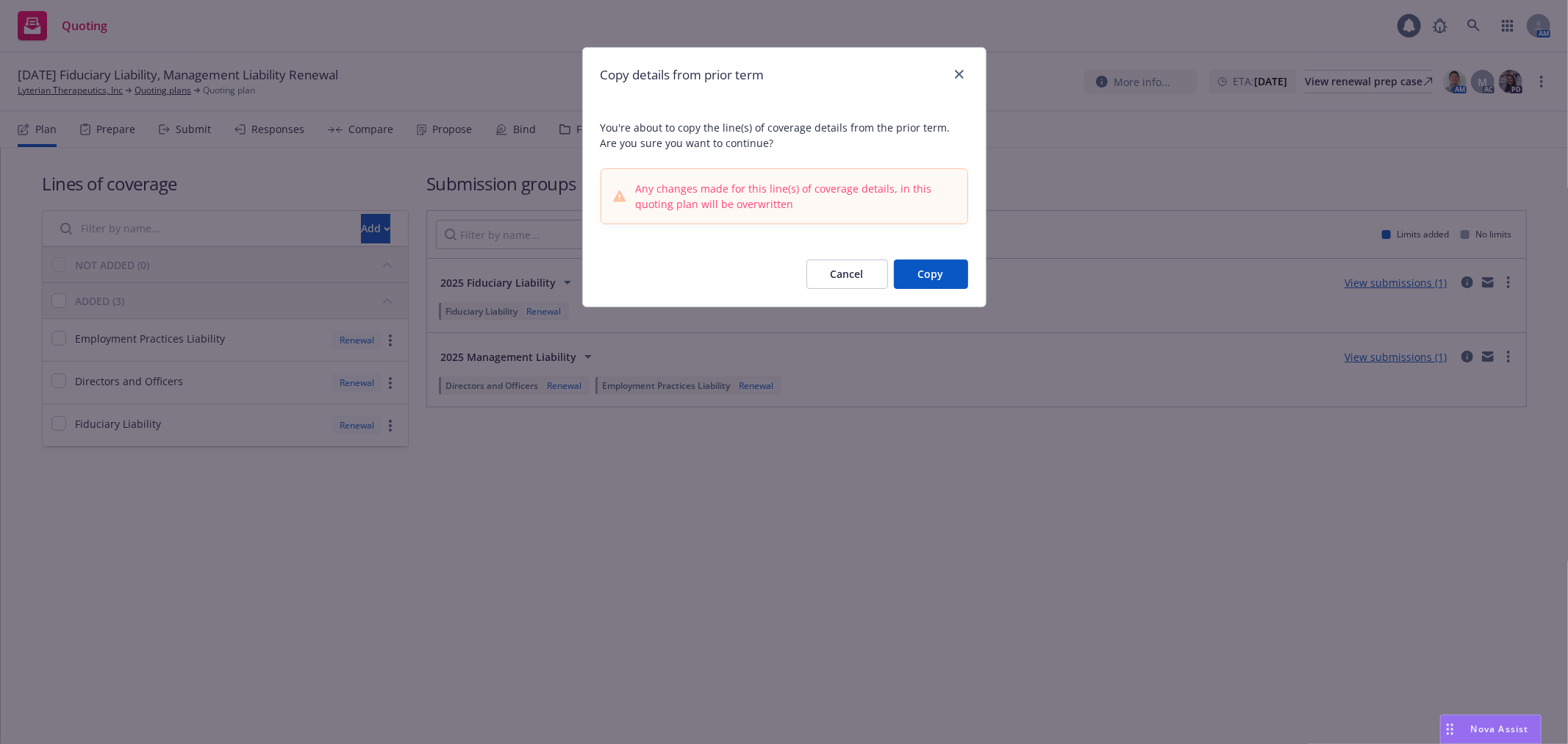
click at [924, 273] on button "Copy" at bounding box center [931, 274] width 74 height 29
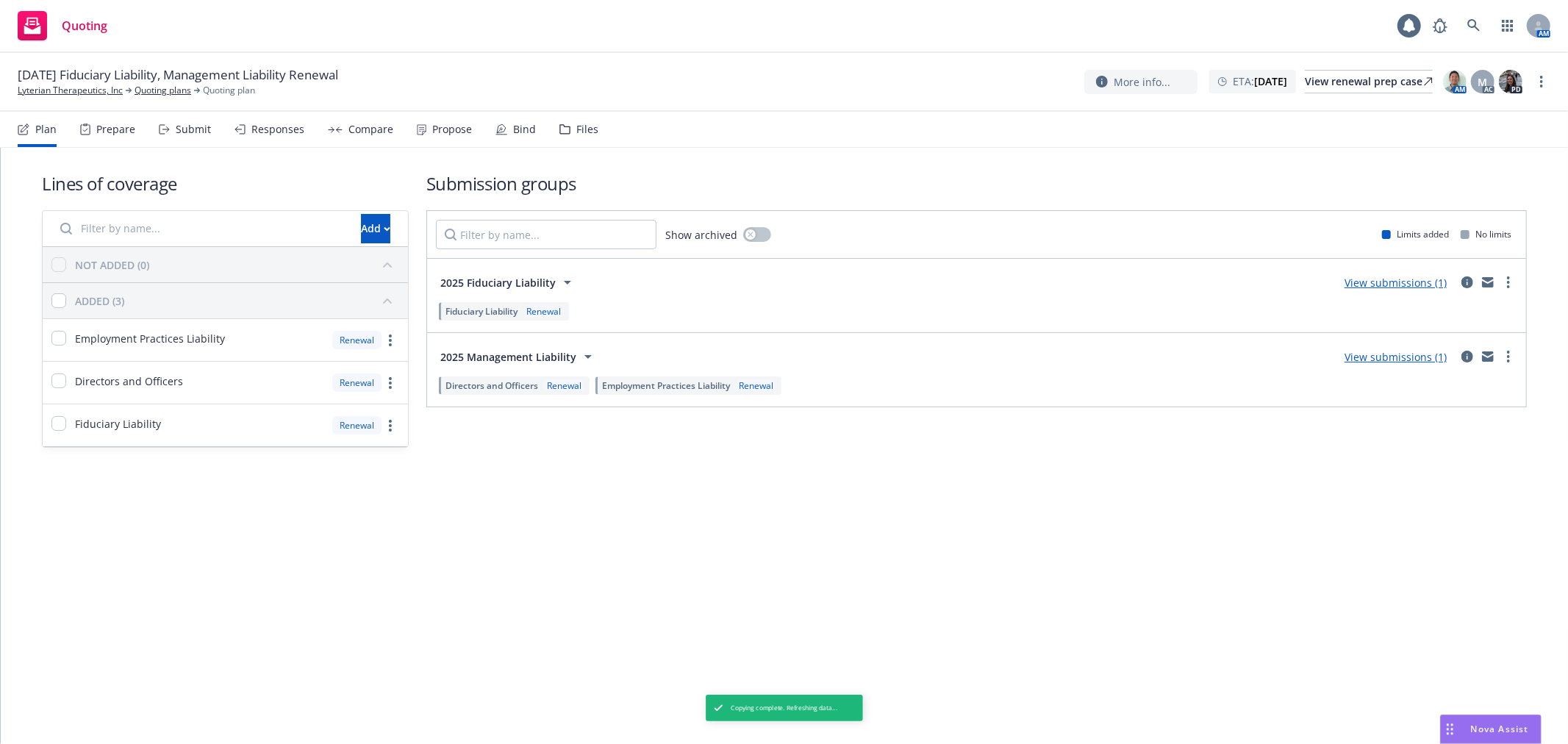
click at [656, 387] on span "Employment Practices Liability" at bounding box center [666, 386] width 128 height 12
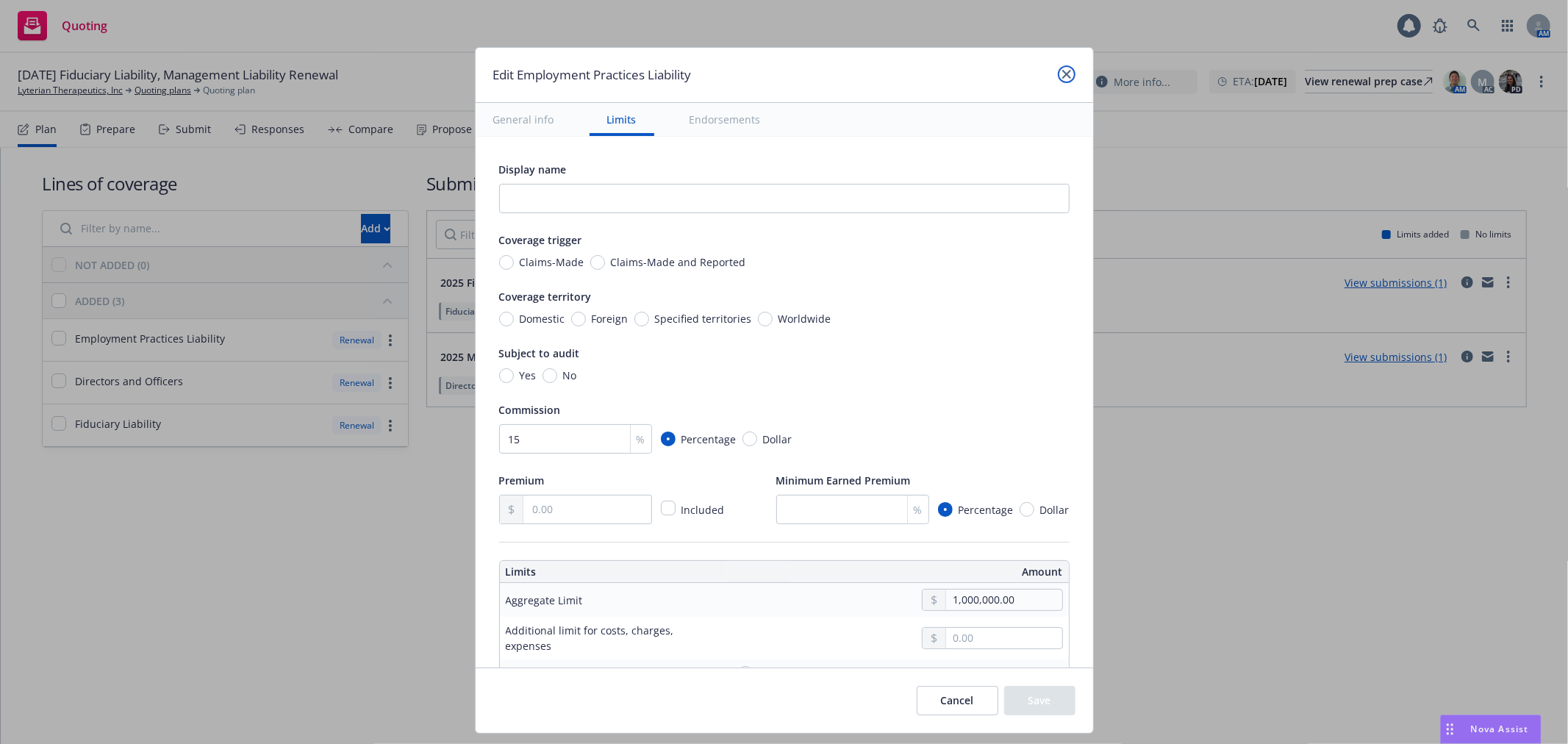
drag, startPoint x: 1064, startPoint y: 79, endPoint x: 1134, endPoint y: 325, distance: 255.8
click at [1064, 79] on link "close" at bounding box center [1066, 74] width 18 height 18
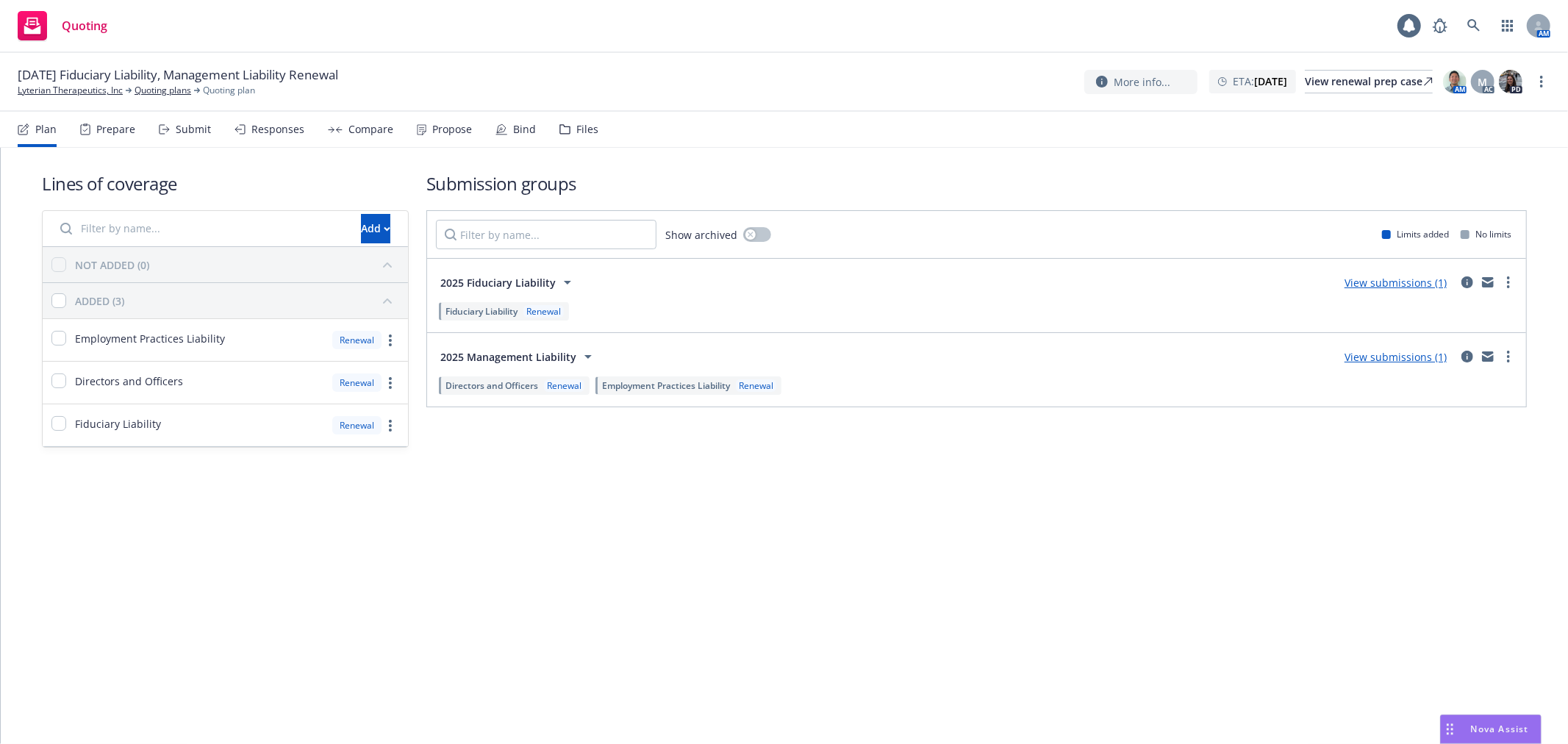
click at [669, 384] on span "Employment Practices Liability" at bounding box center [666, 386] width 128 height 12
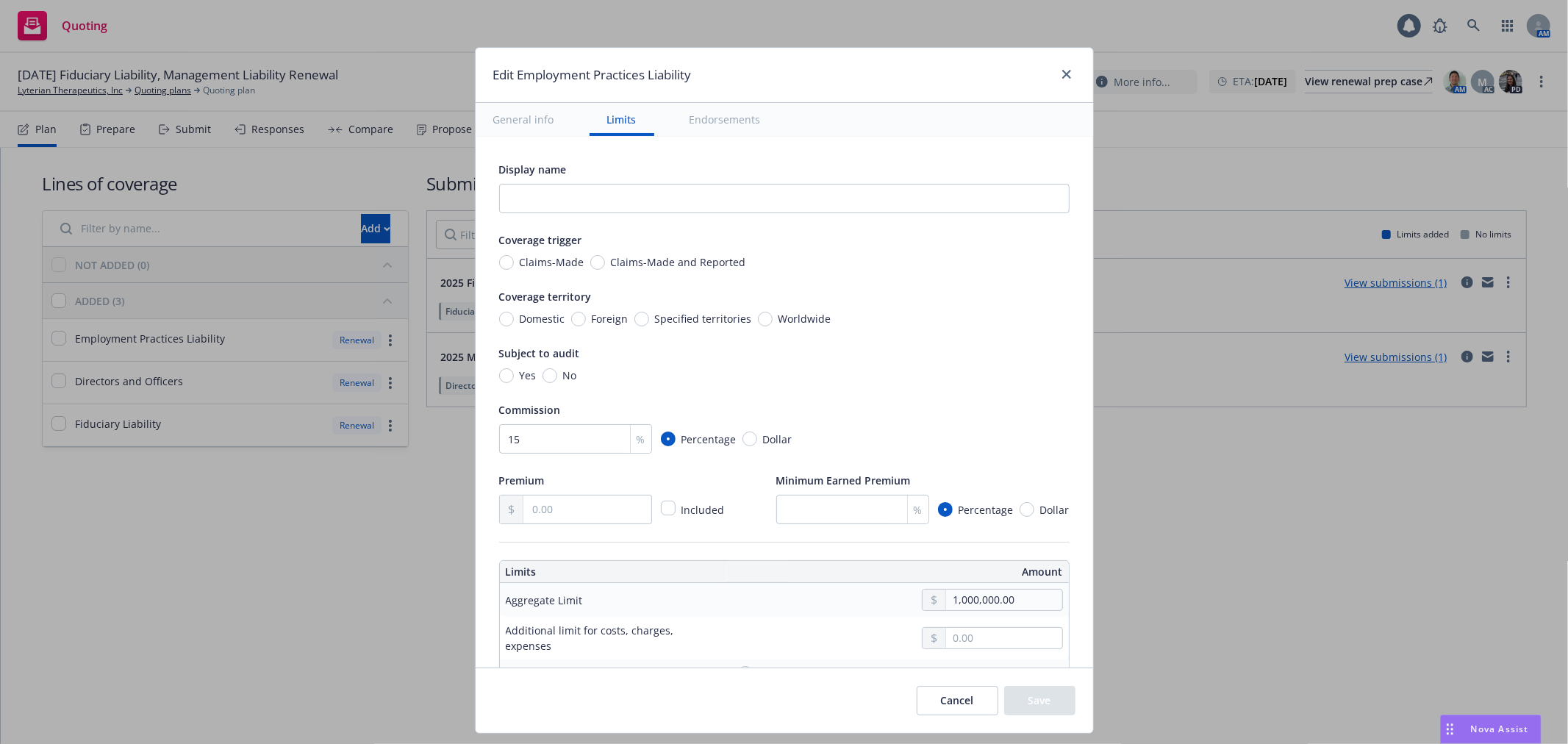
click at [1072, 84] on div at bounding box center [1064, 75] width 24 height 20
click at [1066, 77] on icon "close" at bounding box center [1066, 74] width 9 height 9
click at [1096, 77] on div "More info..." at bounding box center [1140, 82] width 90 height 15
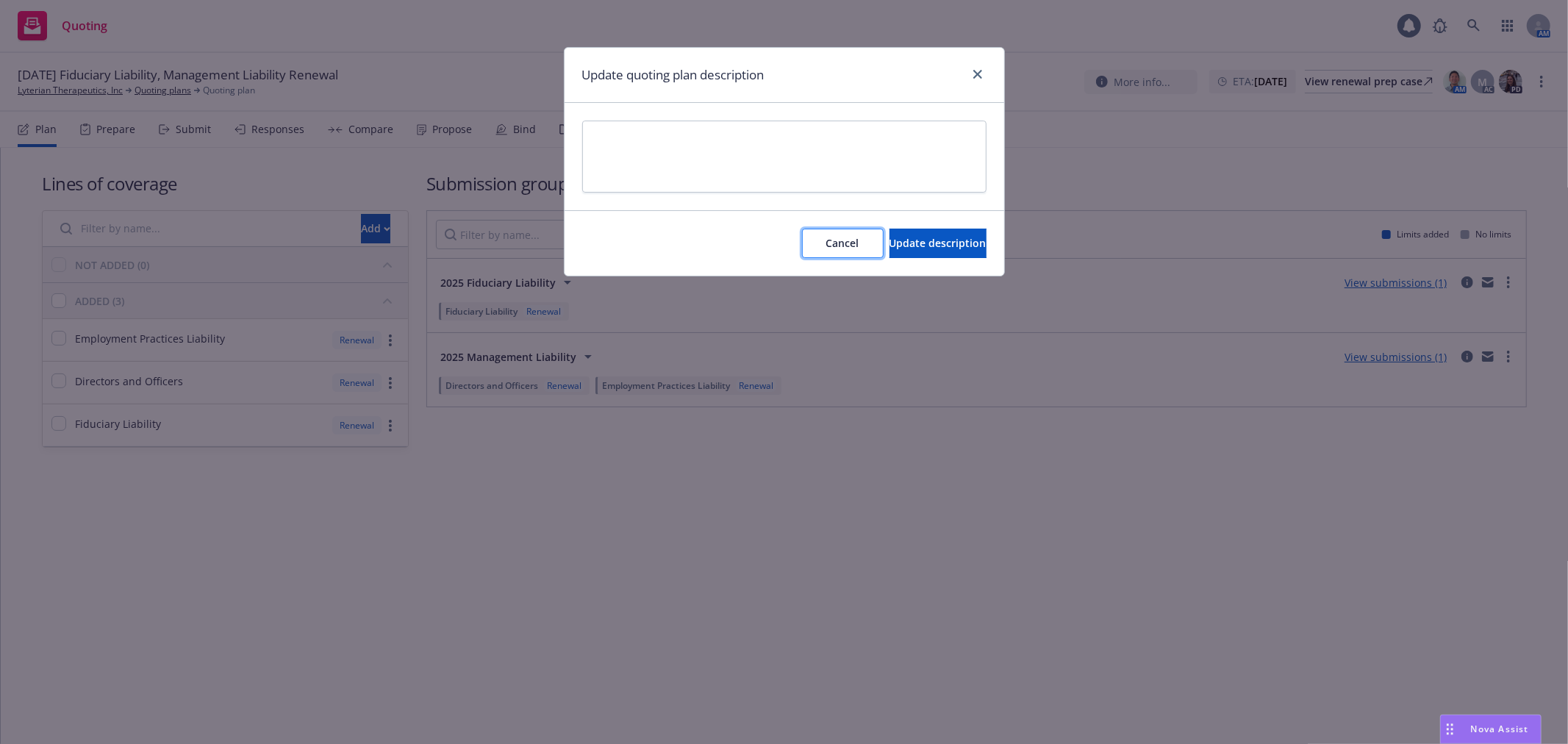
click at [826, 245] on span "Cancel" at bounding box center [842, 243] width 33 height 14
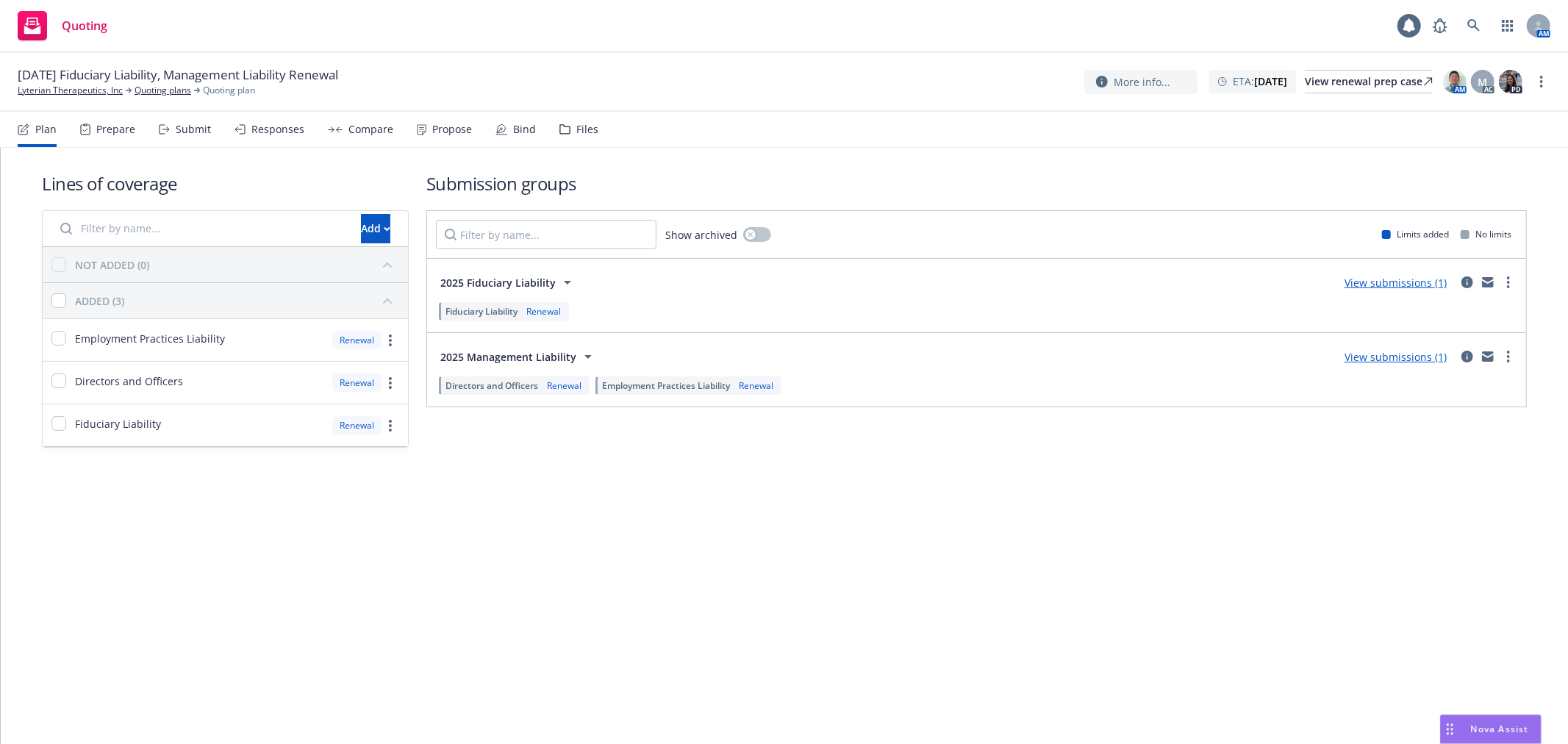
click at [811, 245] on div "Show archived Limits added No limits" at bounding box center [977, 234] width 1099 height 47
click at [1457, 87] on img at bounding box center [1455, 82] width 24 height 24
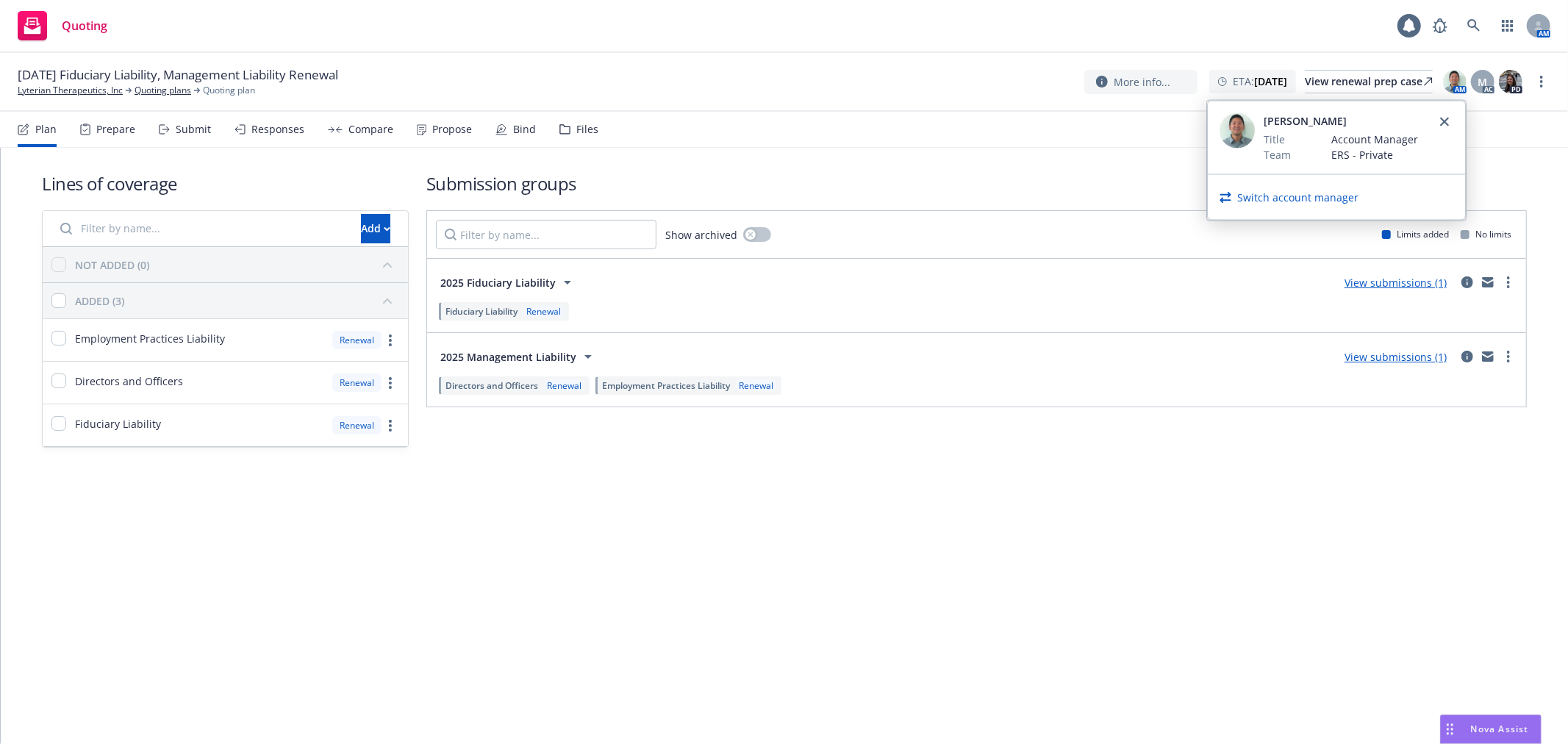
click at [1317, 190] on link "Switch account manager" at bounding box center [1298, 197] width 121 height 15
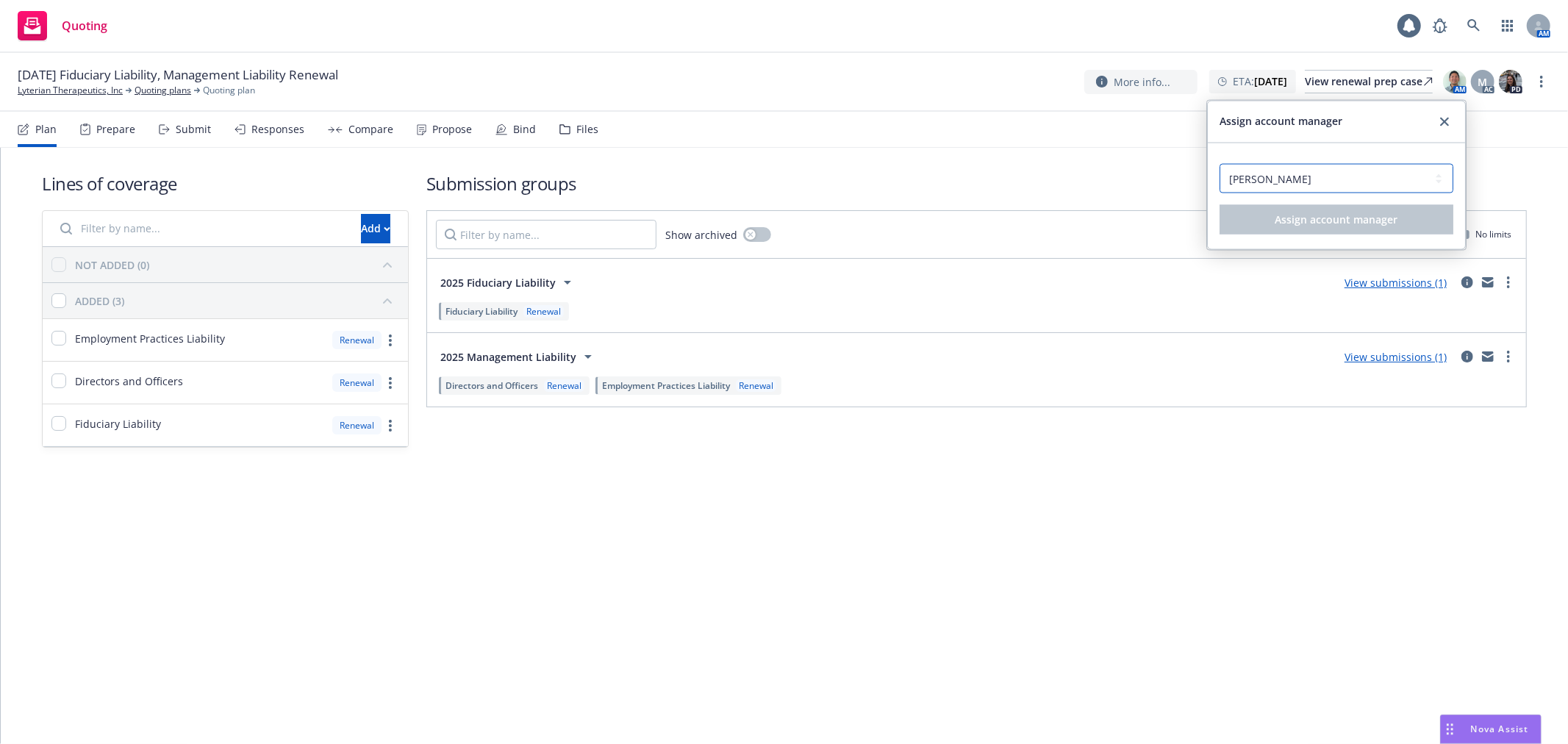
click at [1296, 186] on select "Select an account manager... Rita Bitar Steven Ichihara" at bounding box center [1337, 178] width 234 height 29
select select "a4eb7fdd-8258-4459-b167-a8fdf4efac66"
click at [1220, 164] on select "Select an account manager... Rita Bitar Steven Ichihara" at bounding box center [1337, 178] width 234 height 29
click at [1277, 228] on button "Assign account manager" at bounding box center [1337, 219] width 234 height 29
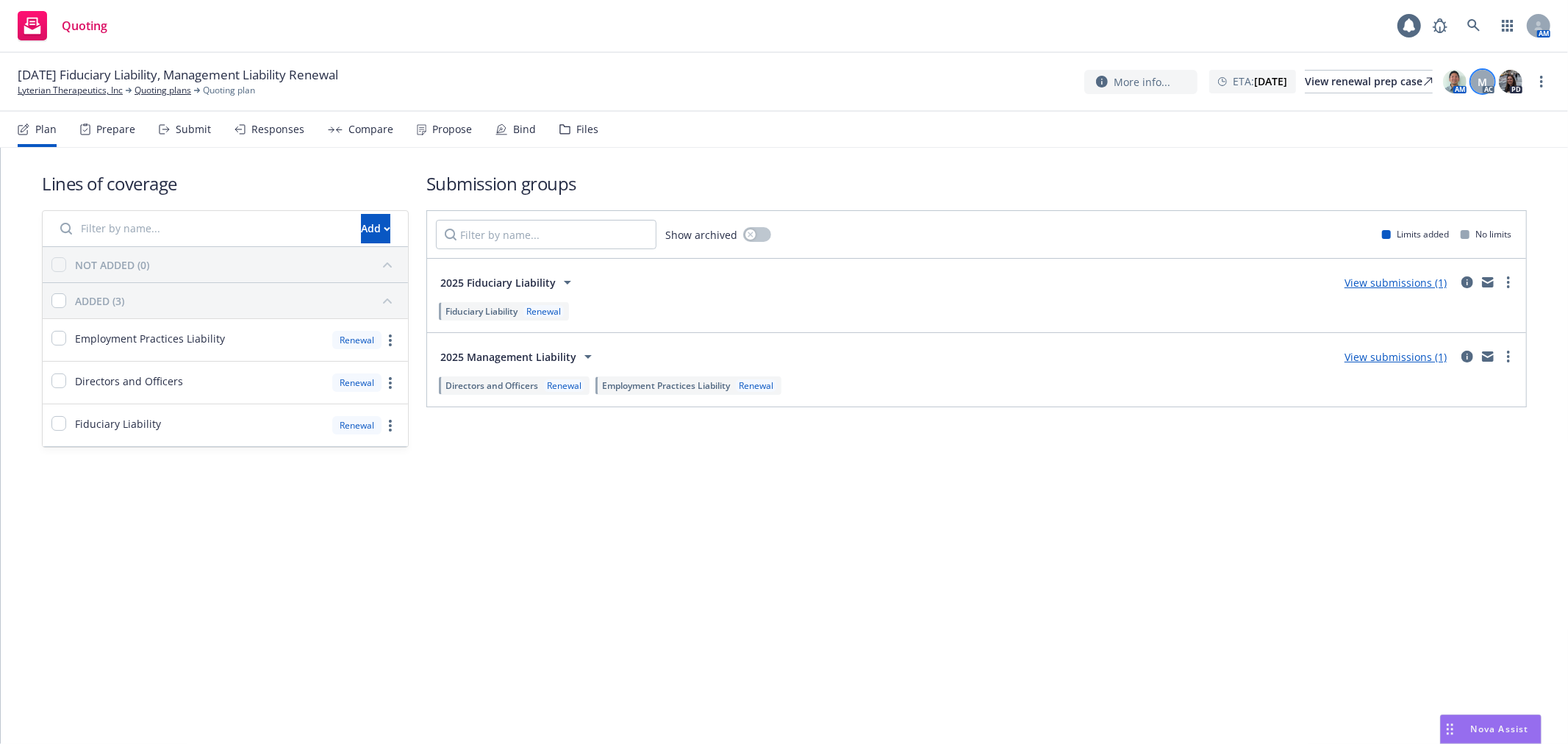
click at [1481, 82] on span "M" at bounding box center [1482, 82] width 10 height 15
click at [1360, 184] on div "Switch customer service associate Remove customer service associate" at bounding box center [1364, 208] width 257 height 67
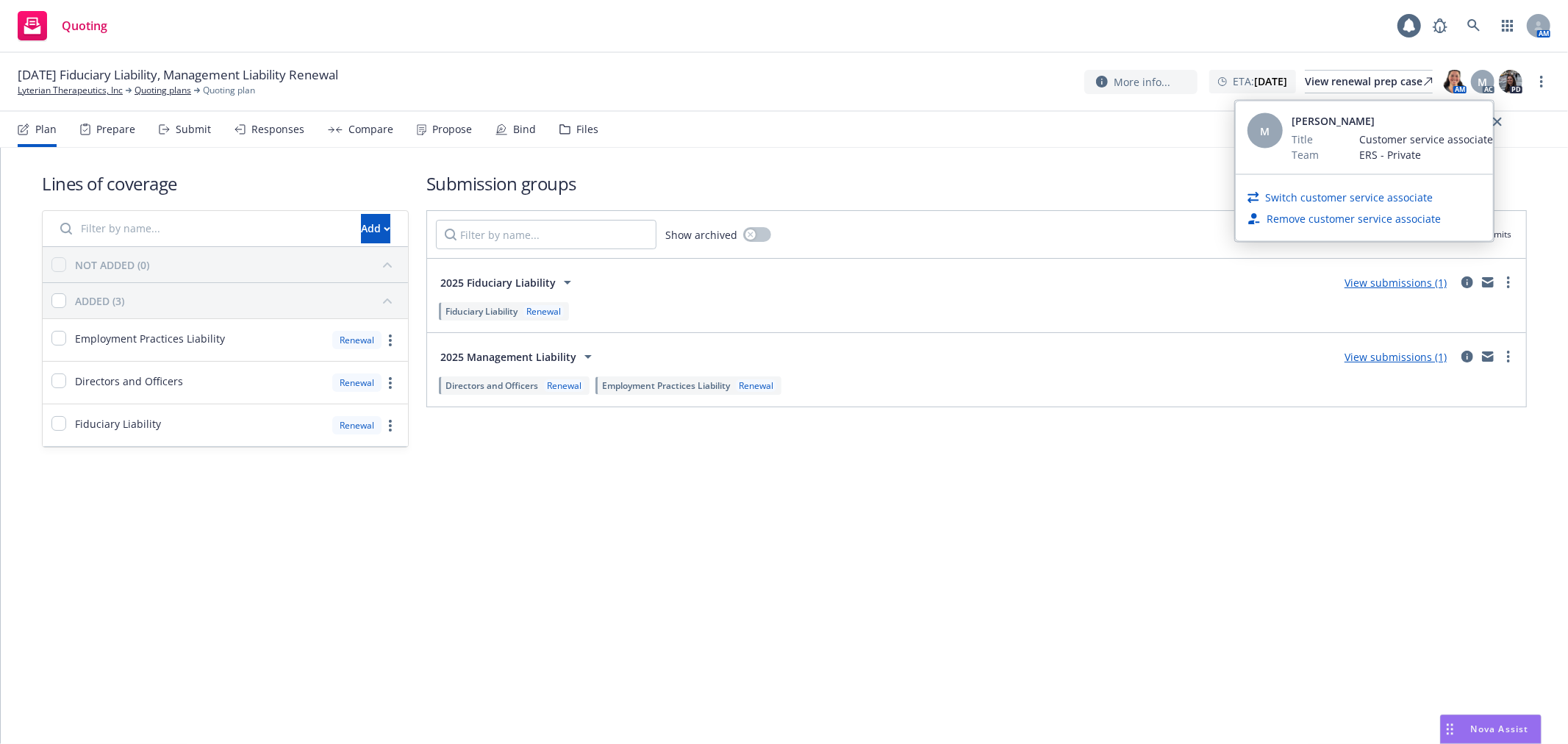
click at [1355, 193] on link "Switch customer service associate" at bounding box center [1348, 197] width 168 height 15
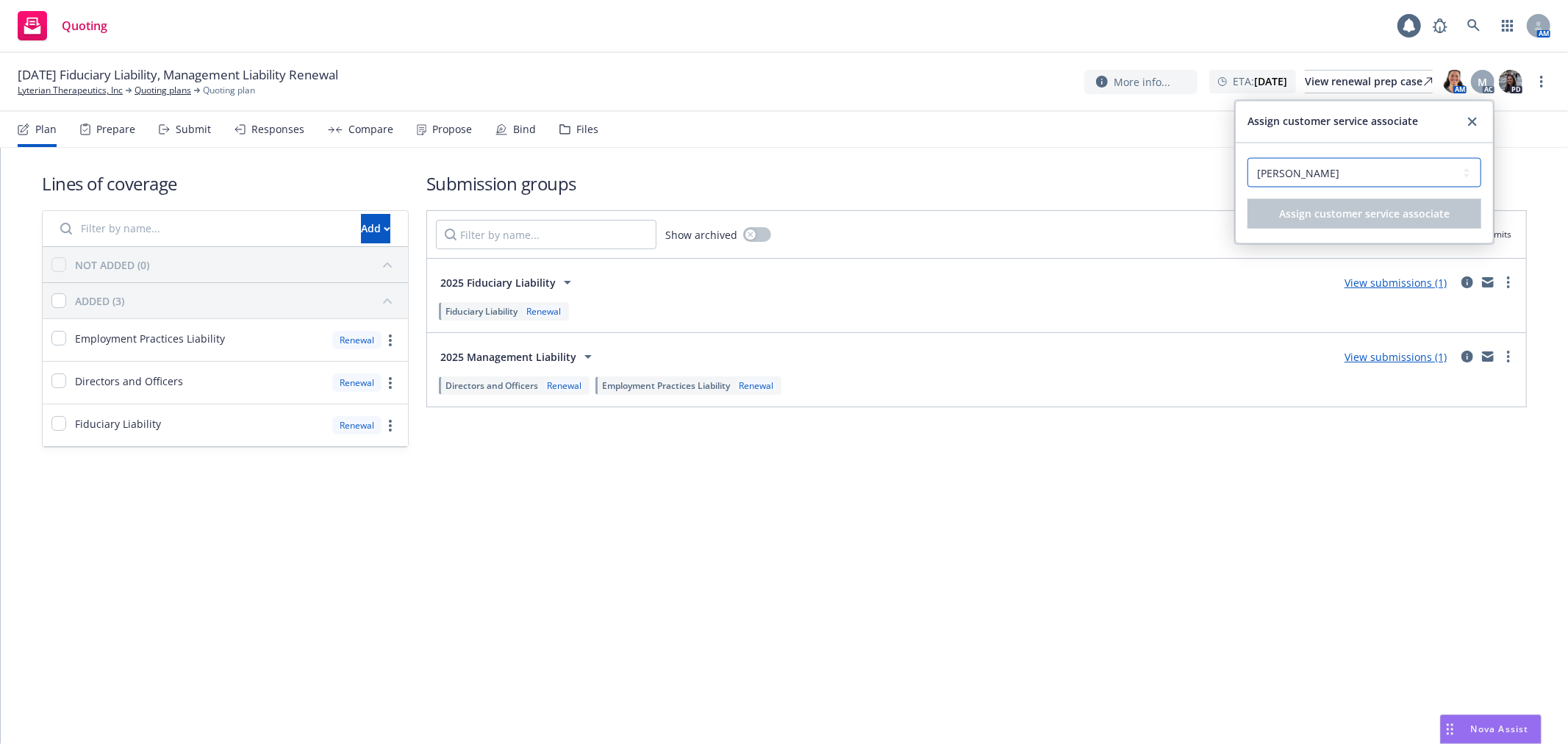
click at [1322, 168] on select "Select a customer service associate... Cameron Hardwick Monica Quesada" at bounding box center [1364, 172] width 234 height 29
select select "dec985f0-59a3-471a-b5a2-8531149436f6"
click at [1247, 158] on select "Select a customer service associate... Cameron Hardwick Monica Quesada" at bounding box center [1364, 172] width 234 height 29
click at [1316, 219] on span "Assign customer service associate" at bounding box center [1364, 214] width 170 height 14
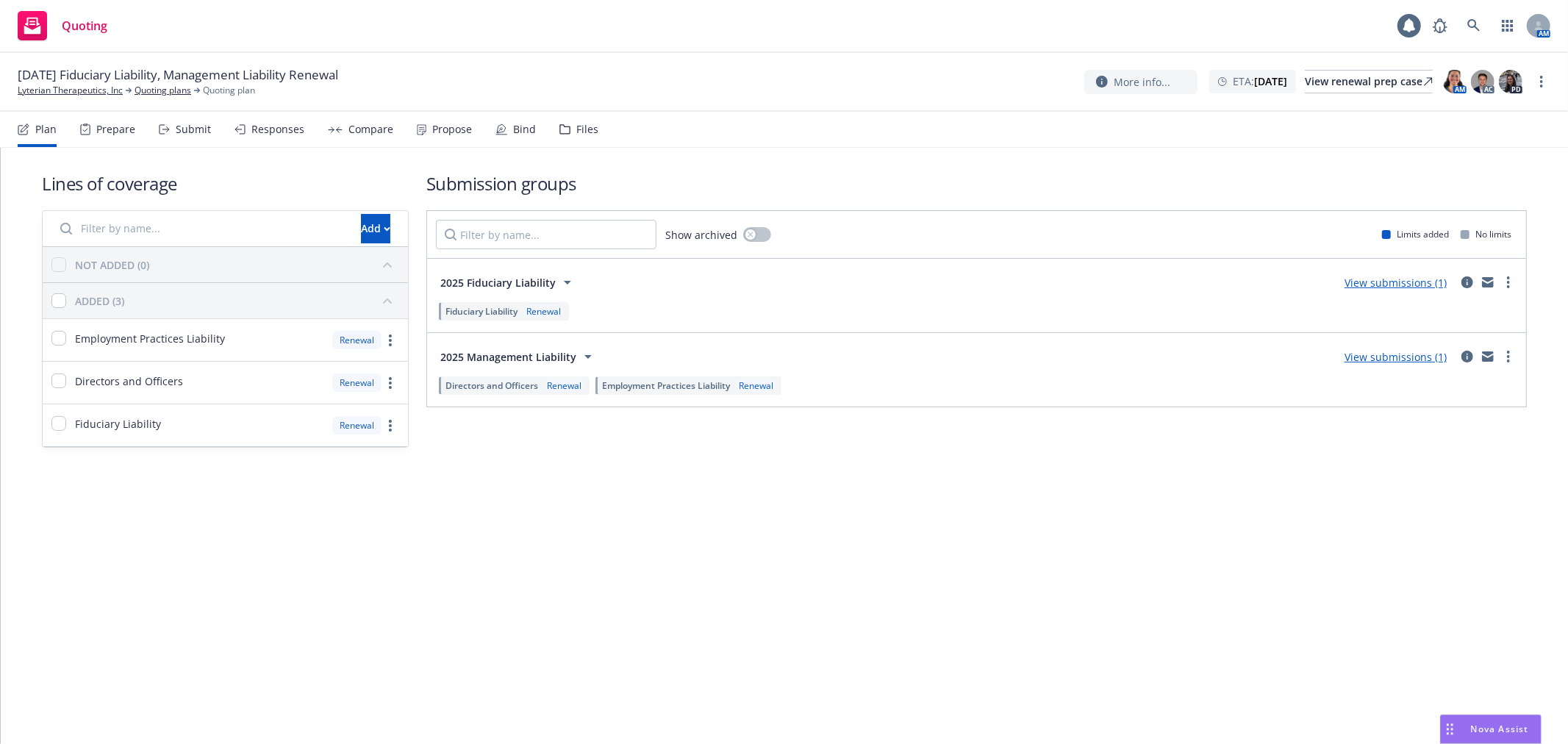
click at [909, 175] on h1 "Submission groups" at bounding box center [976, 183] width 1100 height 24
click at [27, 27] on rect at bounding box center [32, 25] width 29 height 29
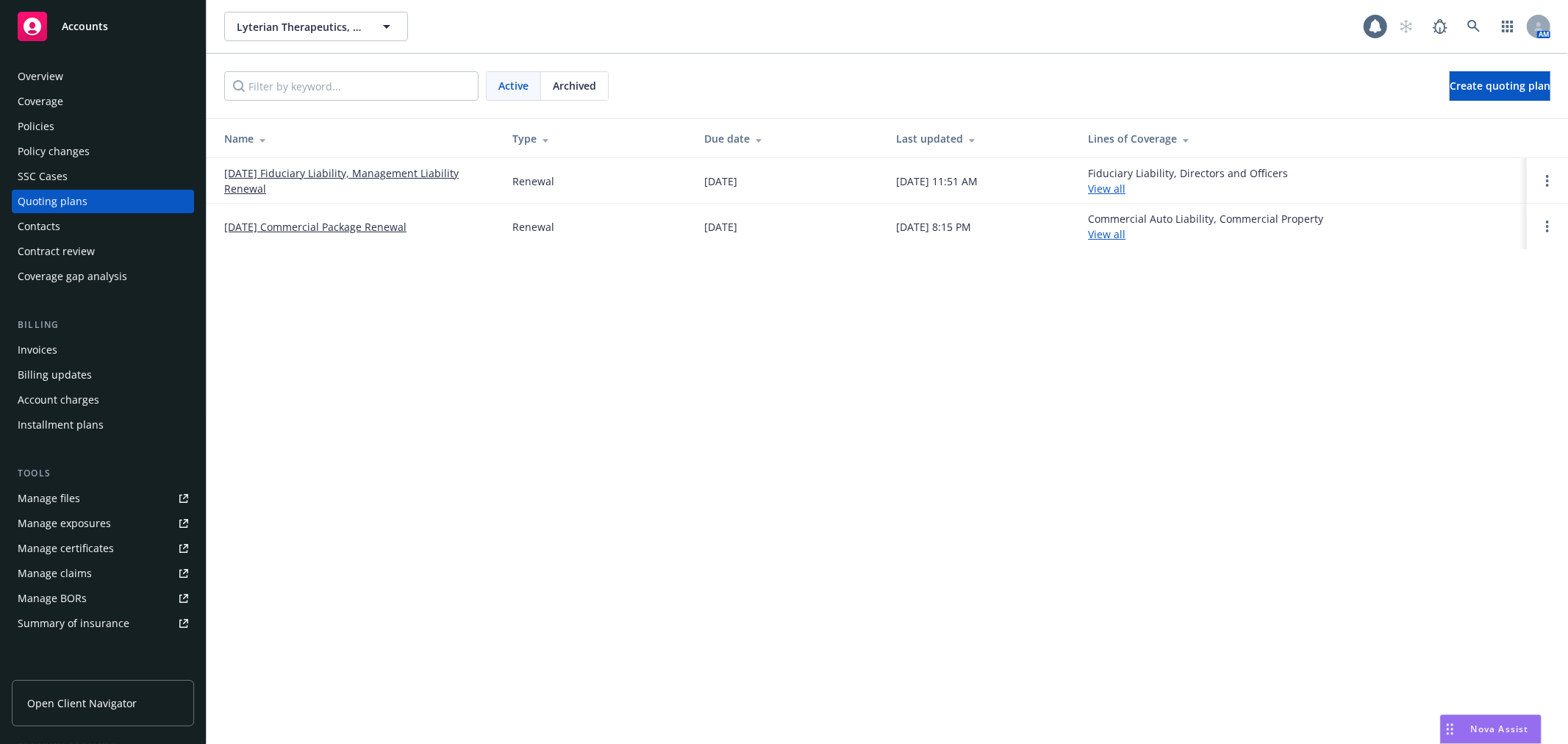
click at [258, 225] on link "[DATE] Commercial Package Renewal" at bounding box center [316, 226] width 183 height 15
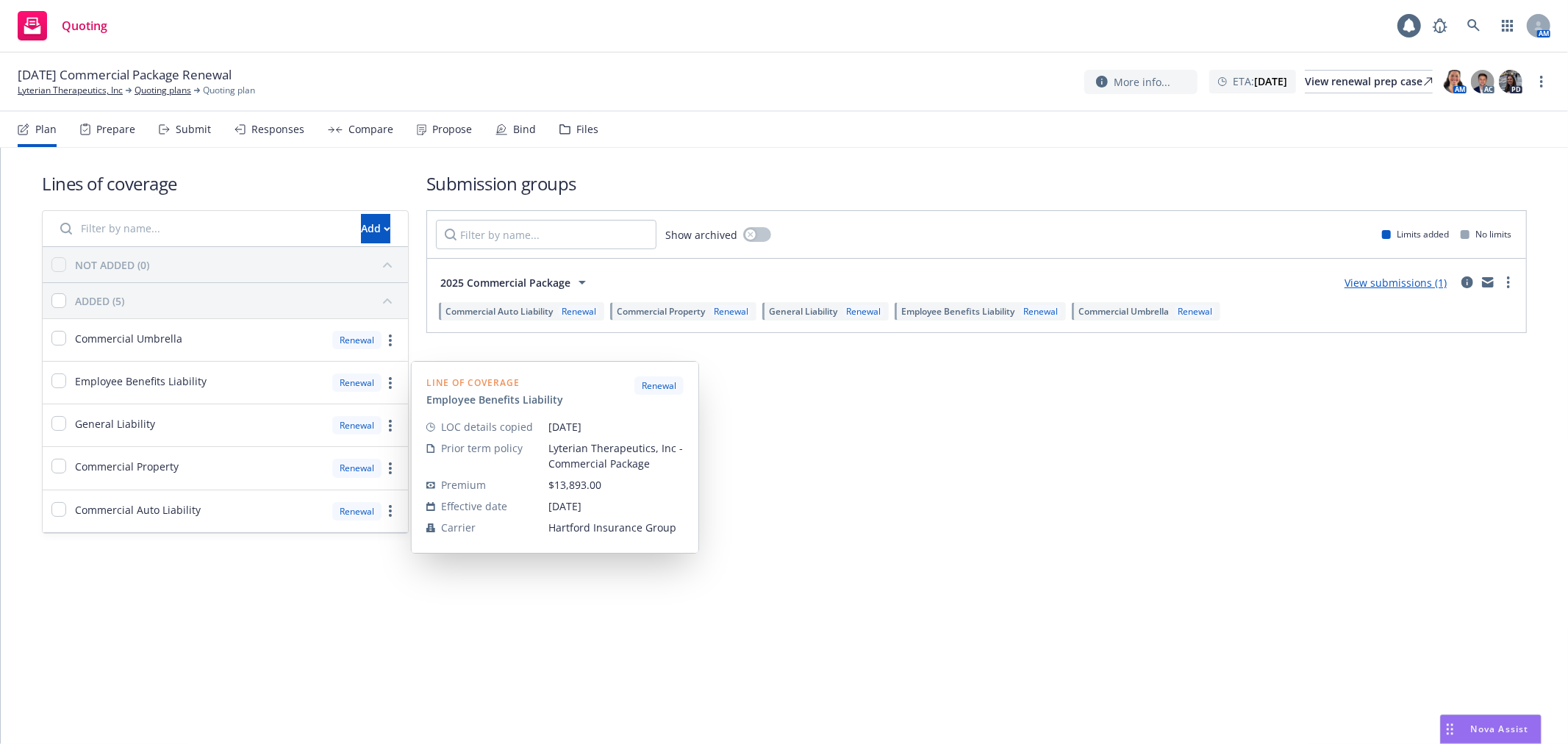
click at [400, 387] on div "Employee Benefits Liability Renewal" at bounding box center [225, 382] width 365 height 42
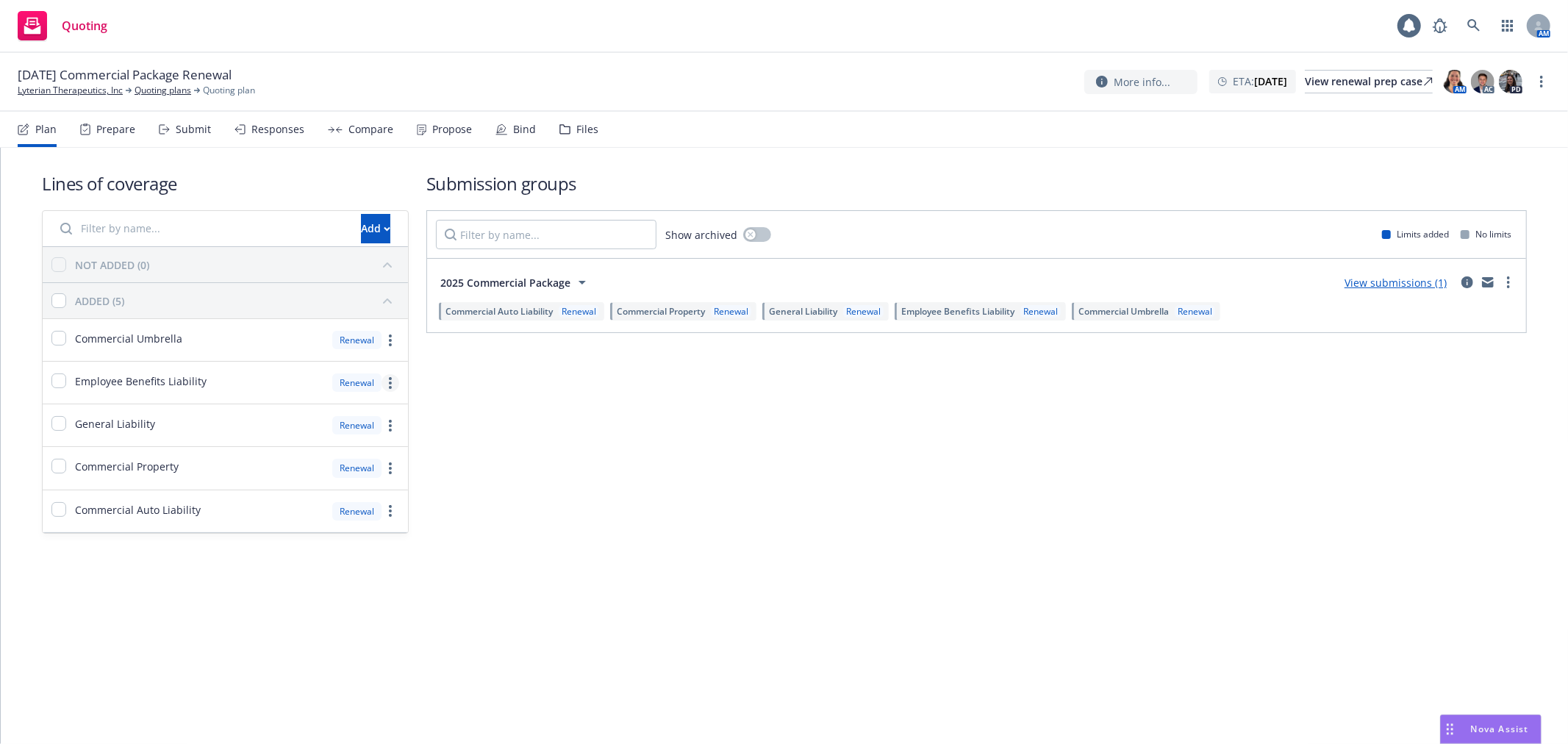
click at [390, 383] on circle "more" at bounding box center [390, 382] width 3 height 3
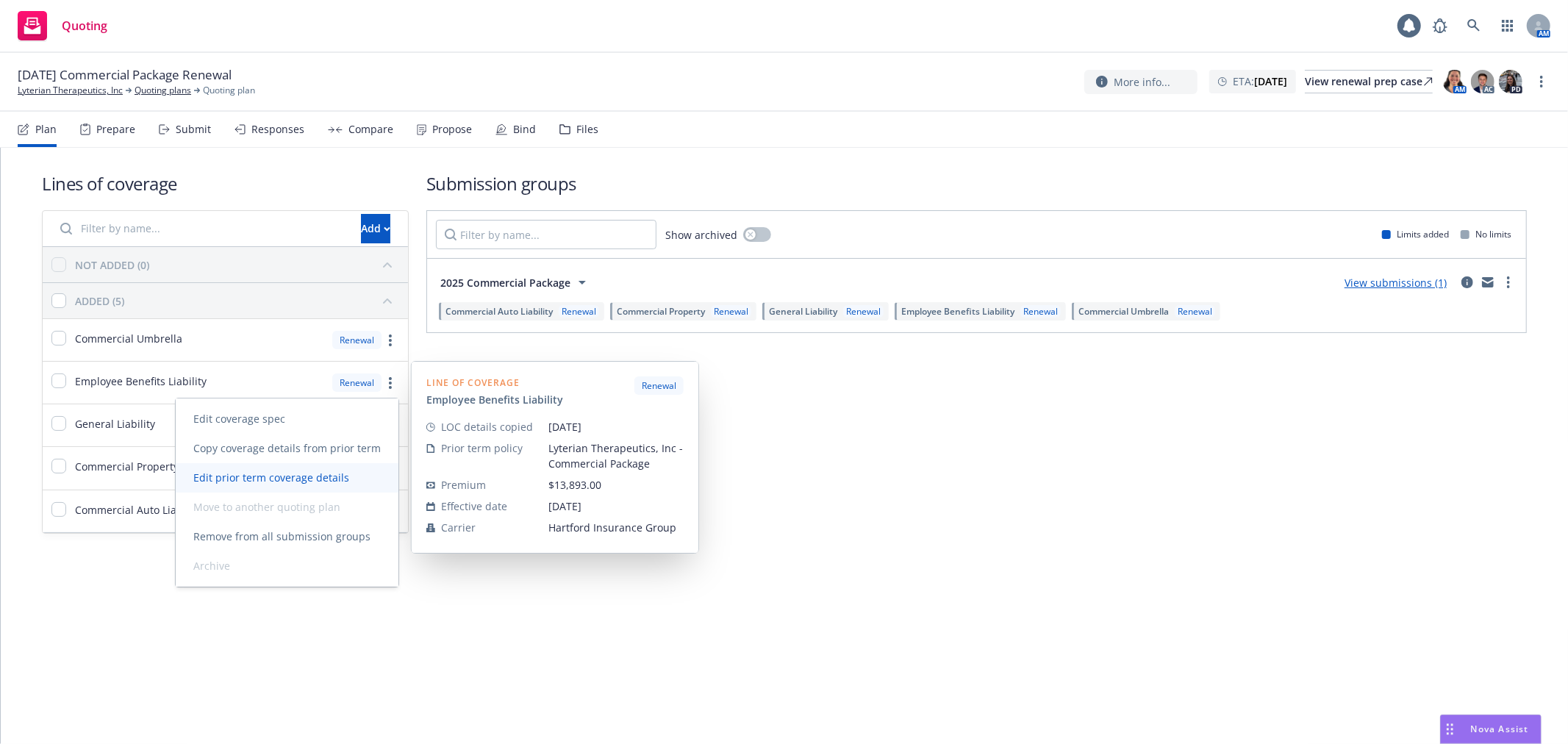
click at [282, 479] on span "Edit prior term coverage details" at bounding box center [271, 478] width 191 height 14
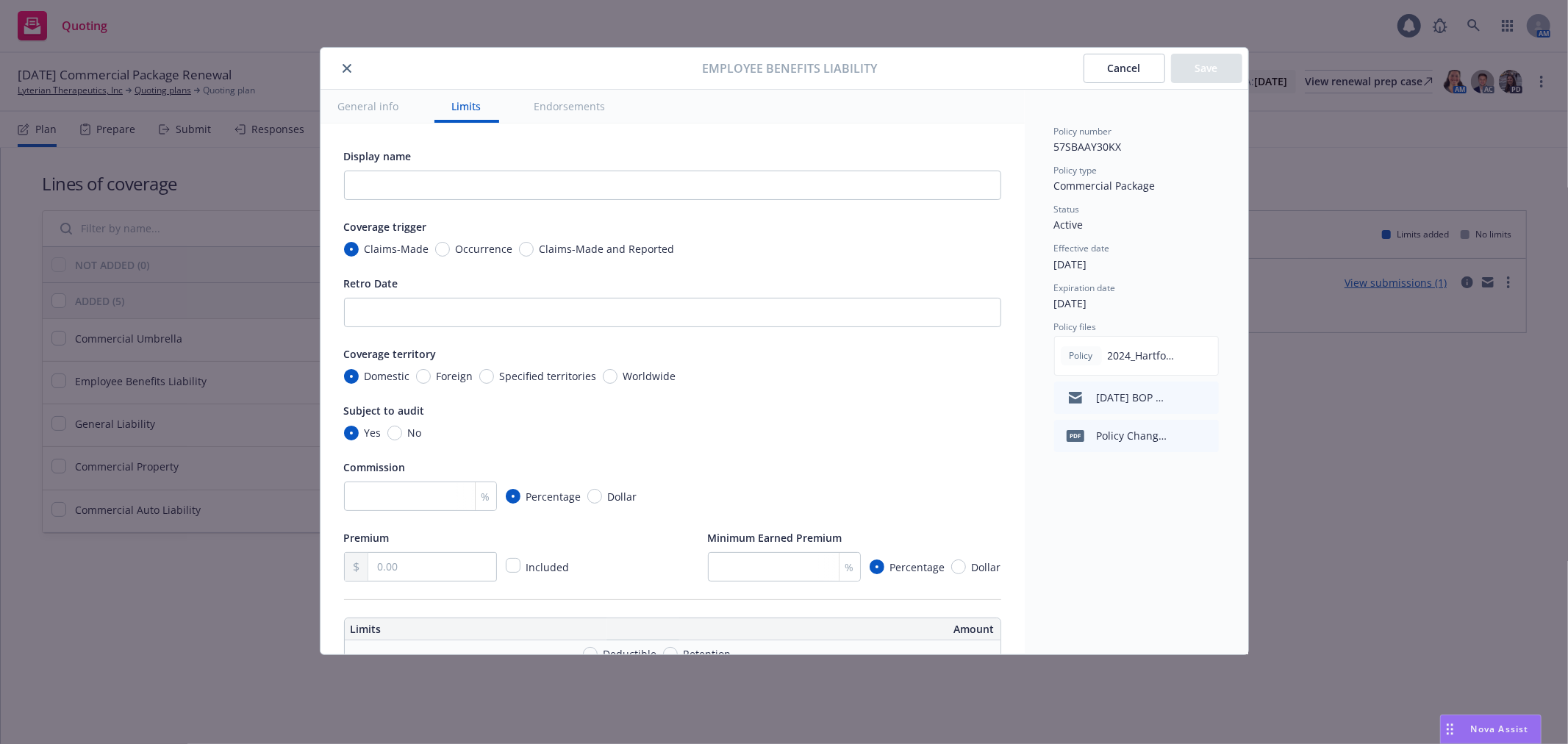
scroll to position [571, 0]
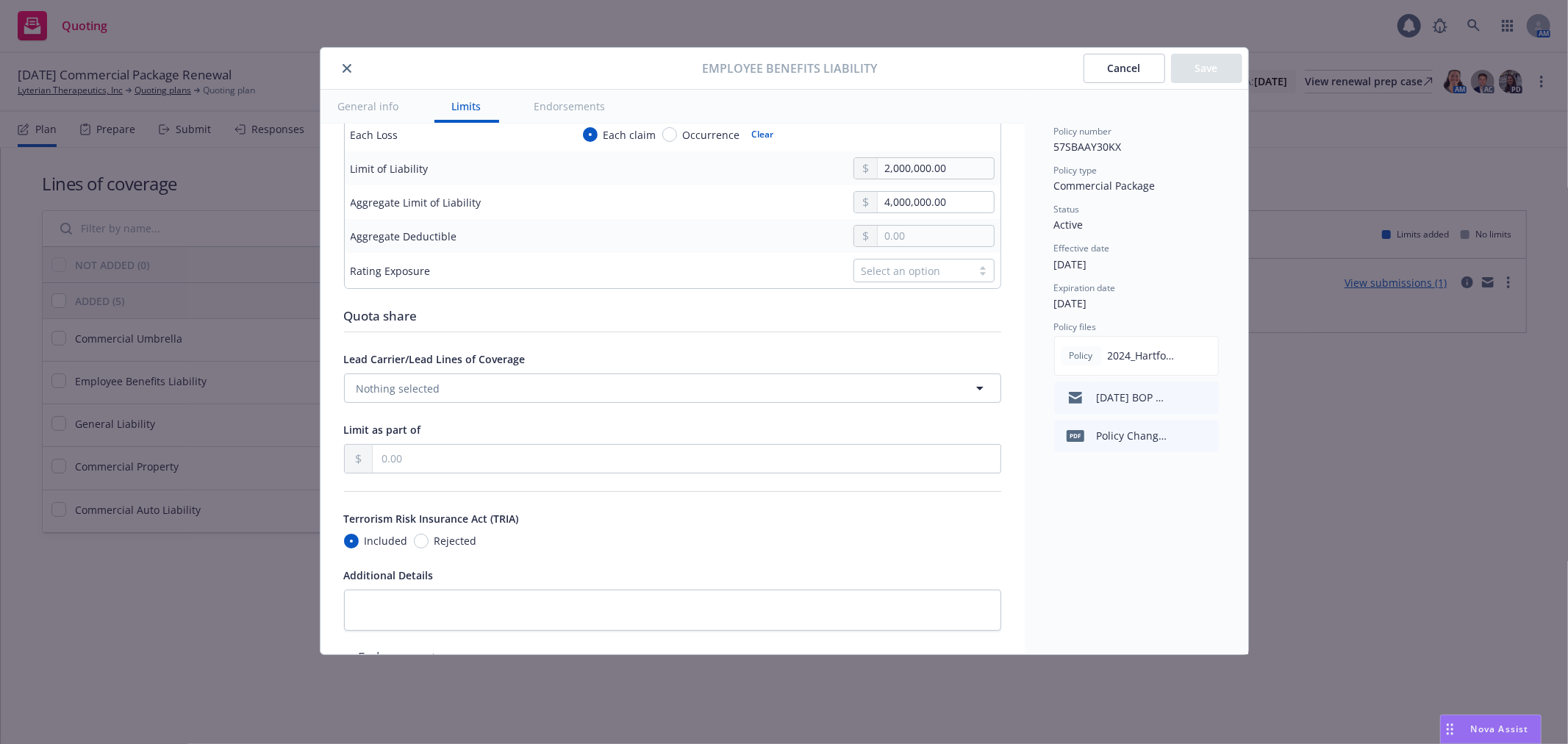
click at [347, 67] on icon "close" at bounding box center [347, 68] width 9 height 9
click at [347, 67] on div "12/21/25 Commercial Package Renewal Lyterian Therapeutics, Inc Quoting plans Qu…" at bounding box center [784, 82] width 1533 height 31
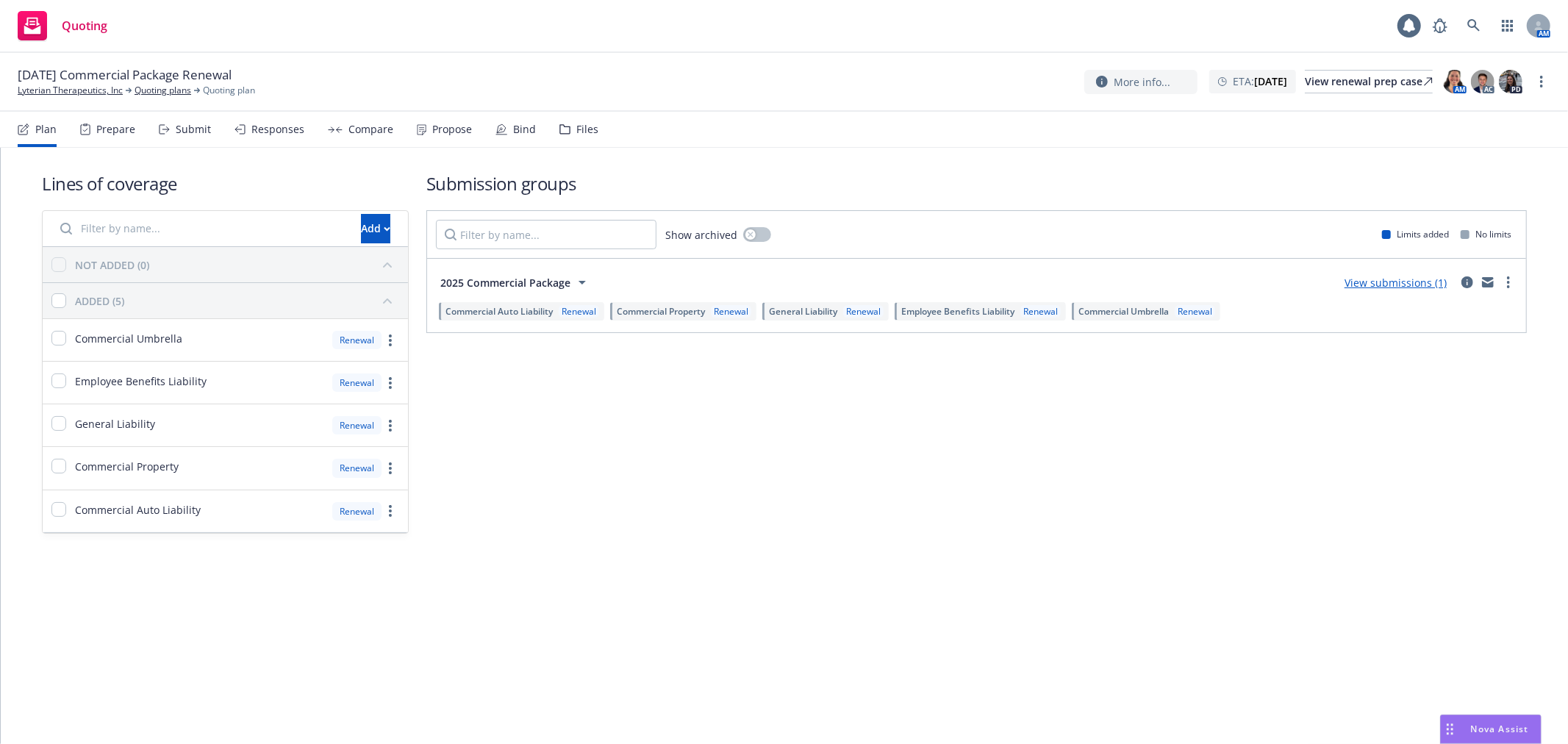
click at [990, 315] on span "Employee Benefits Liability" at bounding box center [958, 311] width 113 height 12
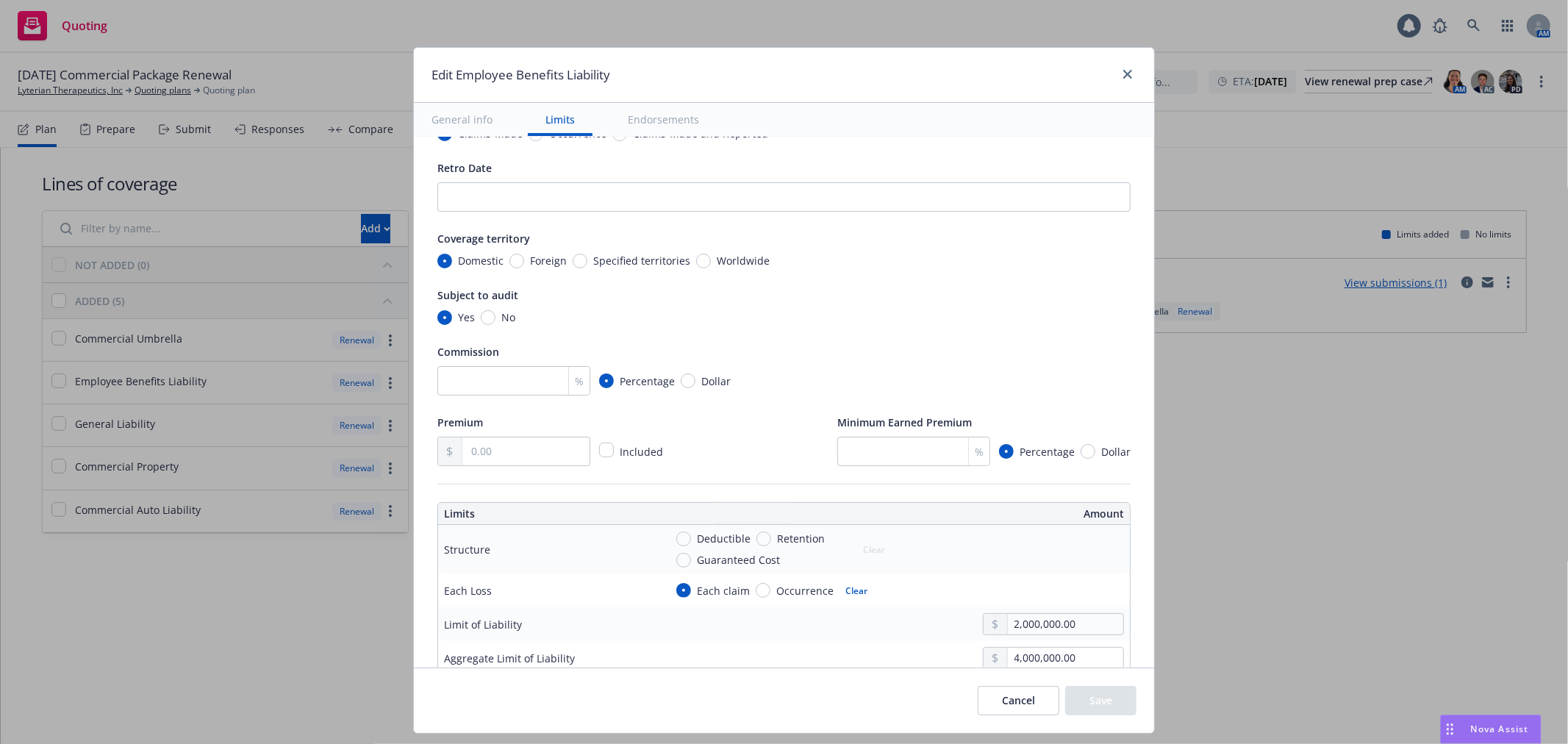
scroll to position [0, 0]
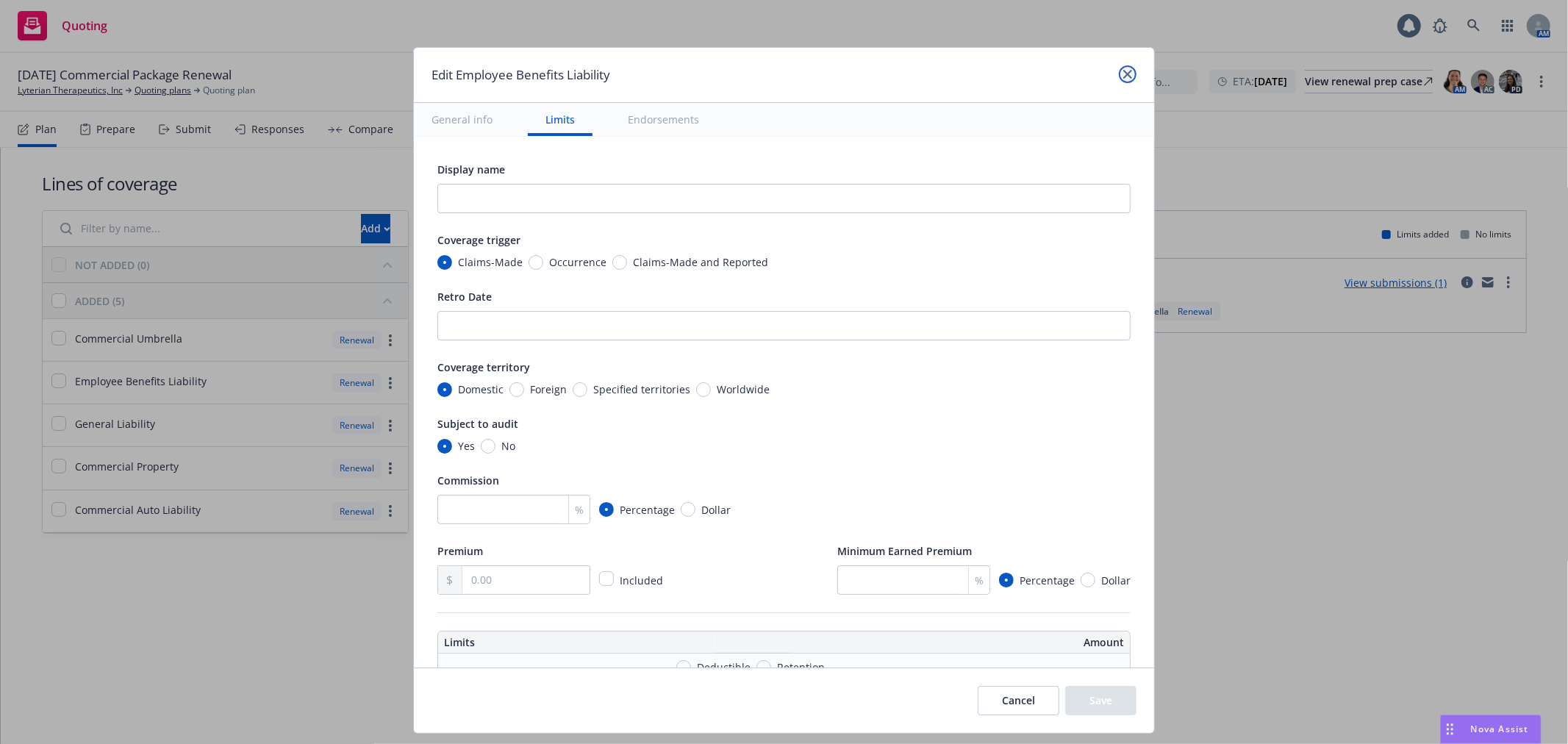
click at [1130, 79] on link "close" at bounding box center [1127, 74] width 18 height 18
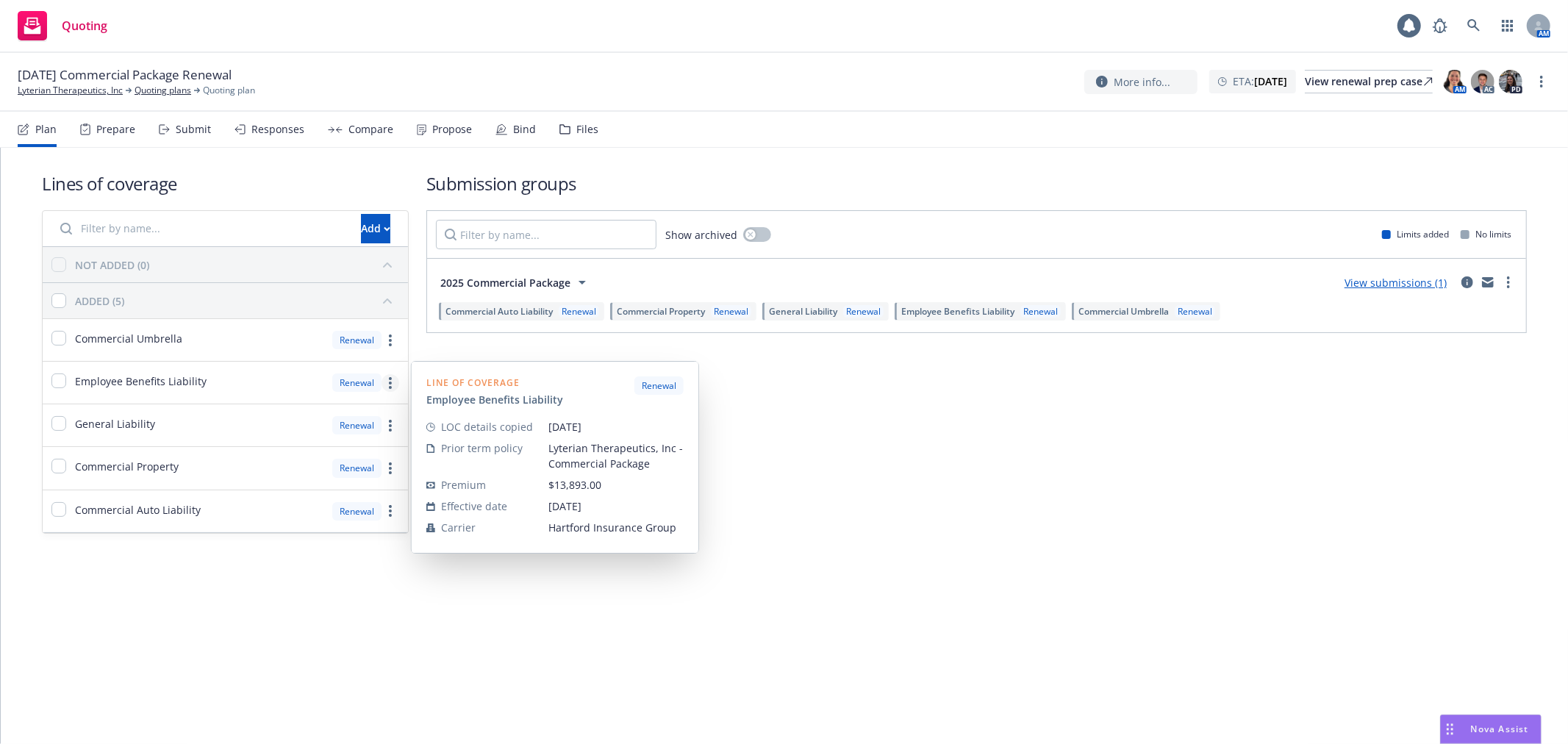
click at [385, 380] on link "more" at bounding box center [390, 383] width 18 height 18
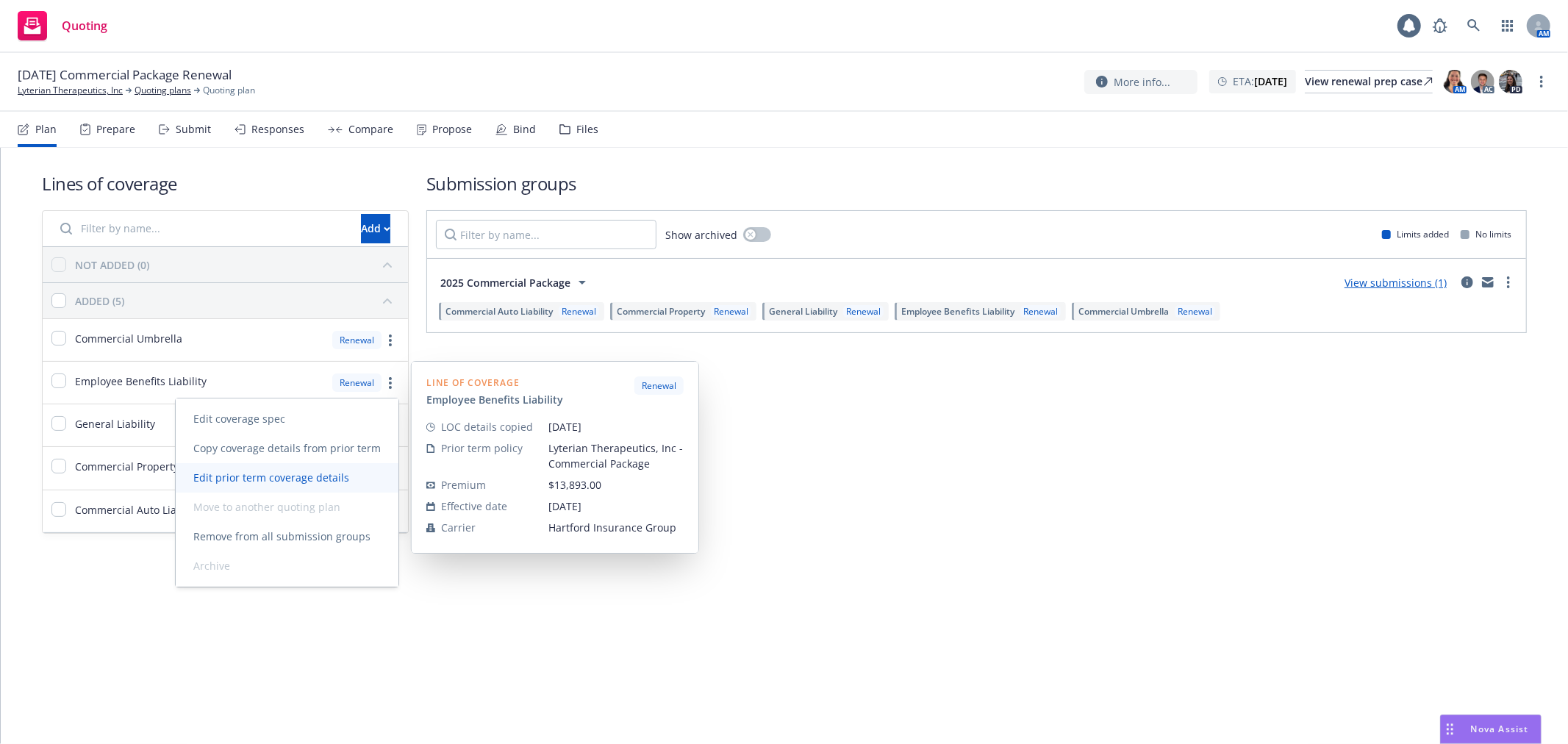
click at [342, 467] on link "Edit prior term coverage details" at bounding box center [286, 477] width 222 height 29
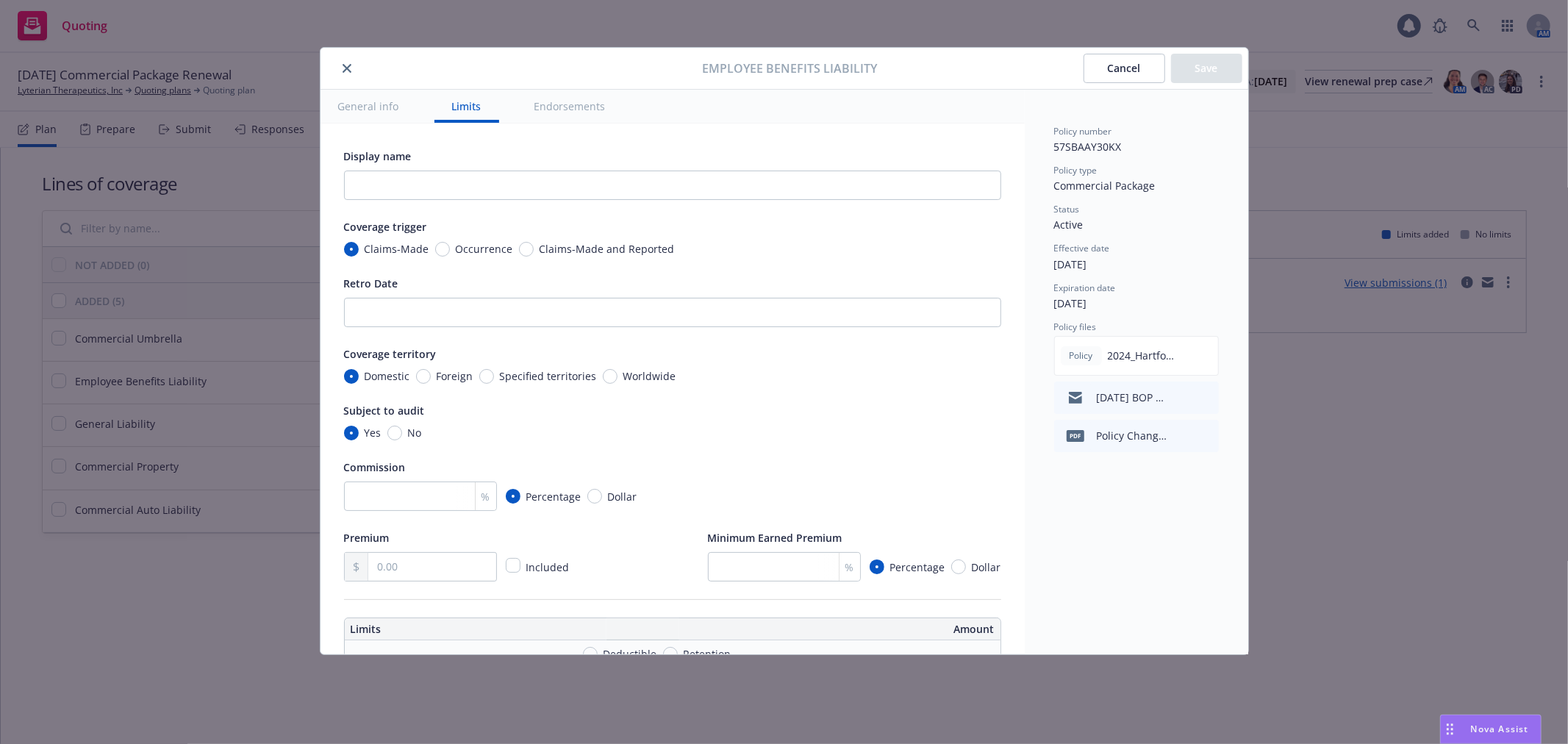
scroll to position [571, 0]
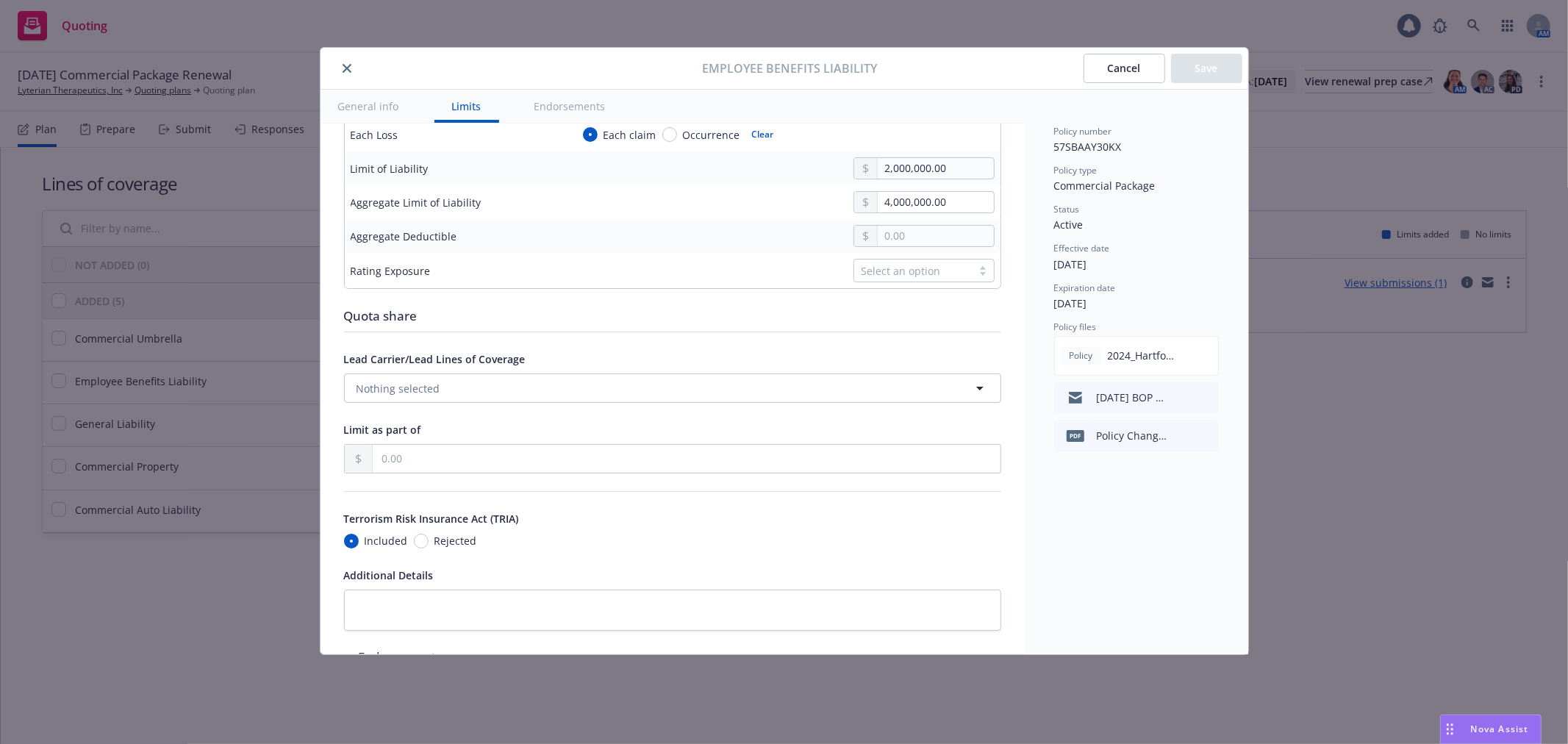
click at [901, 185] on td "2,000,000.00" at bounding box center [783, 168] width 435 height 34
click at [904, 178] on input "2,000,000.00" at bounding box center [935, 168] width 115 height 20
click at [878, 178] on input "2,000,000.00" at bounding box center [935, 168] width 115 height 20
type input "1,000,000.00"
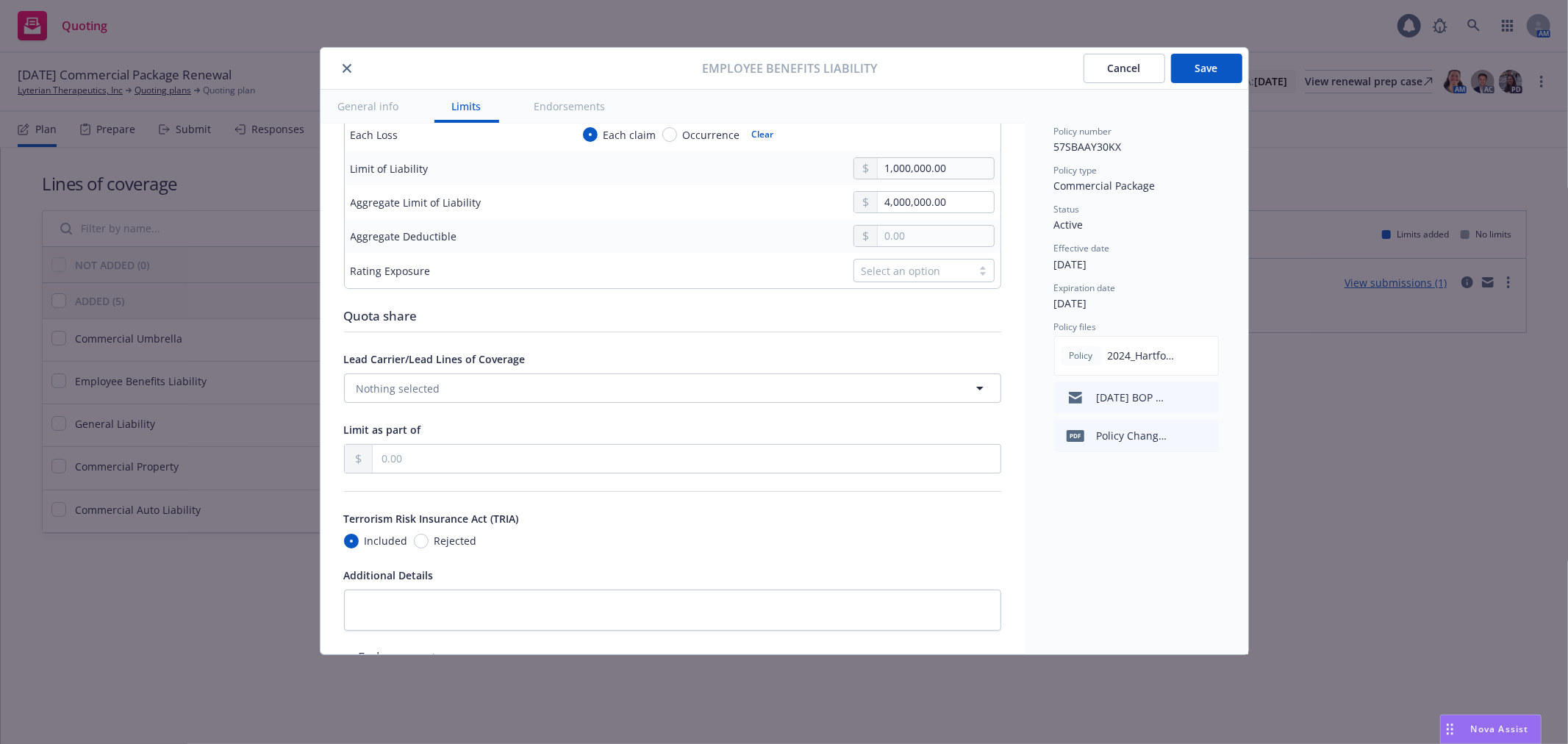
click at [1191, 71] on button "Save" at bounding box center [1206, 68] width 71 height 29
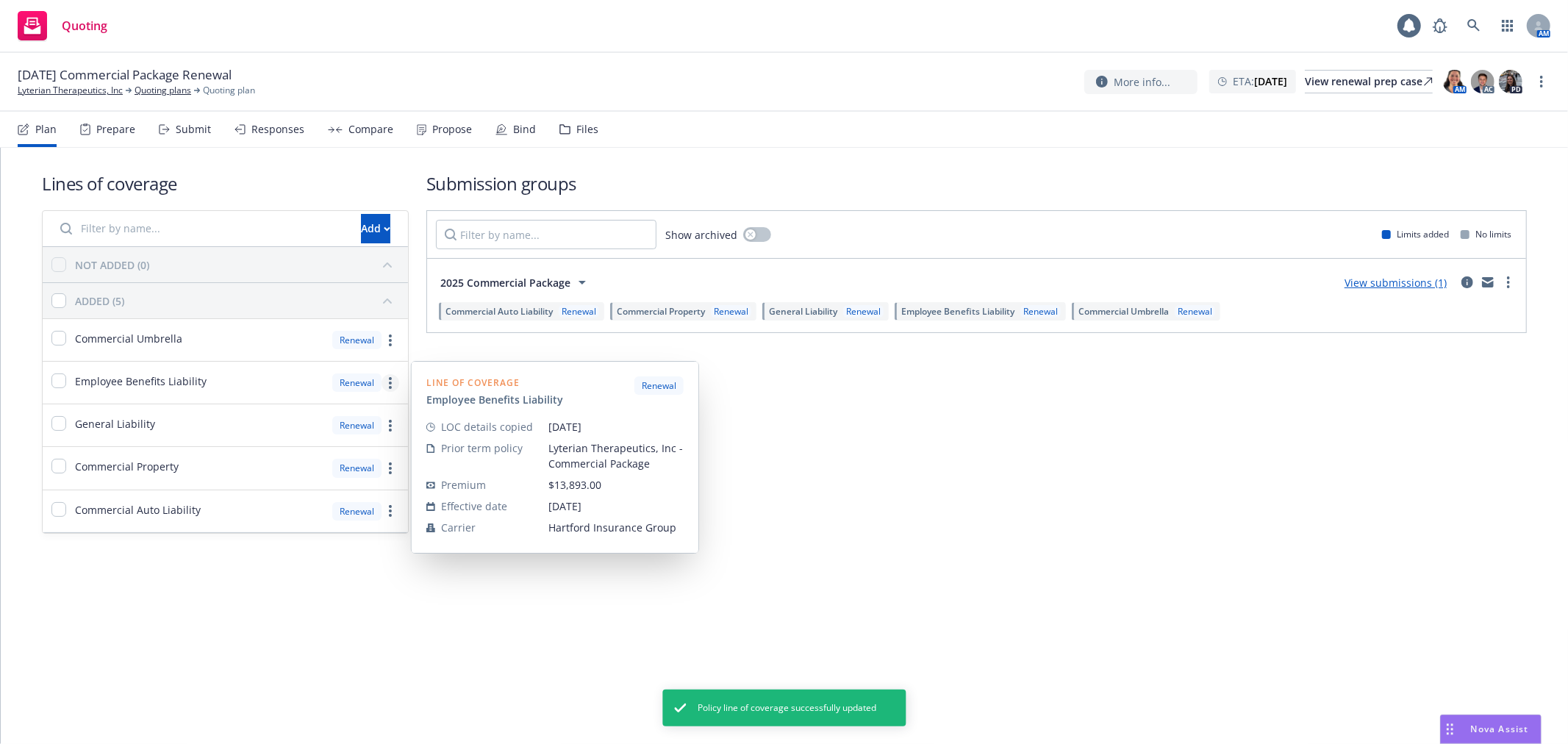
click at [386, 382] on link "more" at bounding box center [390, 383] width 18 height 18
click at [287, 456] on link "Copy coverage details from prior term" at bounding box center [286, 448] width 222 height 29
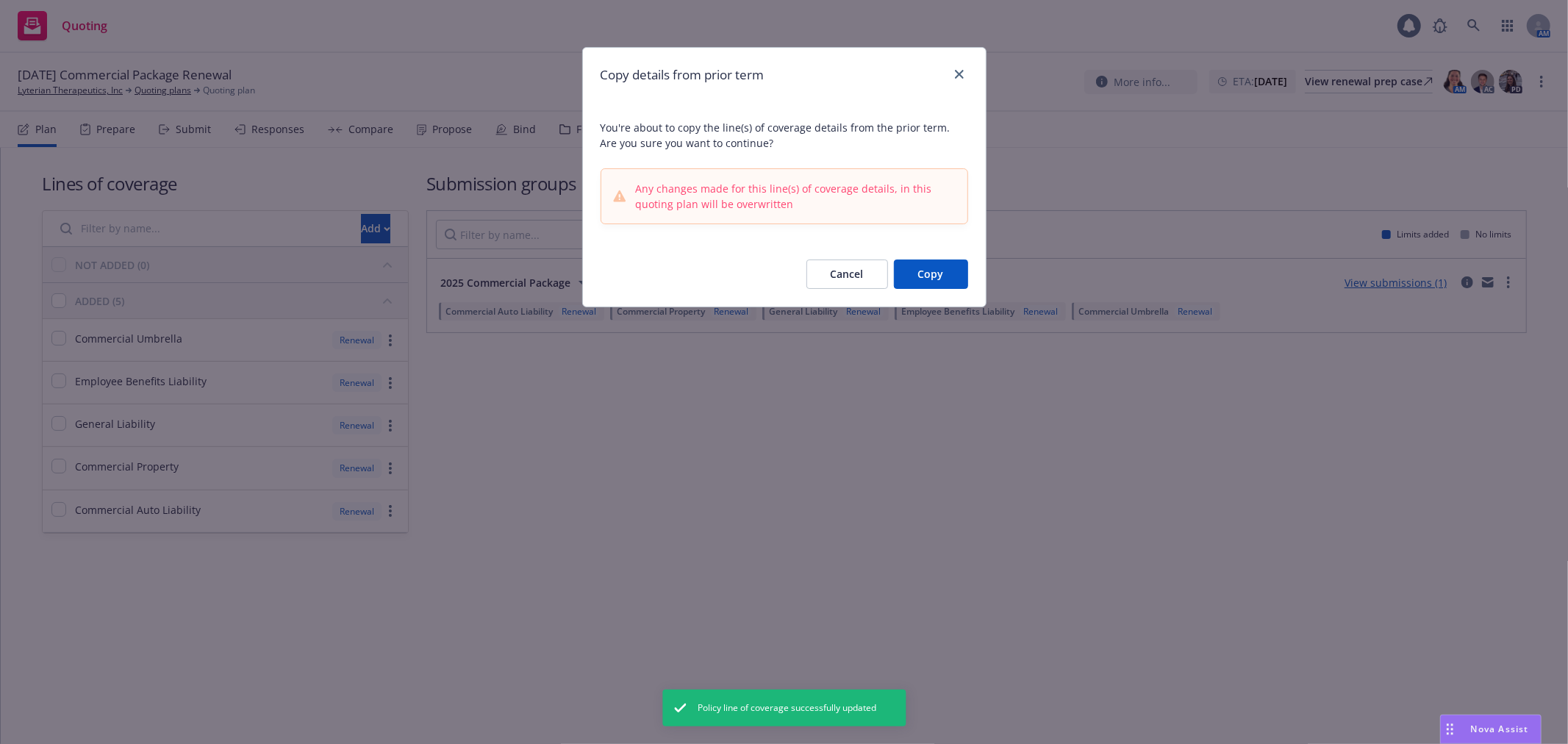
click at [922, 276] on button "Copy" at bounding box center [931, 274] width 74 height 29
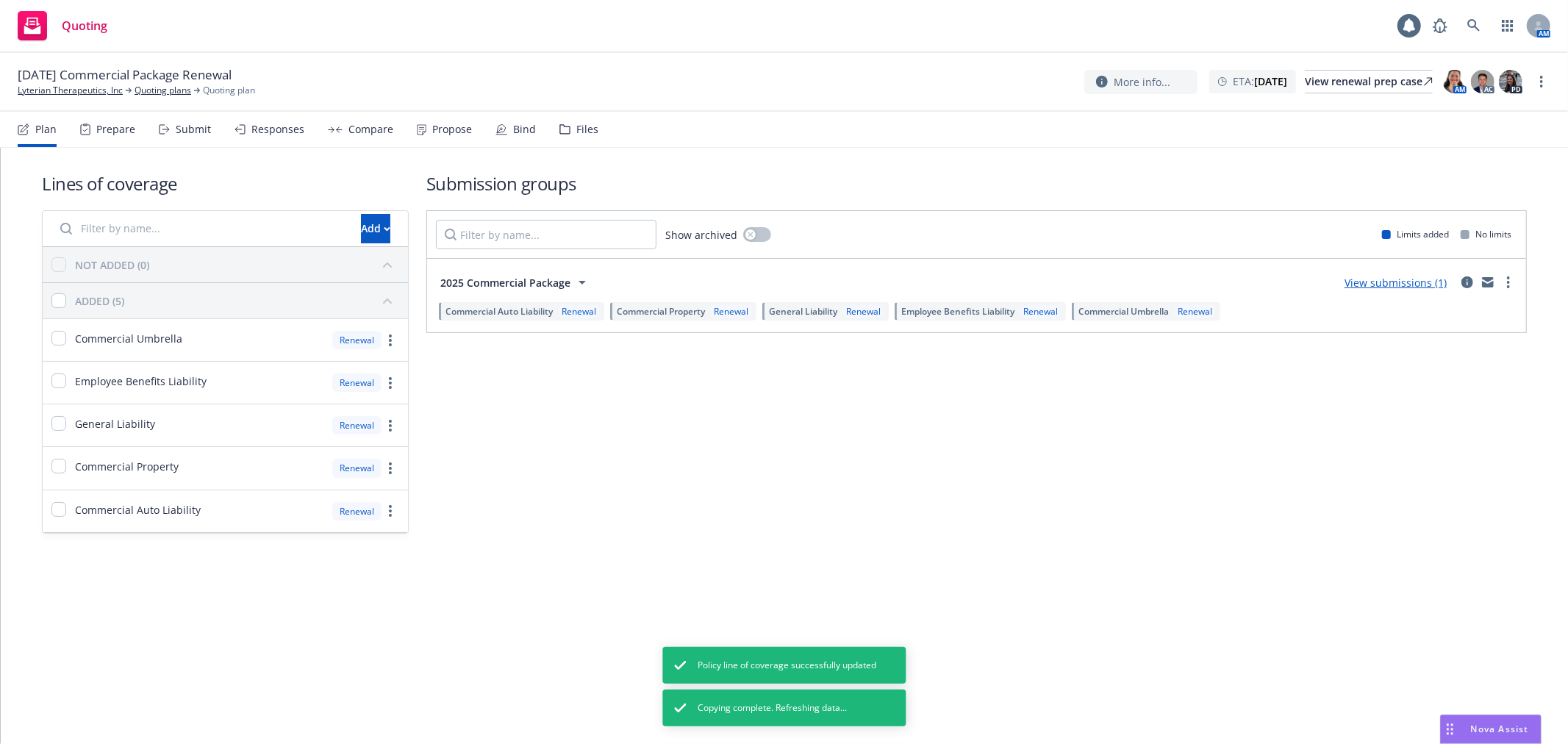
click at [987, 312] on span "Employee Benefits Liability" at bounding box center [958, 311] width 113 height 12
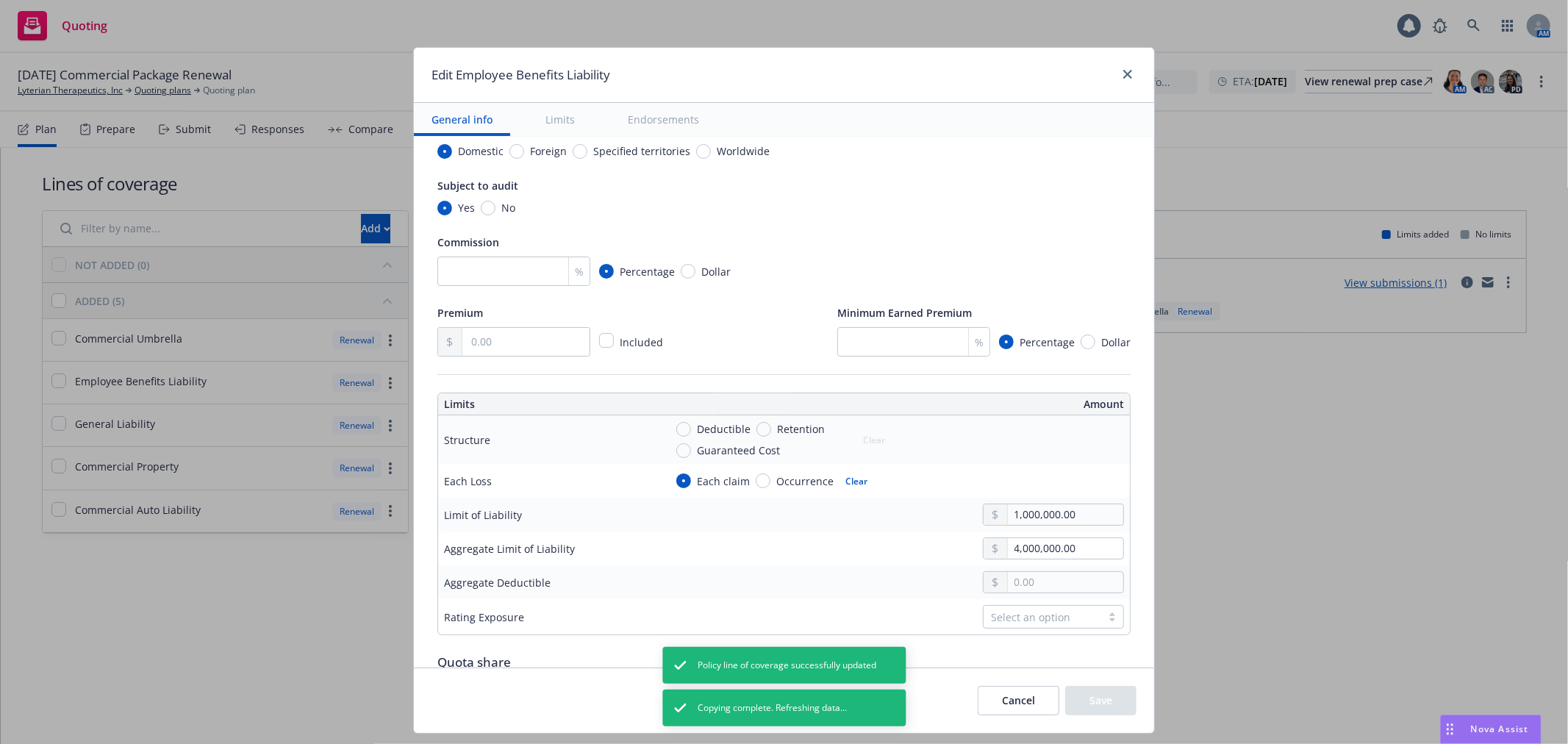
scroll to position [326, 0]
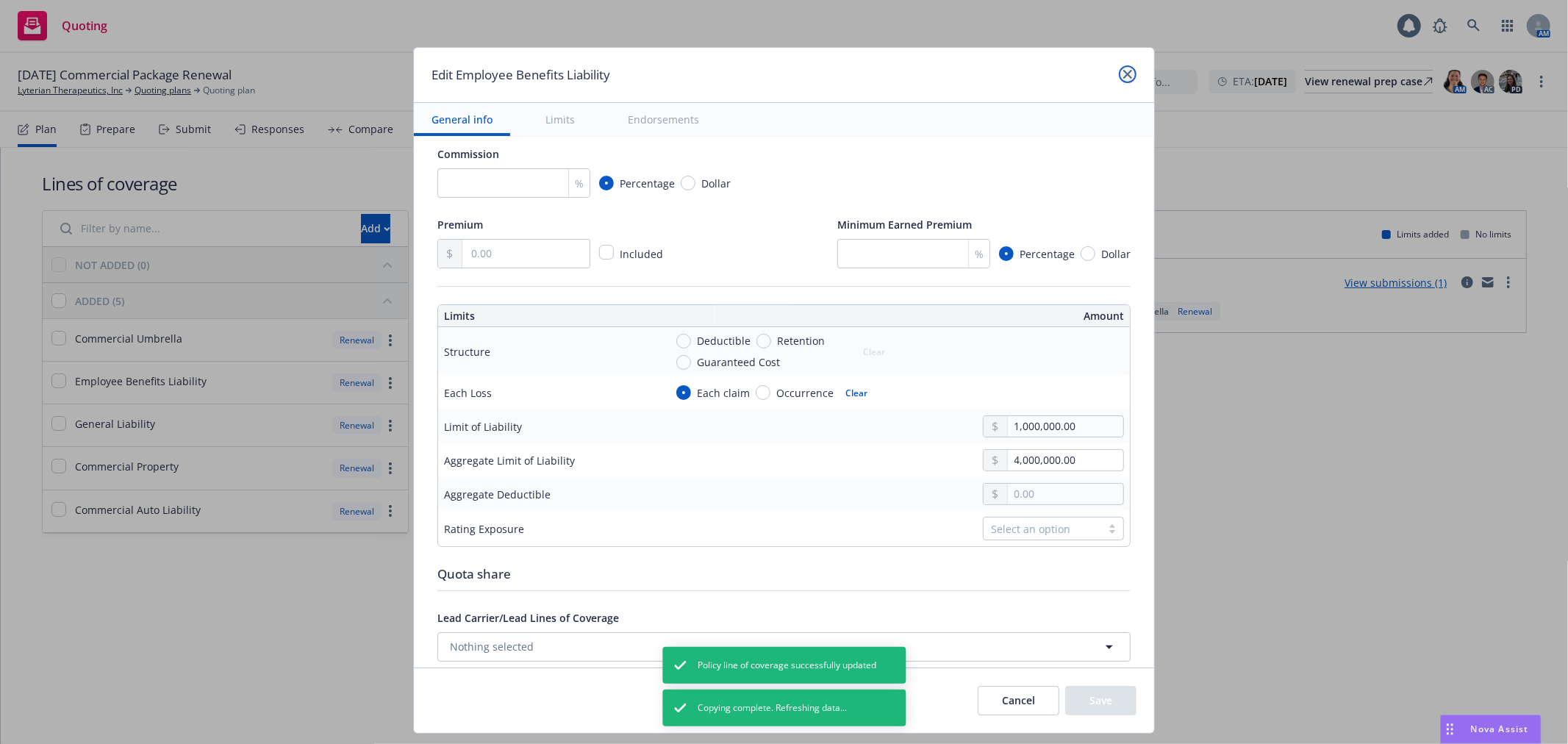
click at [1129, 77] on icon "close" at bounding box center [1127, 74] width 9 height 9
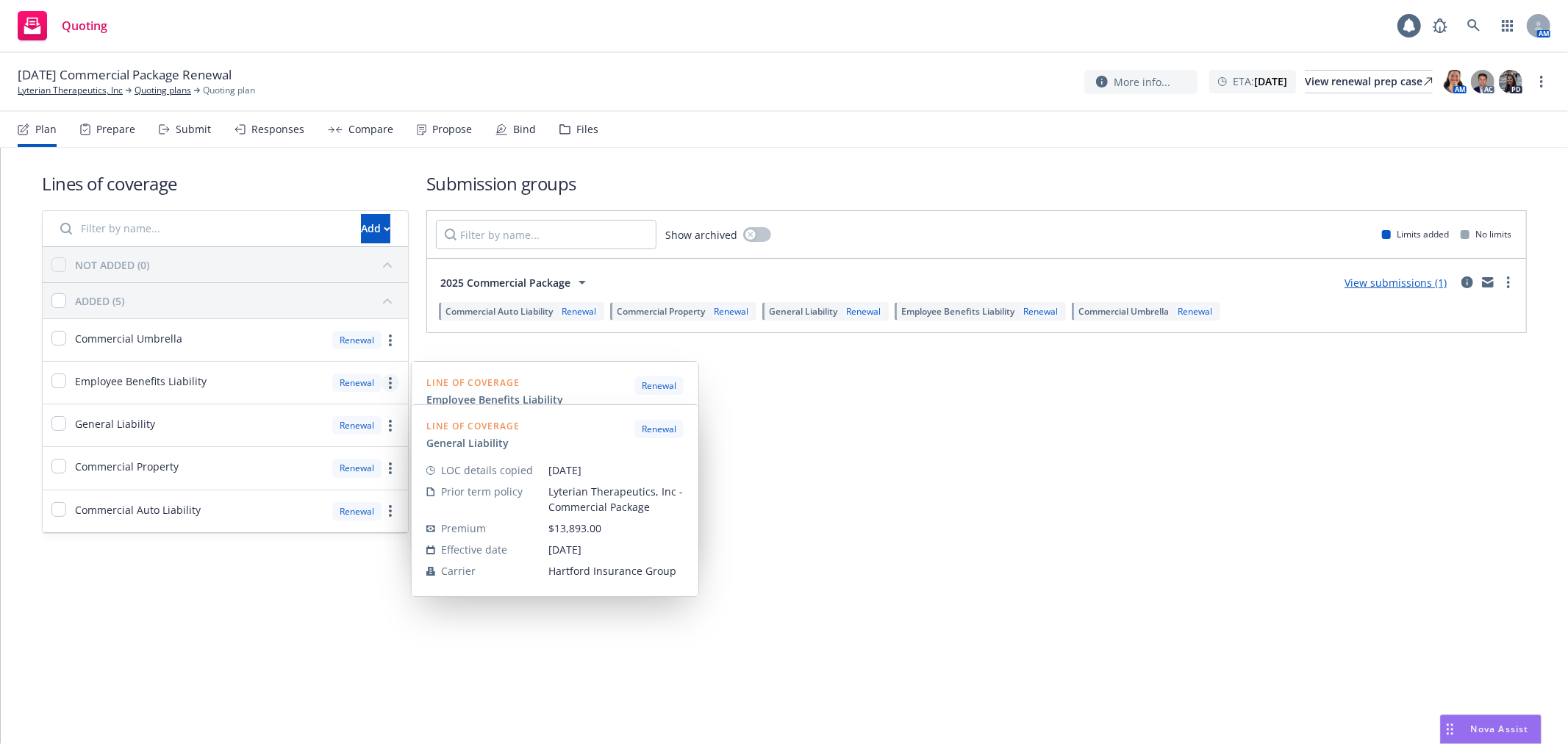
click at [386, 378] on link "more" at bounding box center [390, 383] width 18 height 18
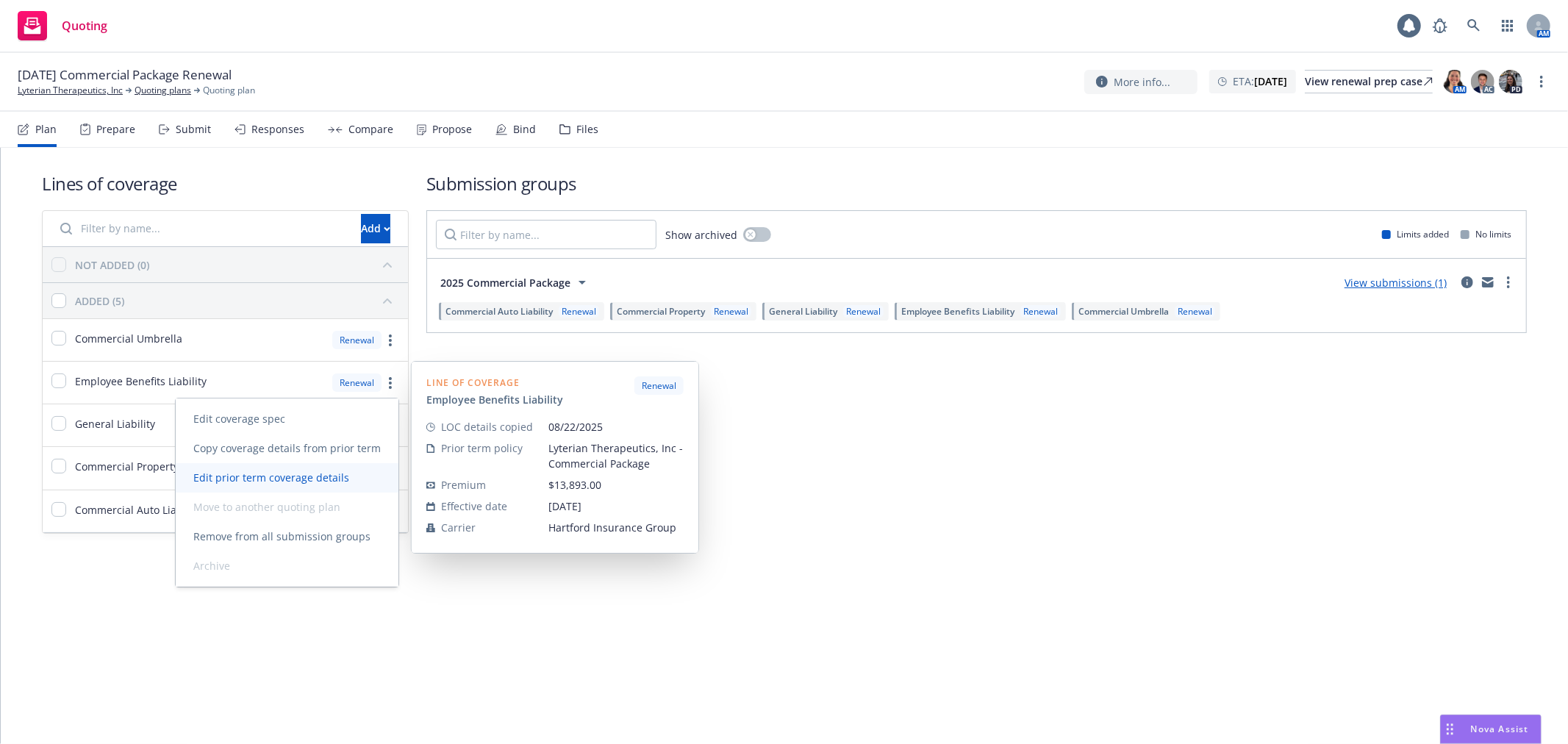
click at [320, 480] on span "Edit prior term coverage details" at bounding box center [271, 478] width 191 height 14
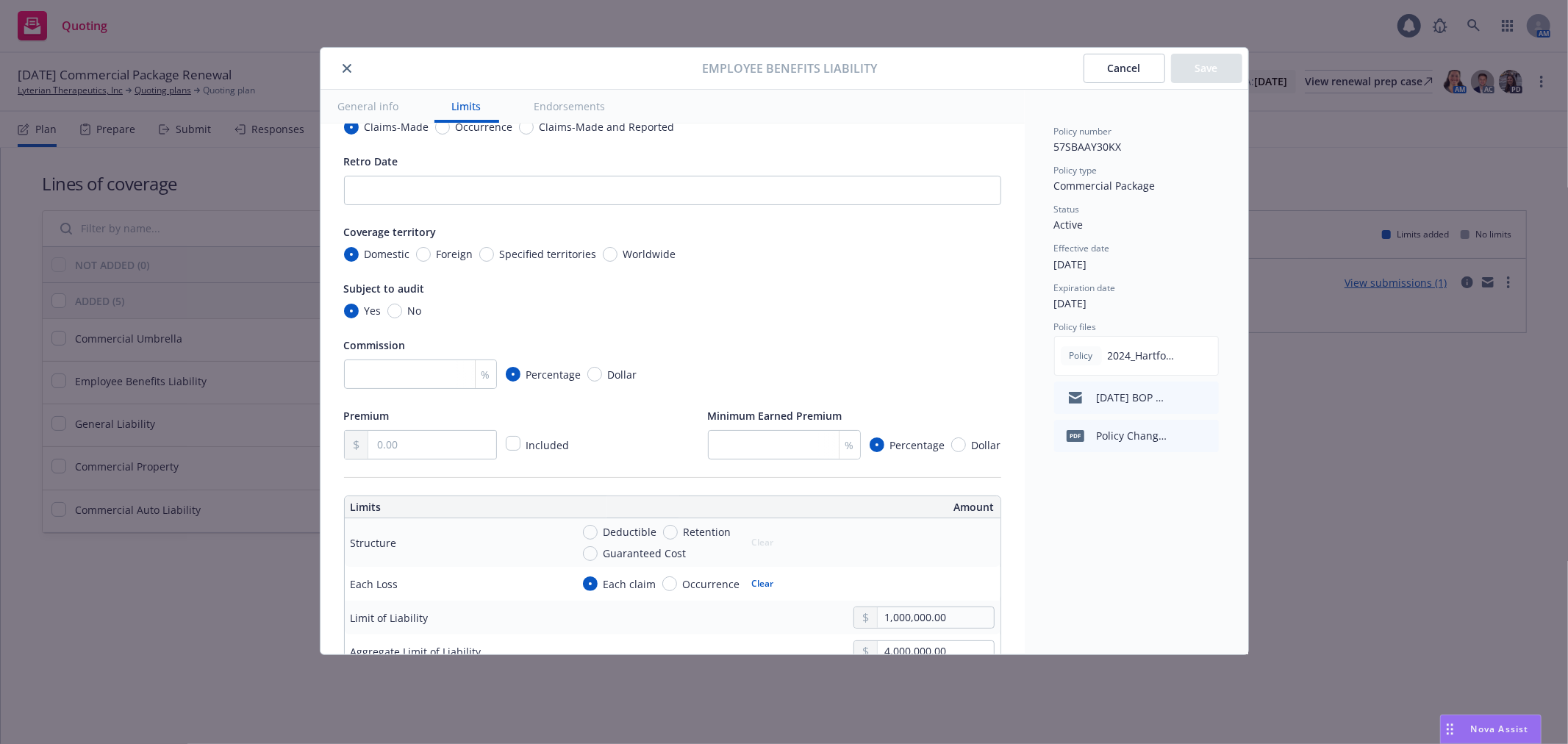
scroll to position [245, 0]
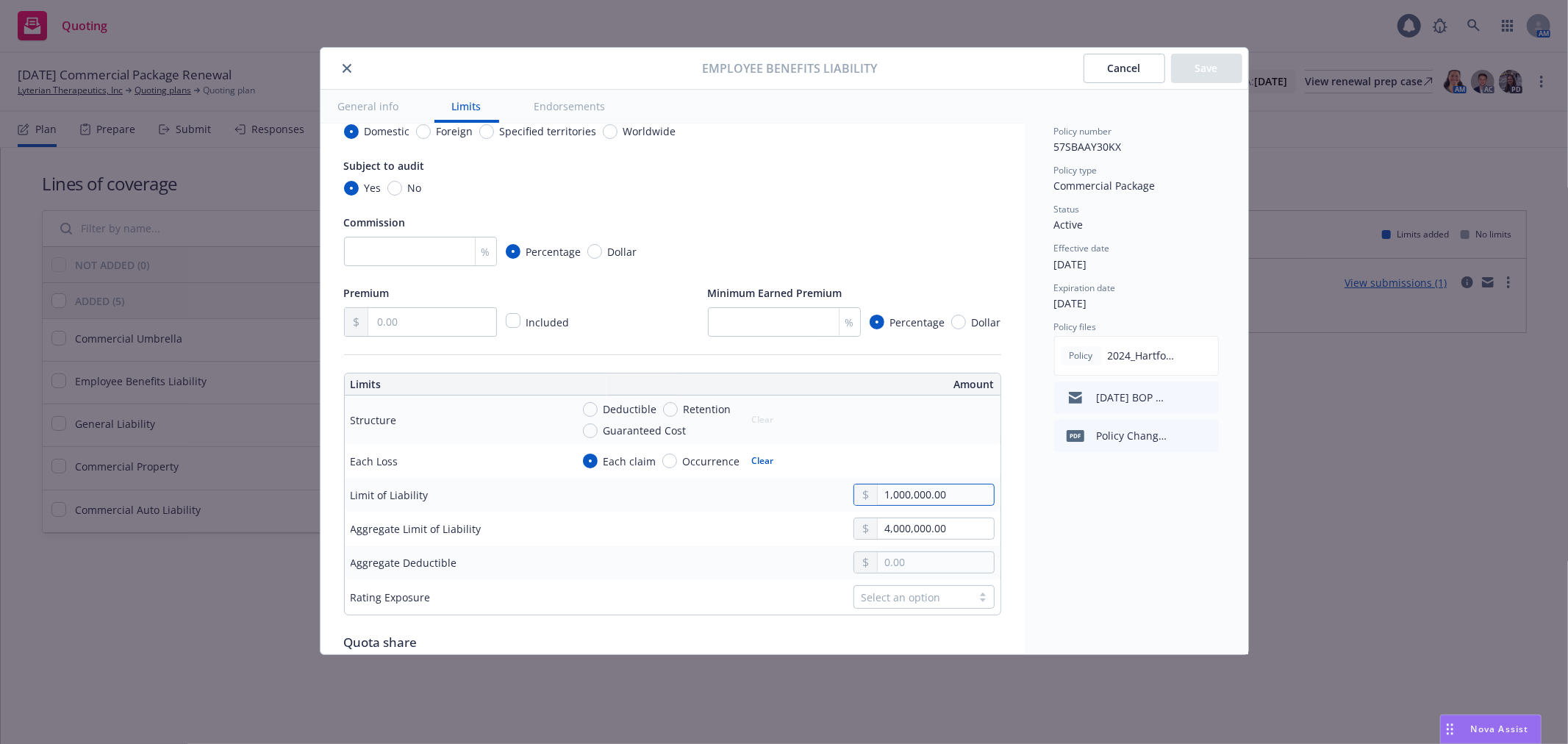
click at [878, 505] on input "1,000,000.00" at bounding box center [935, 494] width 115 height 20
type input "2,000,000.00"
click at [1182, 54] on button "Save" at bounding box center [1206, 68] width 71 height 29
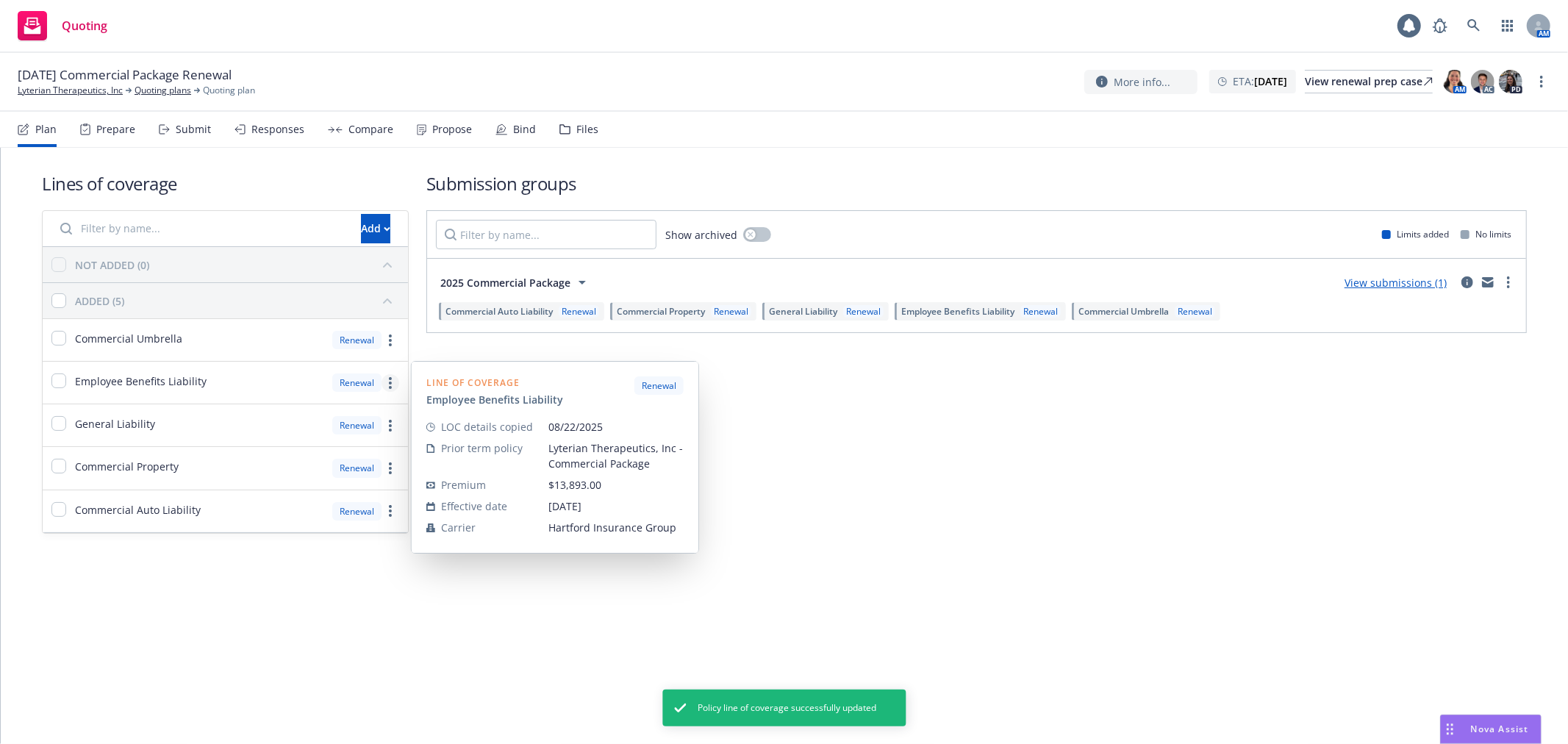
click at [395, 385] on link "more" at bounding box center [390, 383] width 18 height 18
click at [349, 456] on link "Copy coverage details from prior term" at bounding box center [286, 448] width 222 height 29
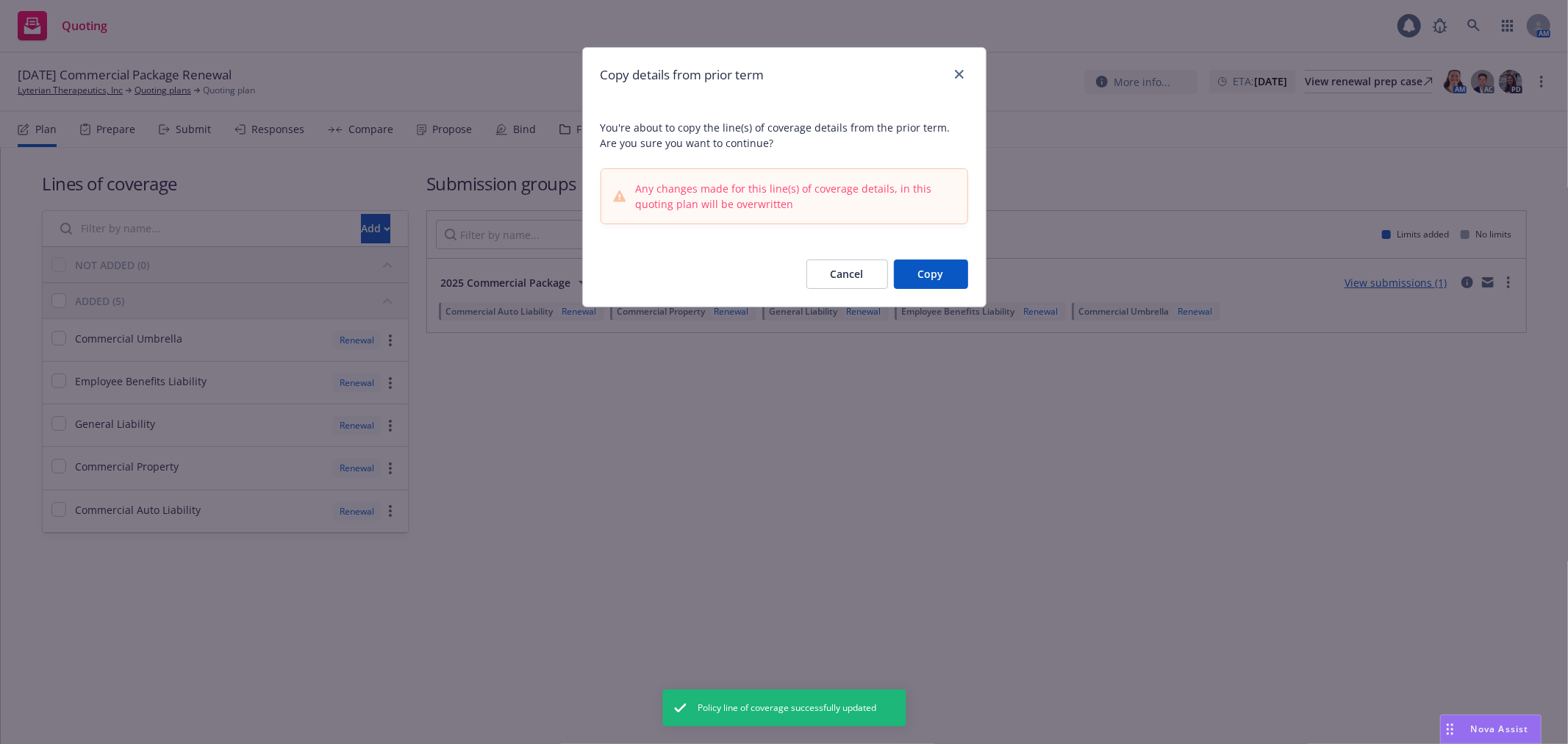
click at [924, 267] on button "Copy" at bounding box center [931, 274] width 74 height 29
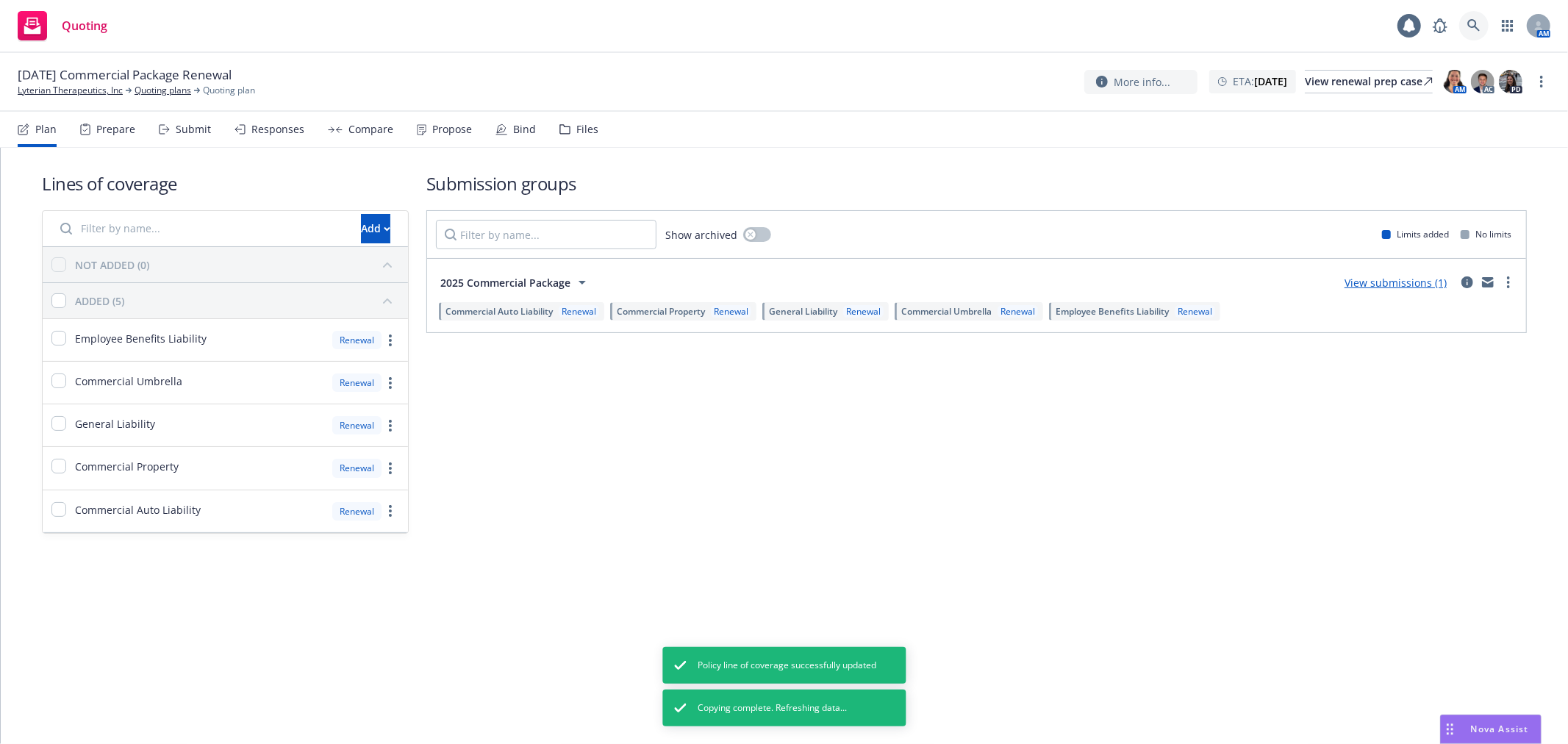
click at [1478, 24] on icon at bounding box center [1473, 26] width 13 height 13
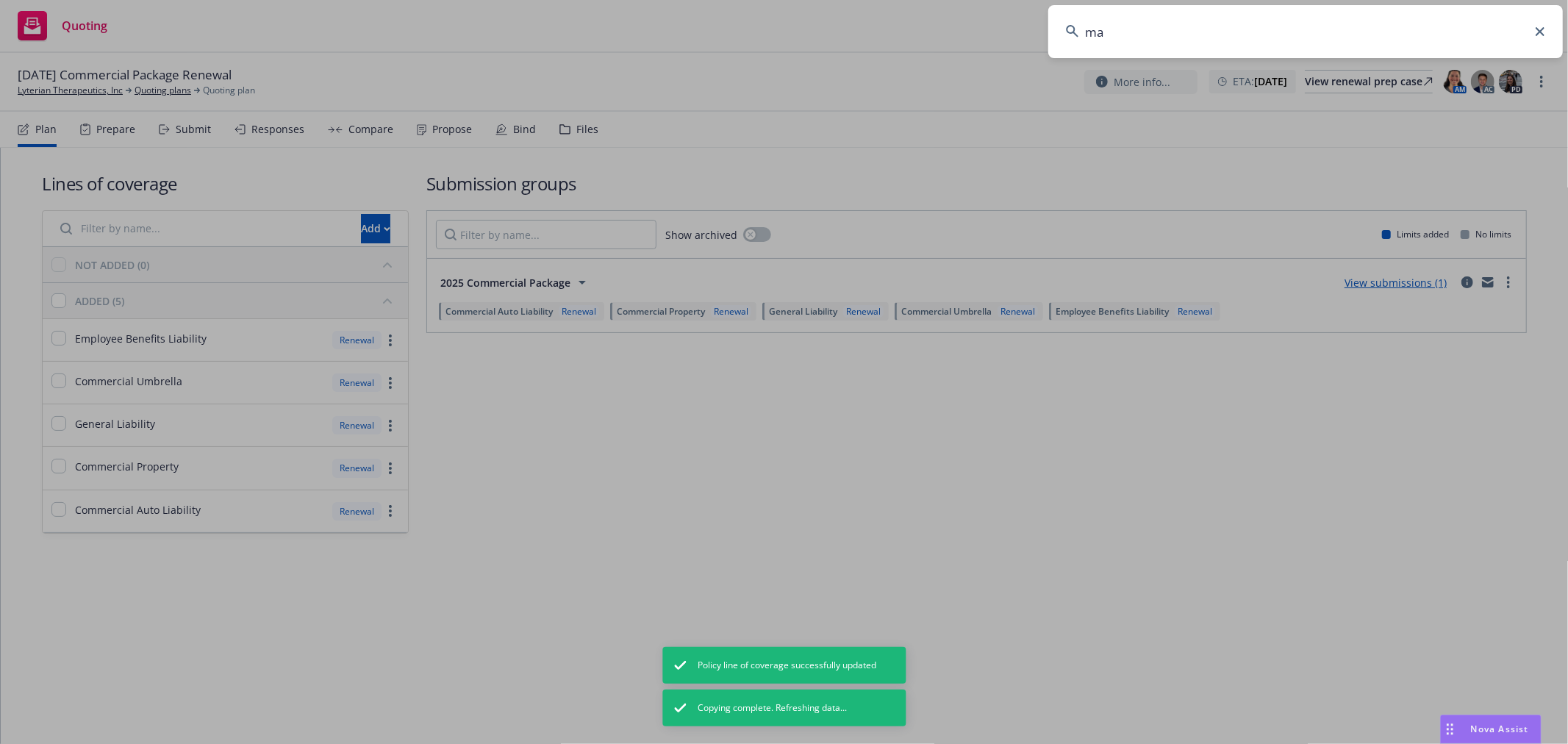
type input "max"
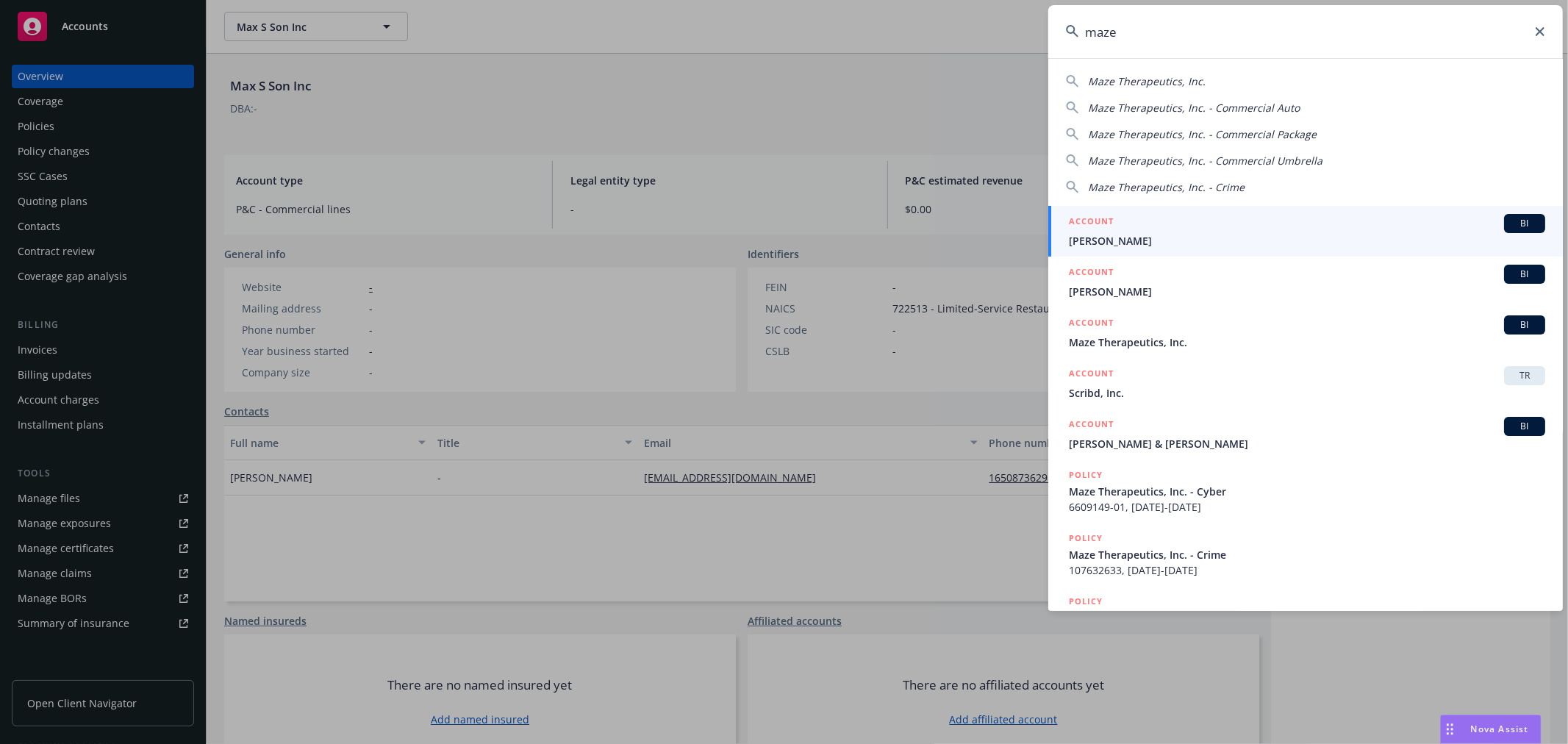
click at [1192, 80] on span "Maze Therapeutics, Inc." at bounding box center [1146, 82] width 118 height 14
type input "Maze Therapeutics, Inc."
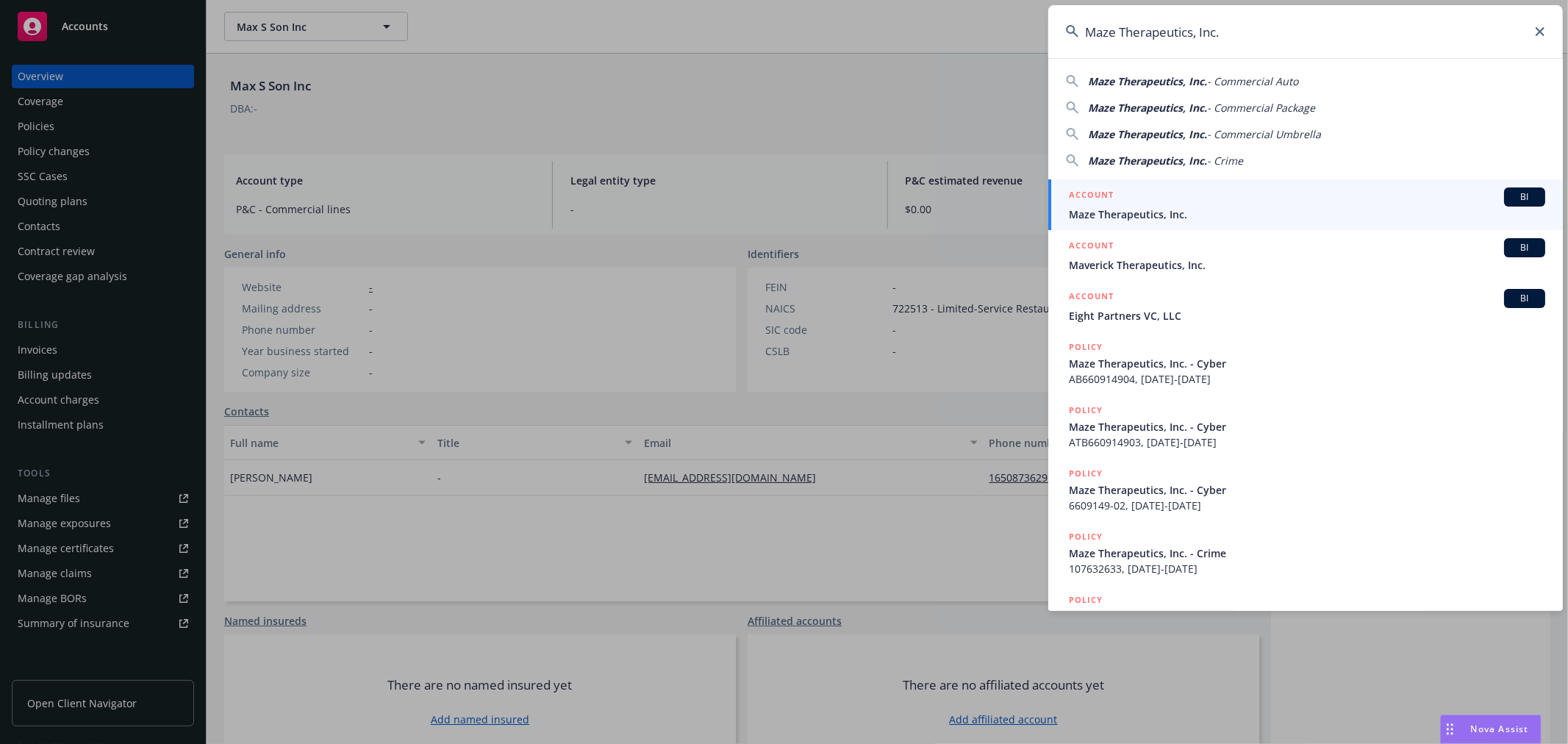
click at [1380, 218] on span "Maze Therapeutics, Inc." at bounding box center [1307, 214] width 476 height 15
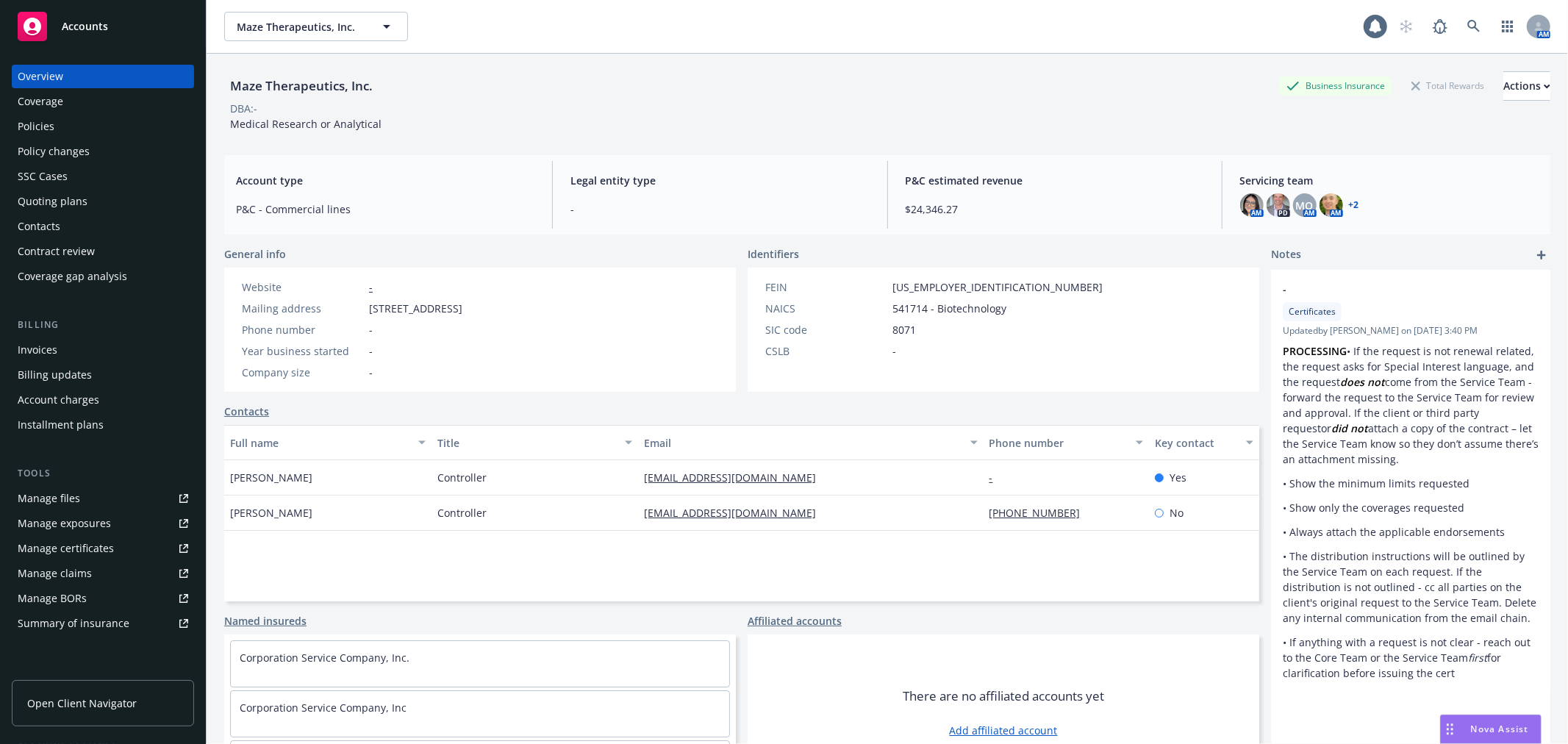
click at [72, 200] on div "Quoting plans" at bounding box center [52, 201] width 70 height 24
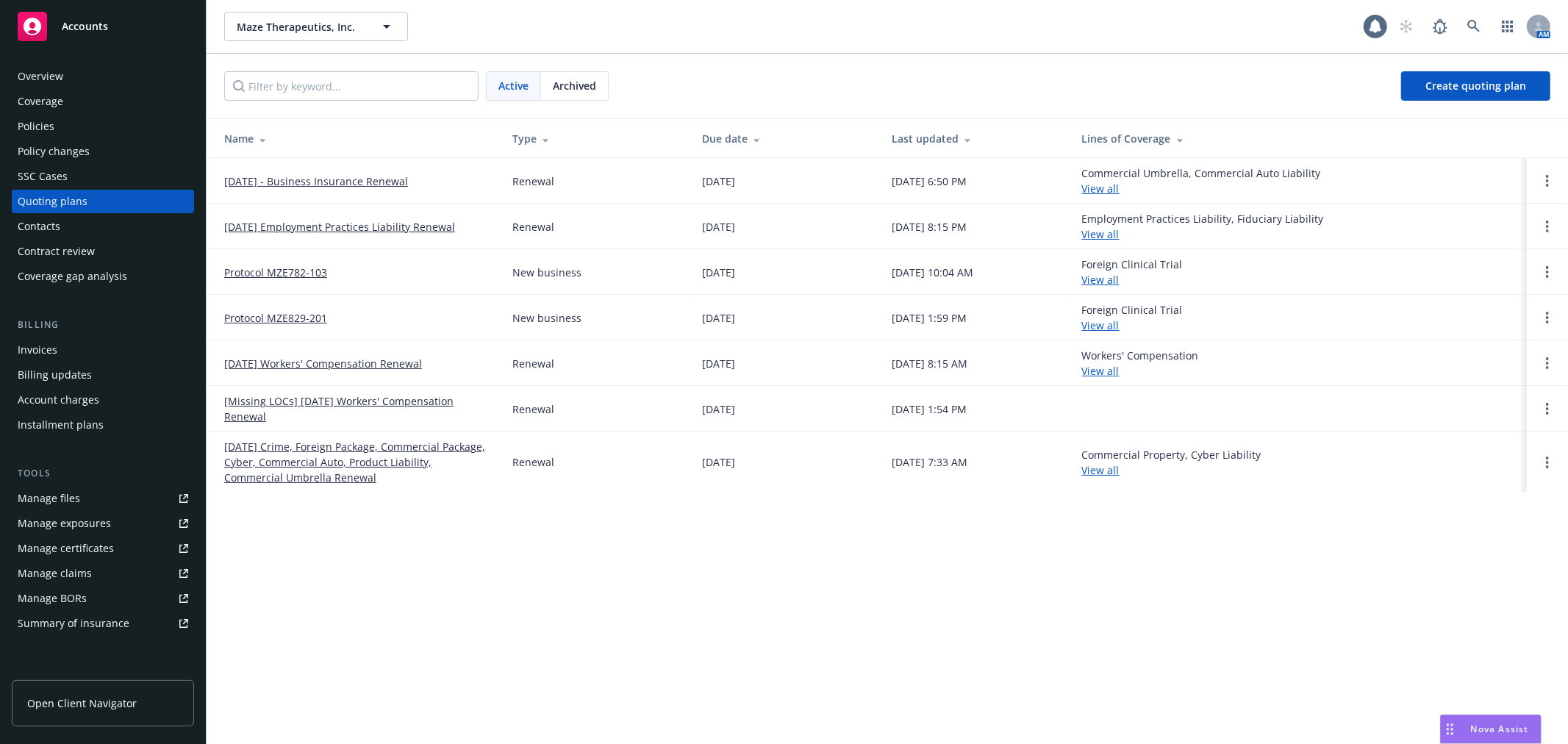
click at [356, 181] on link "[DATE] - Business Insurance Renewal" at bounding box center [316, 181] width 183 height 15
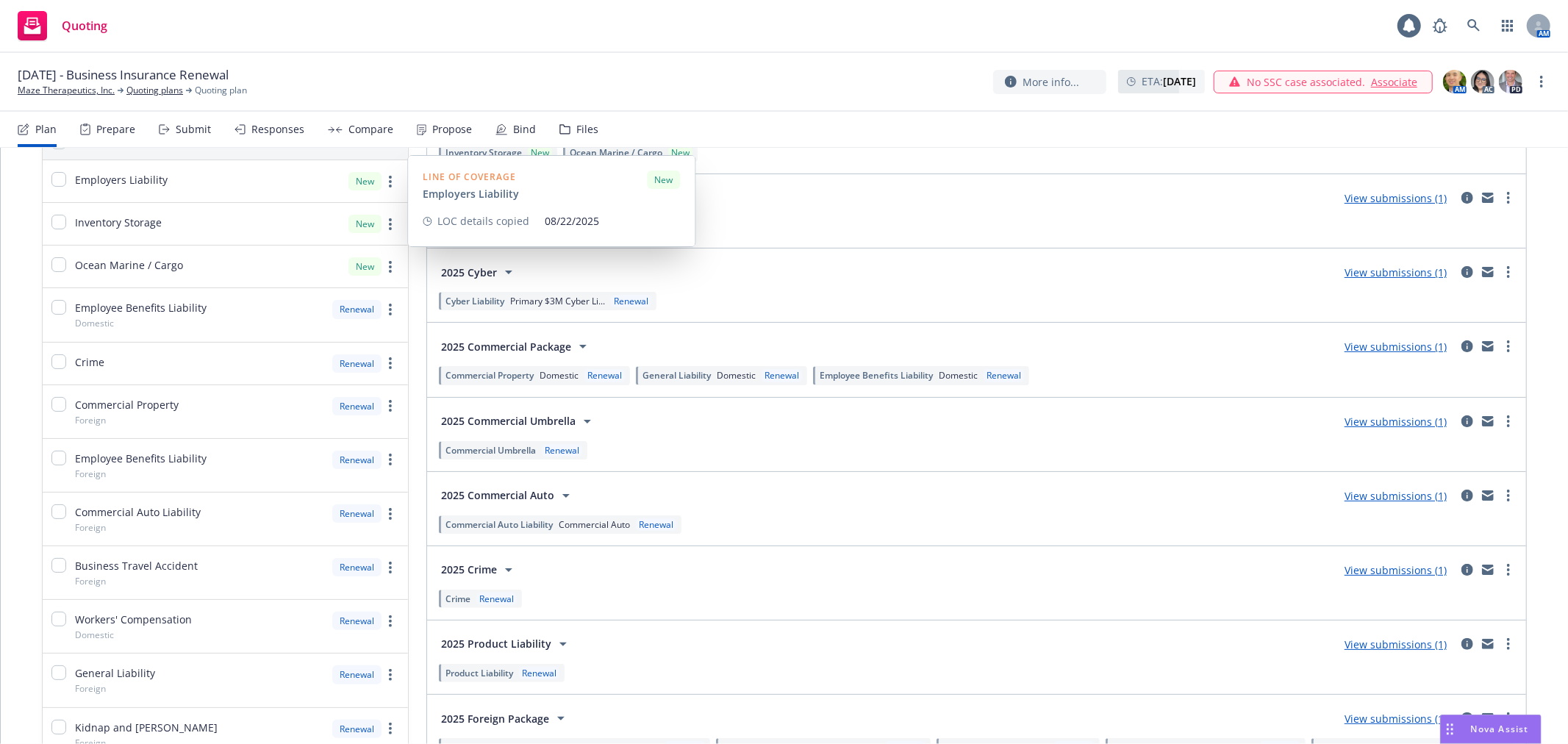
scroll to position [163, 0]
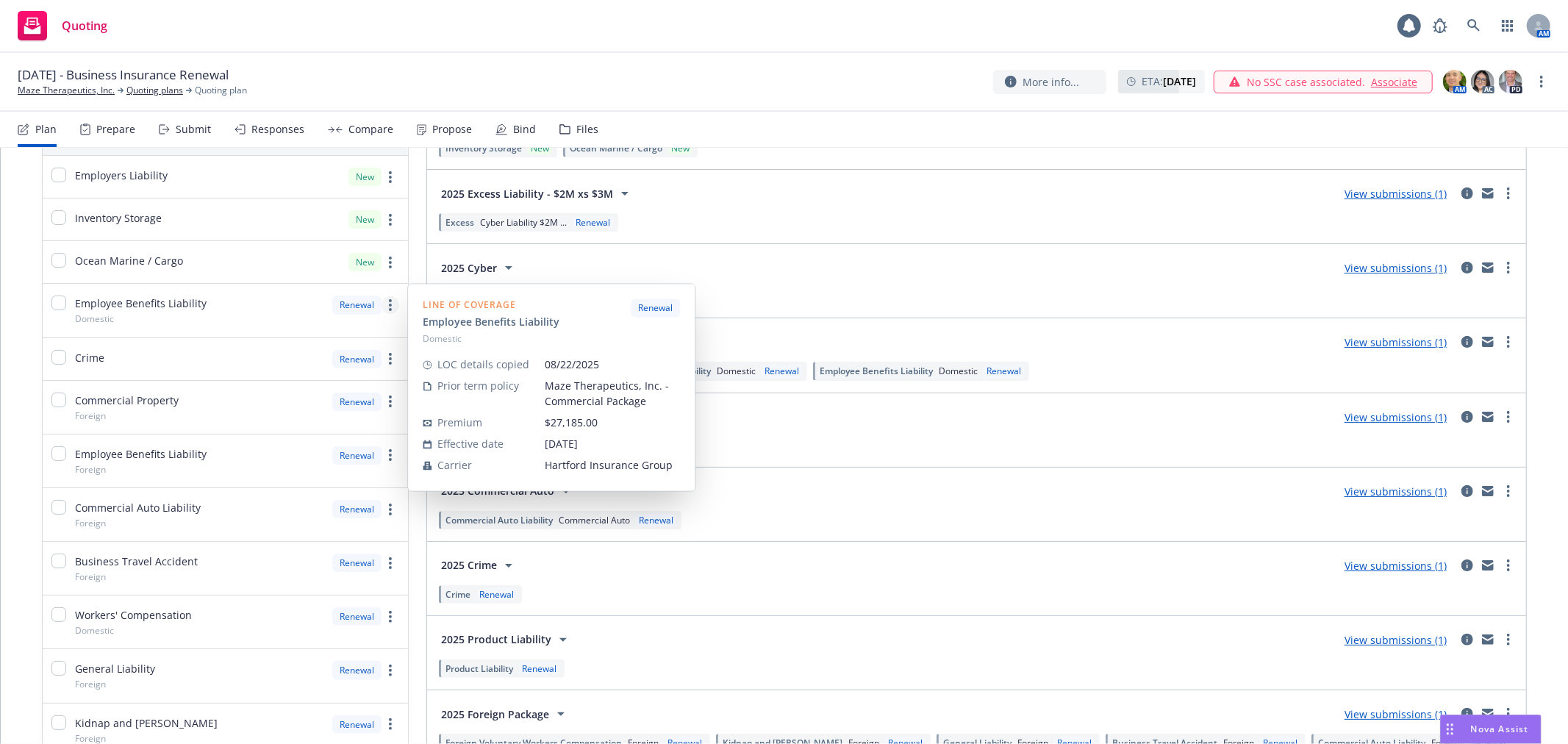
click at [389, 309] on circle "more" at bounding box center [390, 309] width 3 height 3
click at [349, 377] on span "Copy coverage details from prior term" at bounding box center [284, 371] width 222 height 14
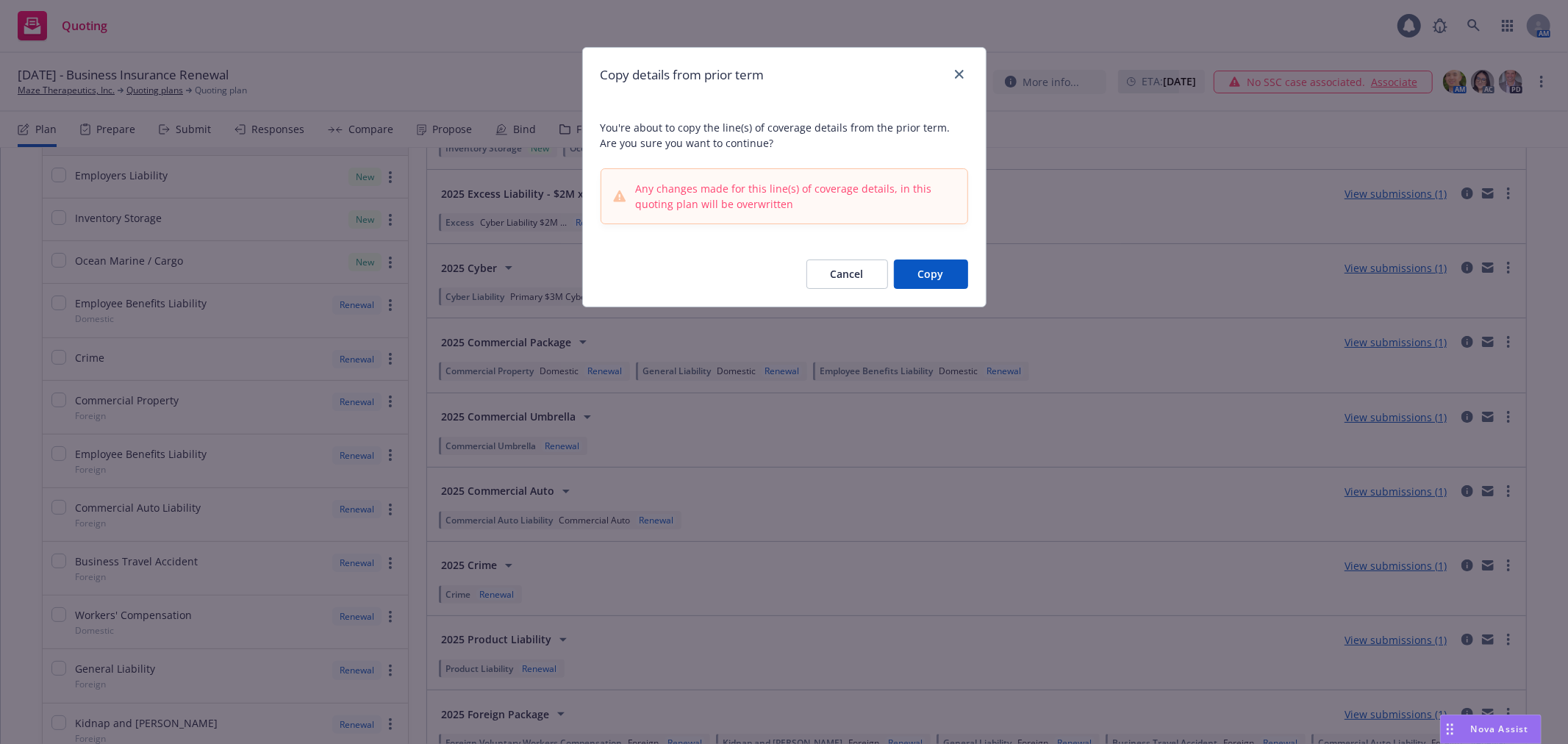
click at [910, 275] on button "Copy" at bounding box center [931, 274] width 74 height 29
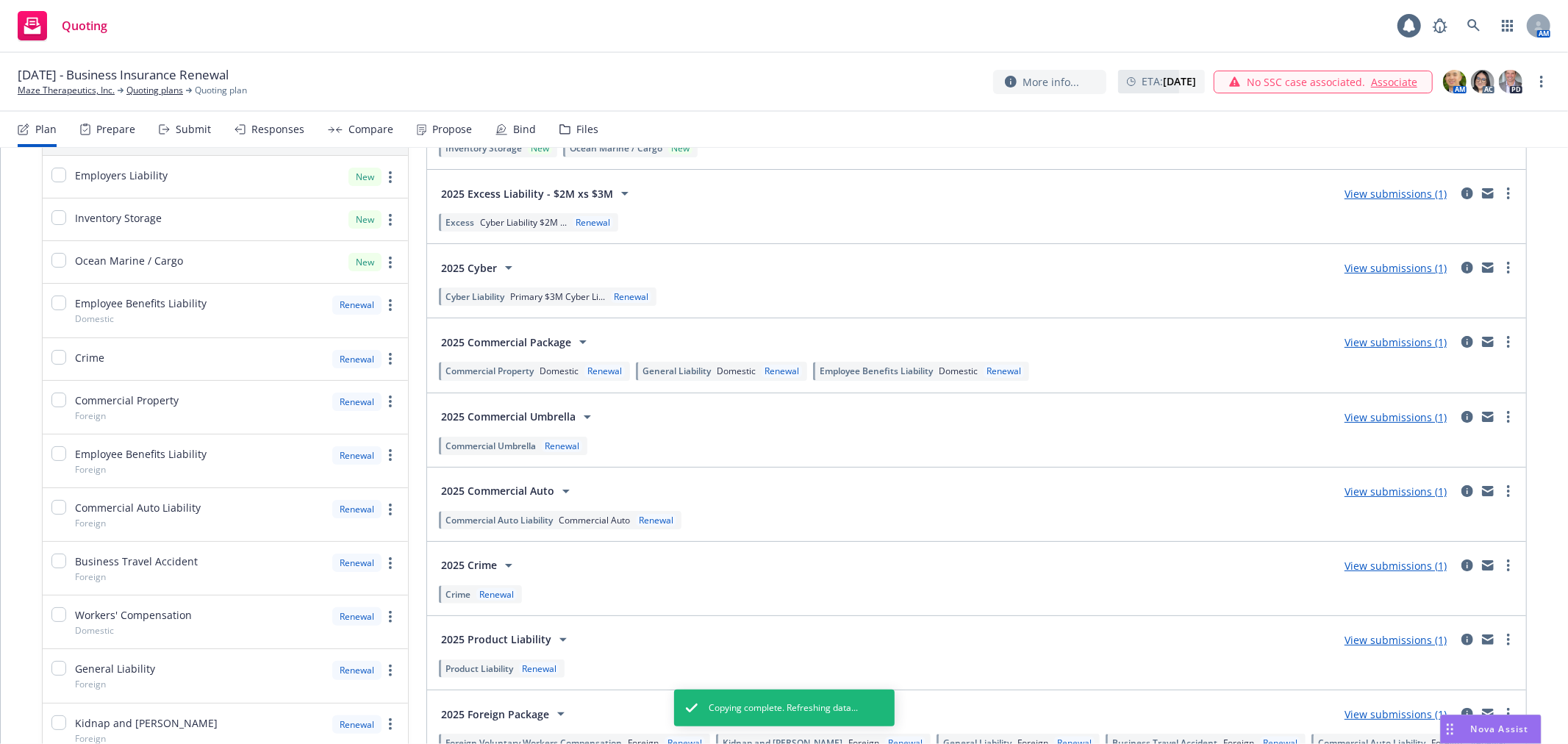
click at [858, 371] on span "Employee Benefits Liability" at bounding box center [877, 371] width 113 height 12
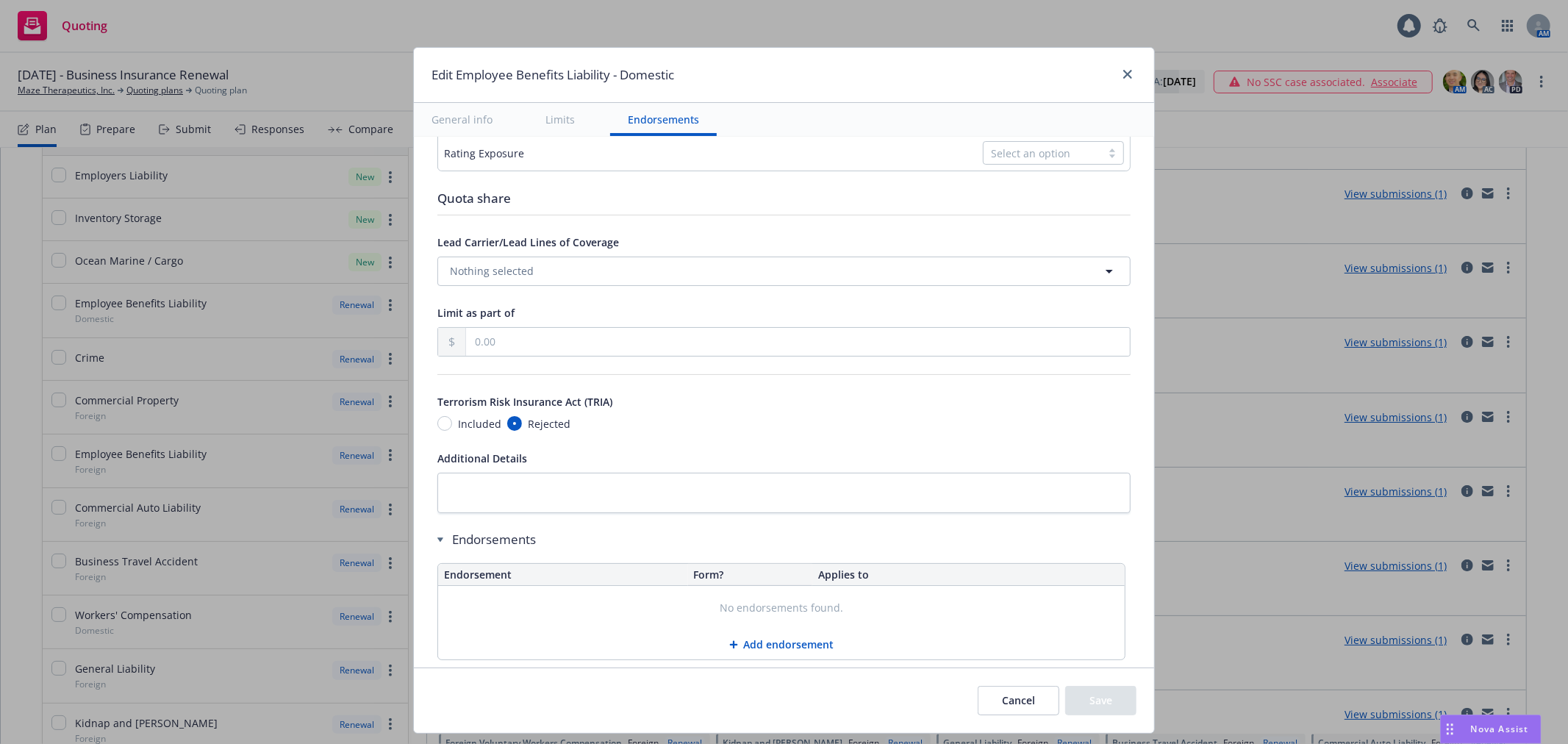
scroll to position [739, 0]
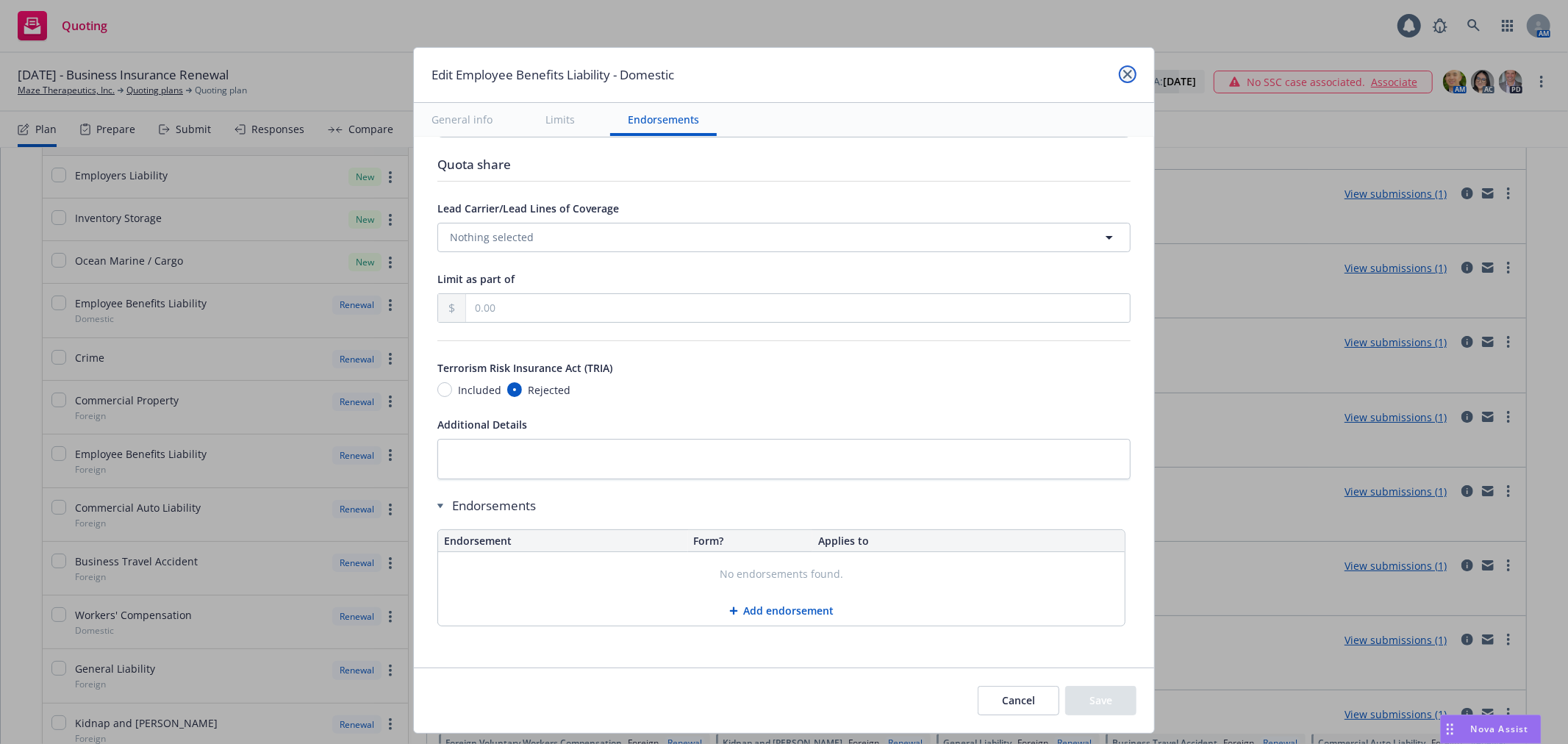
click at [1127, 72] on icon "close" at bounding box center [1127, 74] width 9 height 9
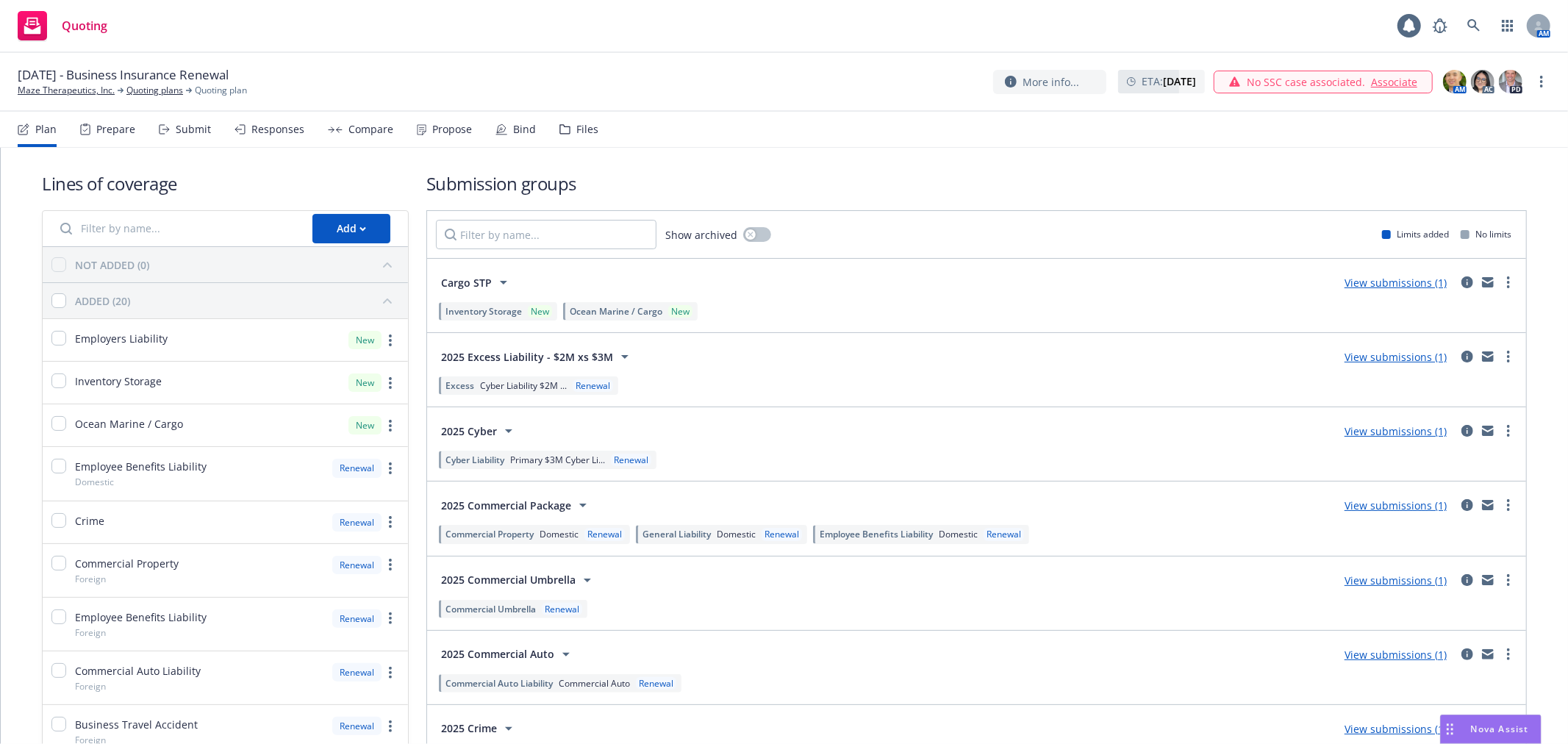
click at [958, 540] on div "Employee Benefits Liability Domestic Renewal" at bounding box center [921, 534] width 216 height 19
click at [957, 530] on span "Domestic" at bounding box center [958, 534] width 39 height 12
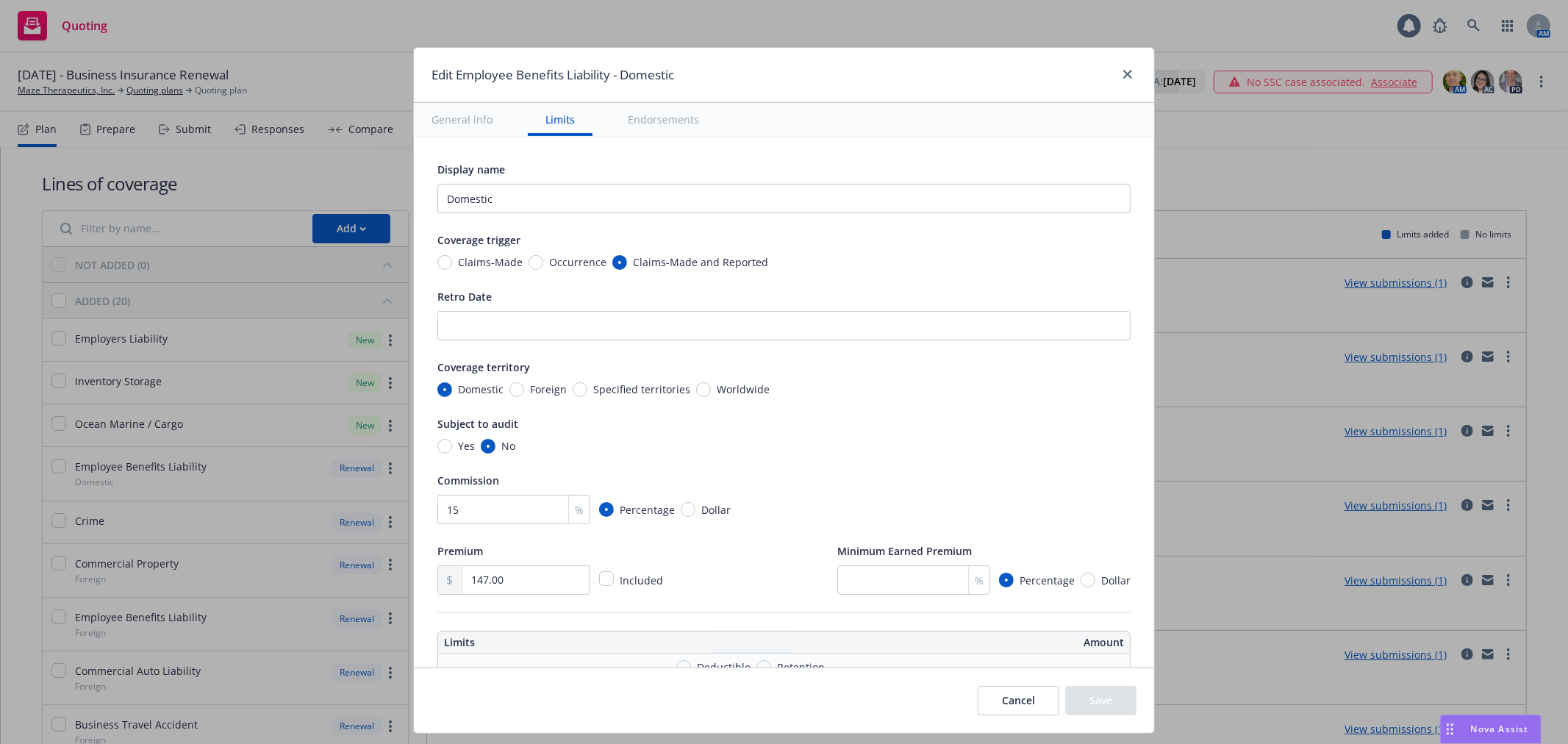
scroll to position [489, 0]
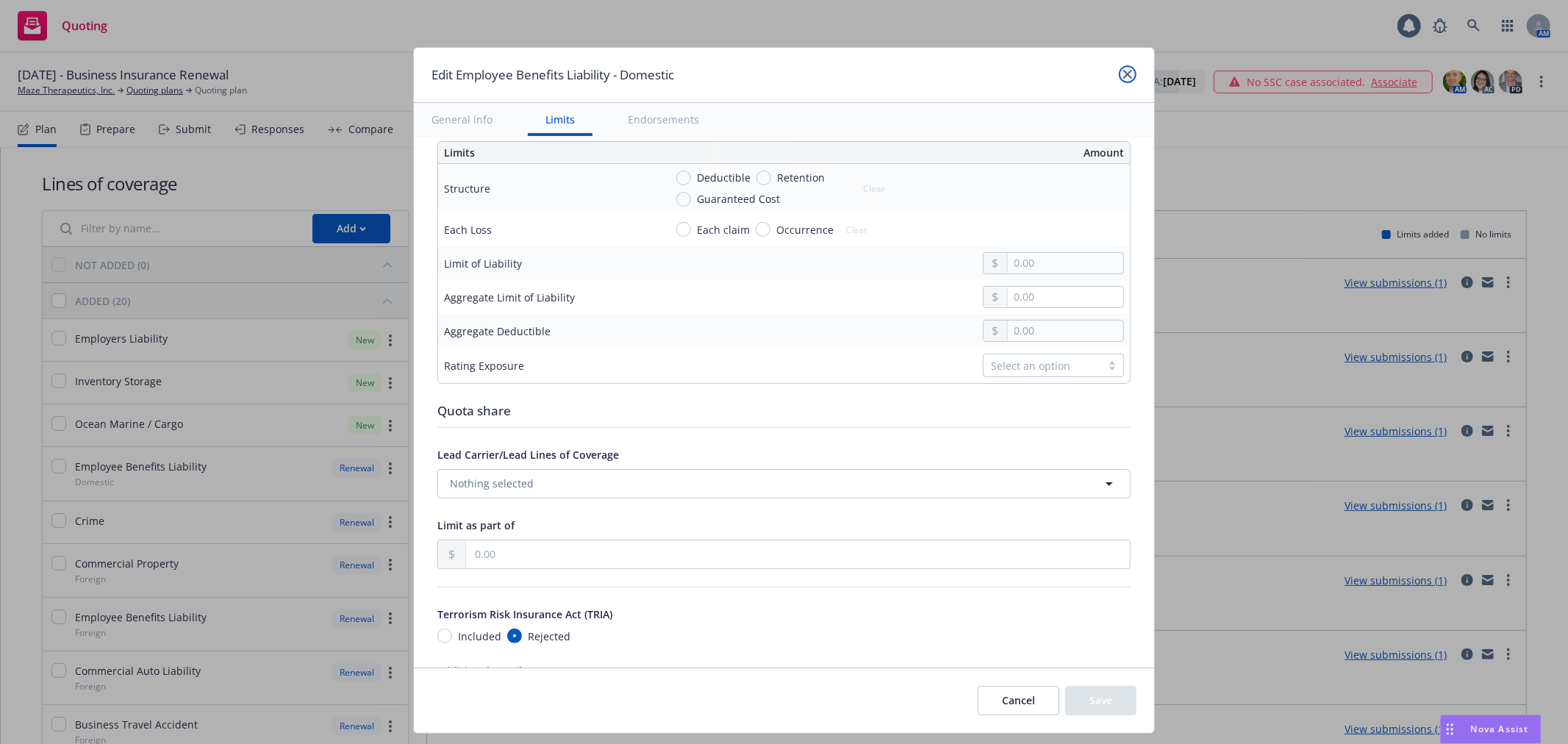
click at [1121, 81] on link "close" at bounding box center [1127, 74] width 18 height 18
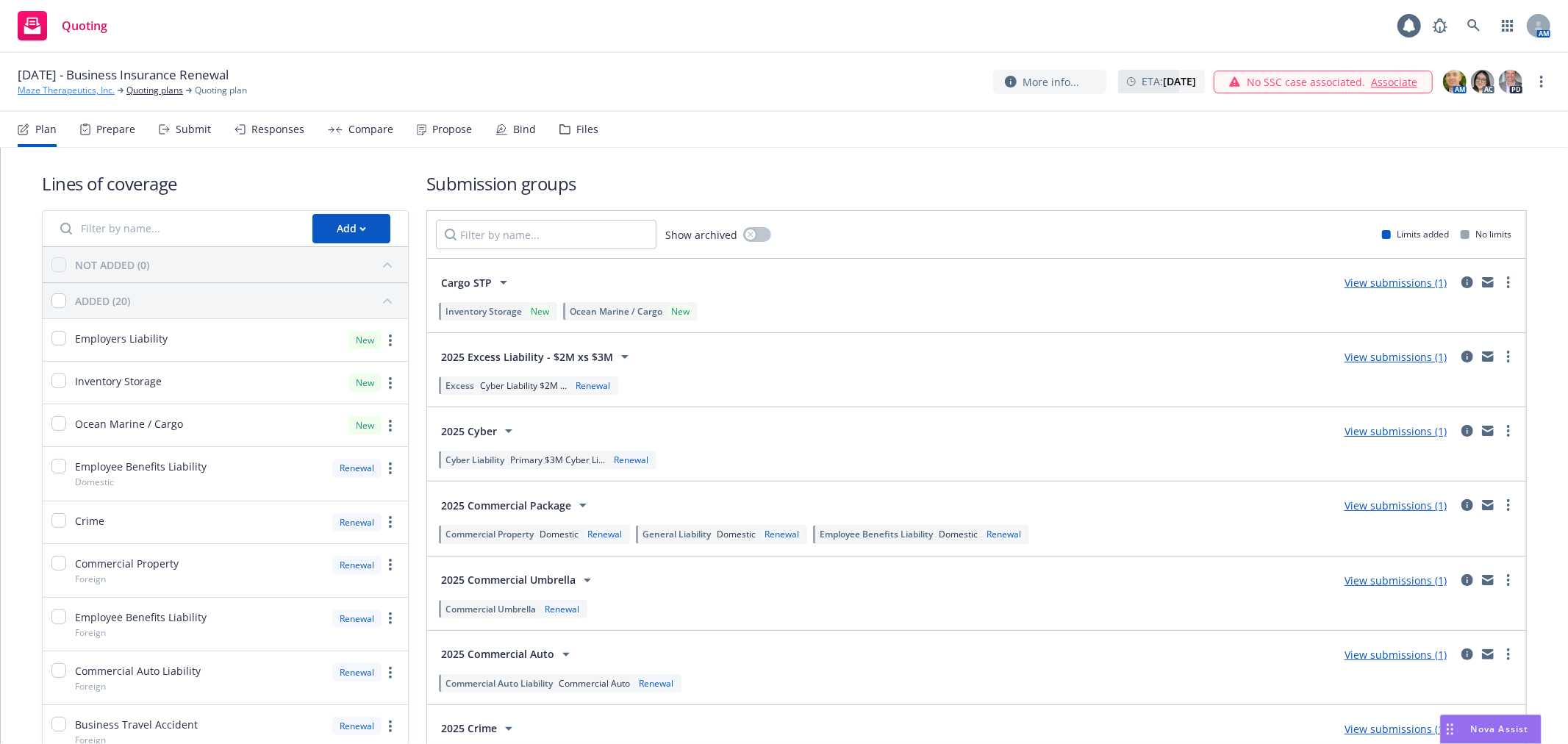
click at [58, 96] on link "Maze Therapeutics, Inc." at bounding box center [66, 90] width 97 height 13
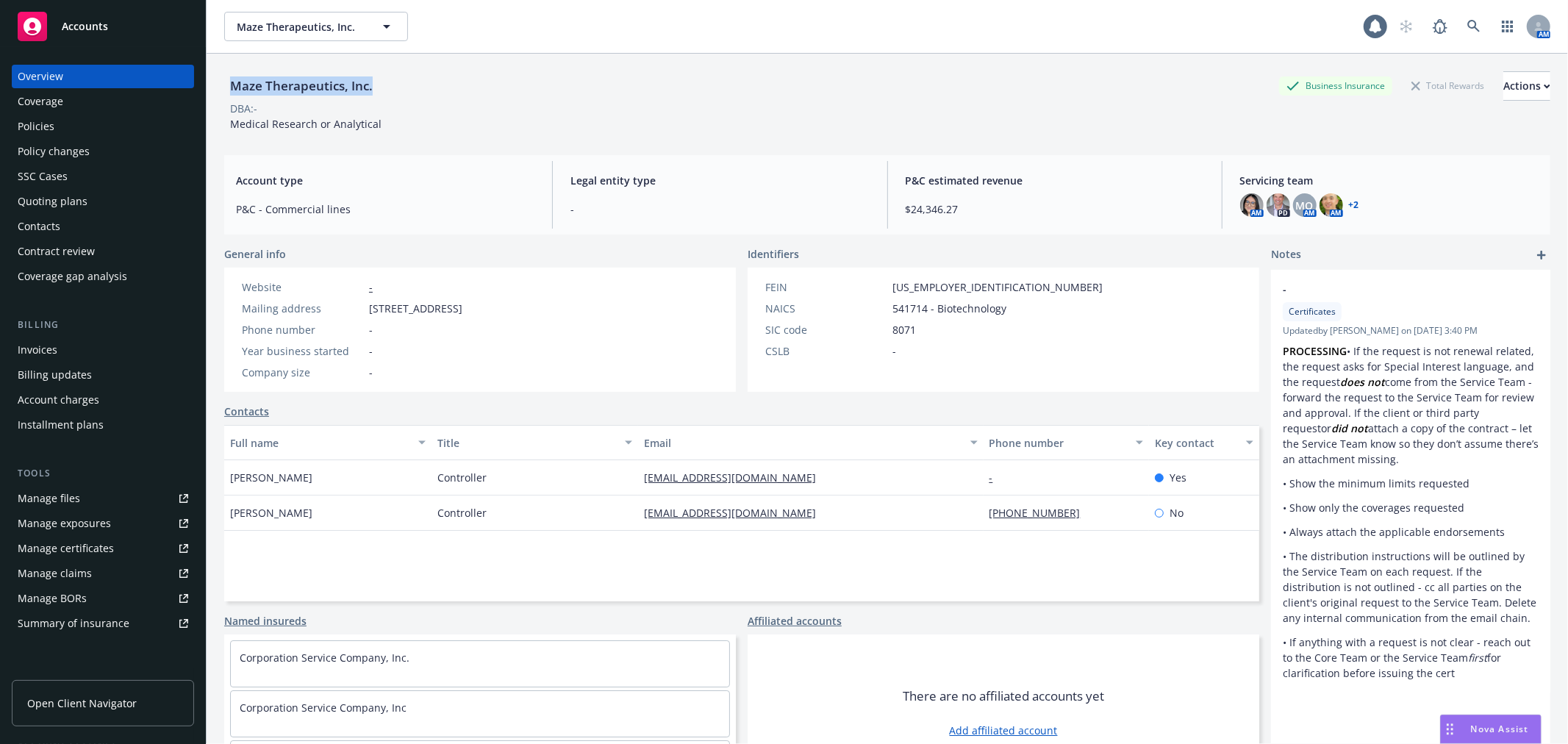
drag, startPoint x: 373, startPoint y: 81, endPoint x: 222, endPoint y: 71, distance: 151.3
click at [222, 71] on div "Maze Therapeutics, Inc. Business Insurance Total Rewards Actions DBA: - Medical…" at bounding box center [887, 426] width 1361 height 744
